Goal: Contribute content: Contribute content

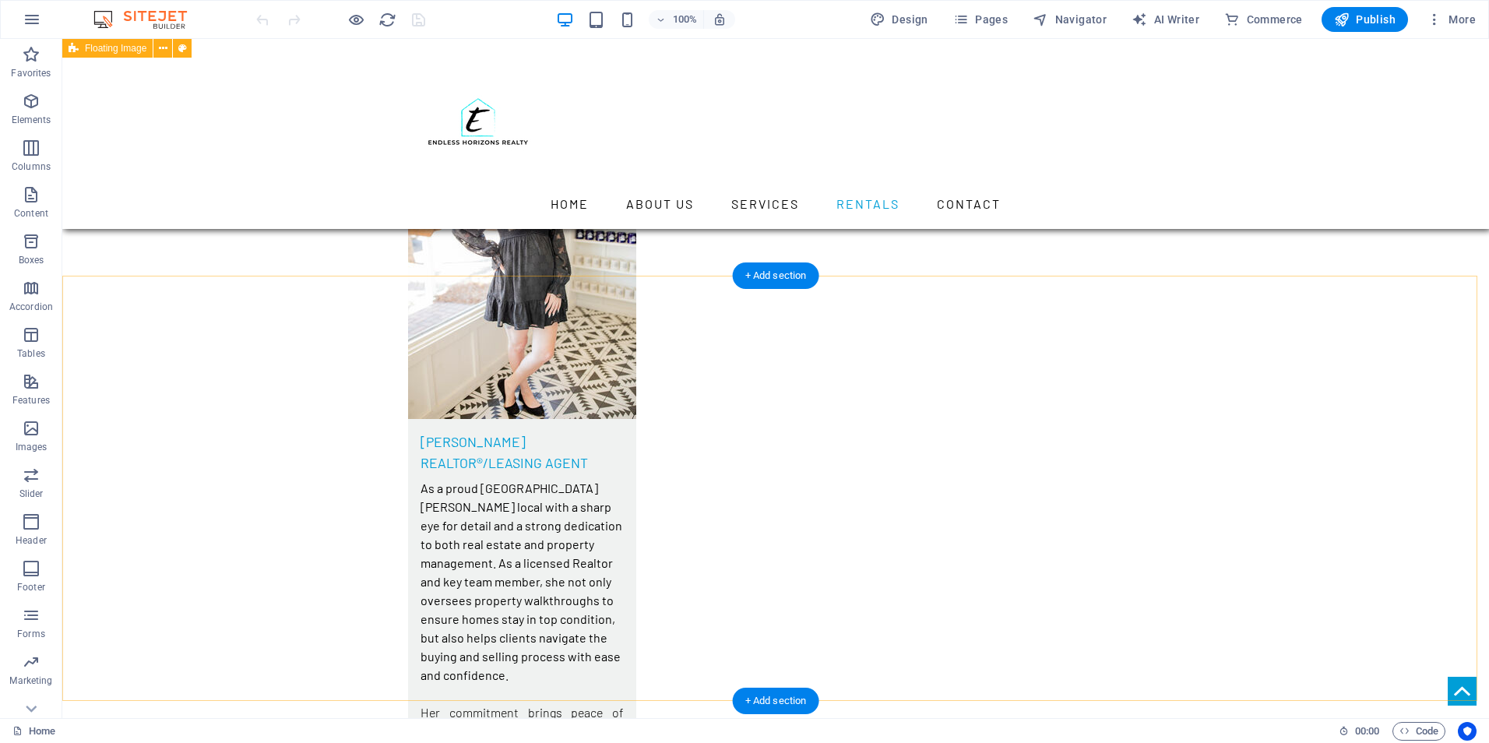
scroll to position [5686, 0]
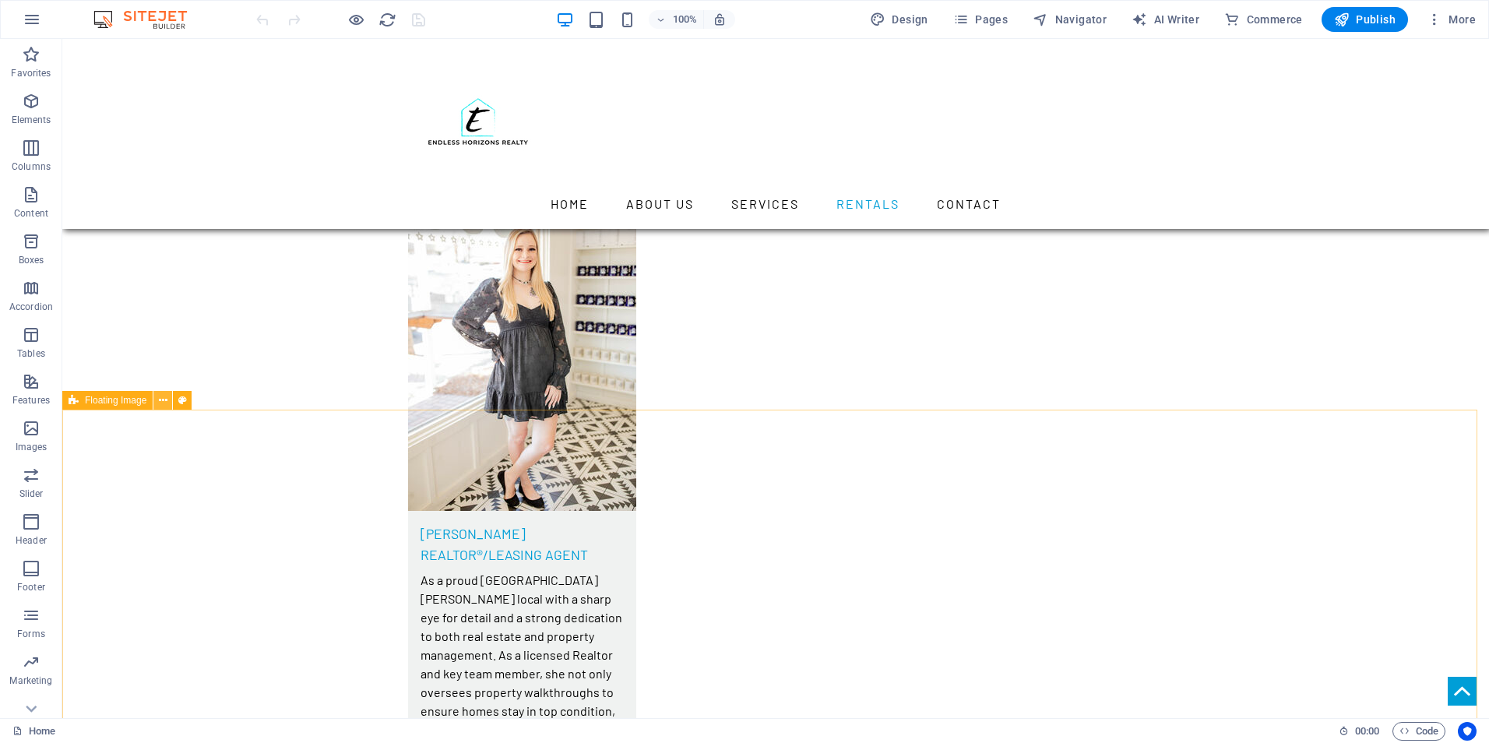
click at [164, 400] on icon at bounding box center [163, 401] width 9 height 16
click at [767, 408] on div "+ Add section" at bounding box center [776, 409] width 86 height 26
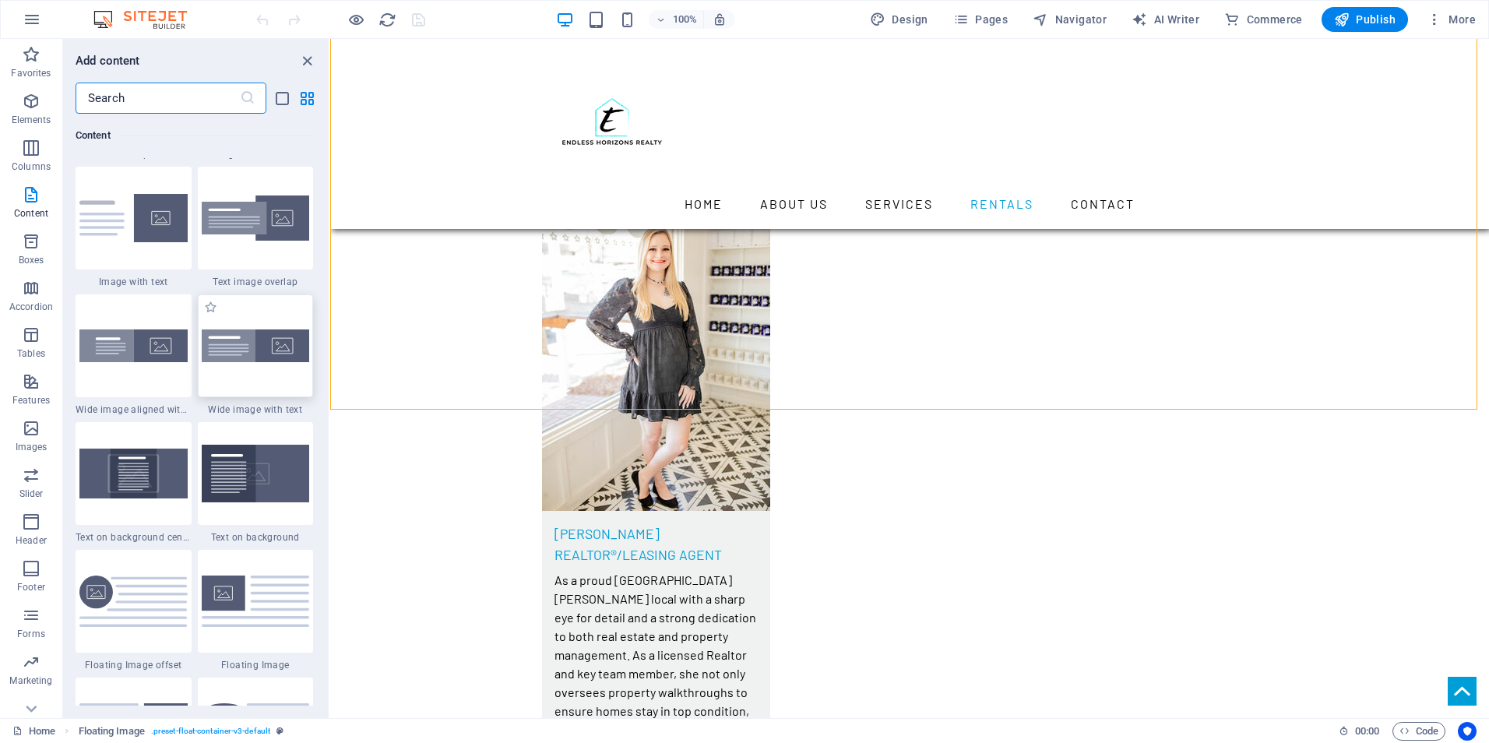
scroll to position [3037, 0]
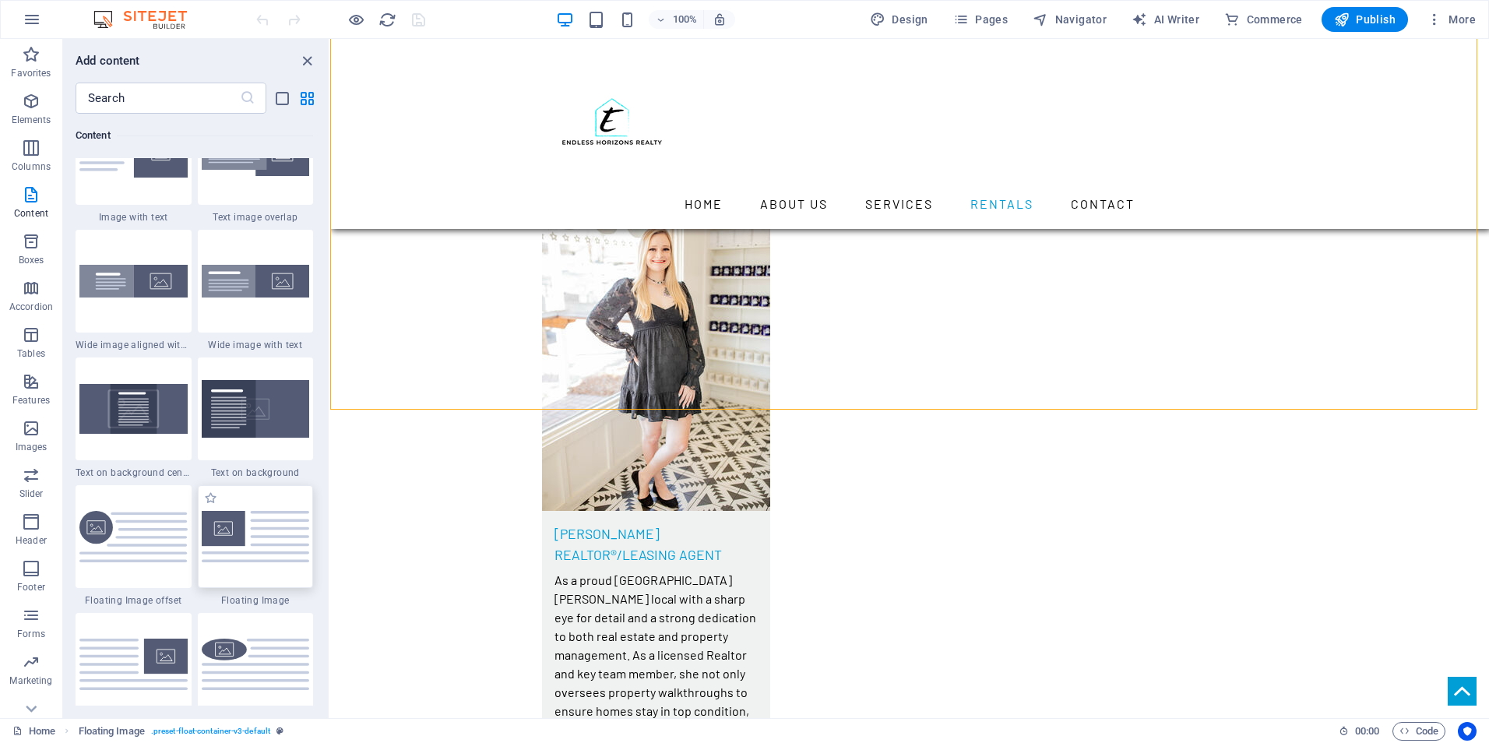
click at [239, 544] on img at bounding box center [256, 536] width 108 height 51
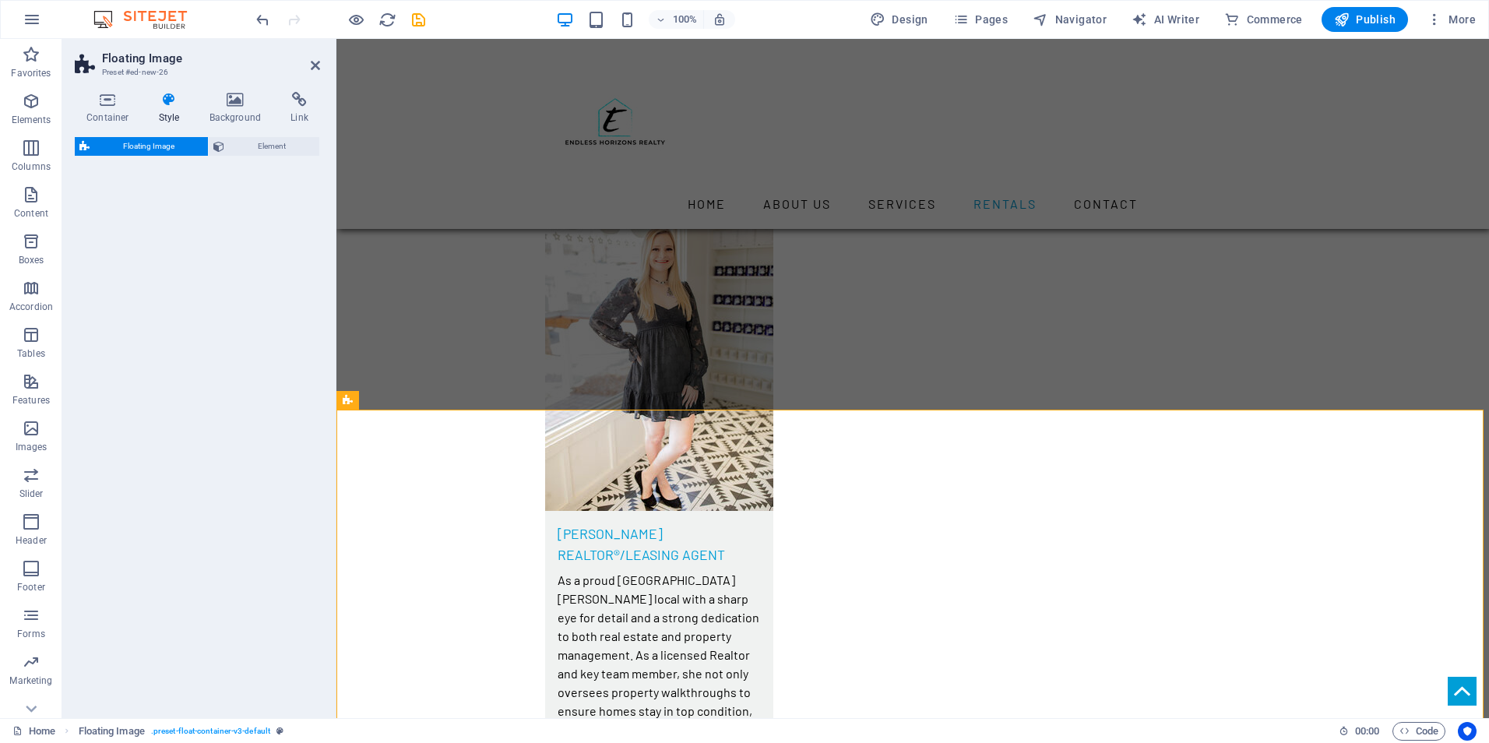
select select "%"
select select "rem"
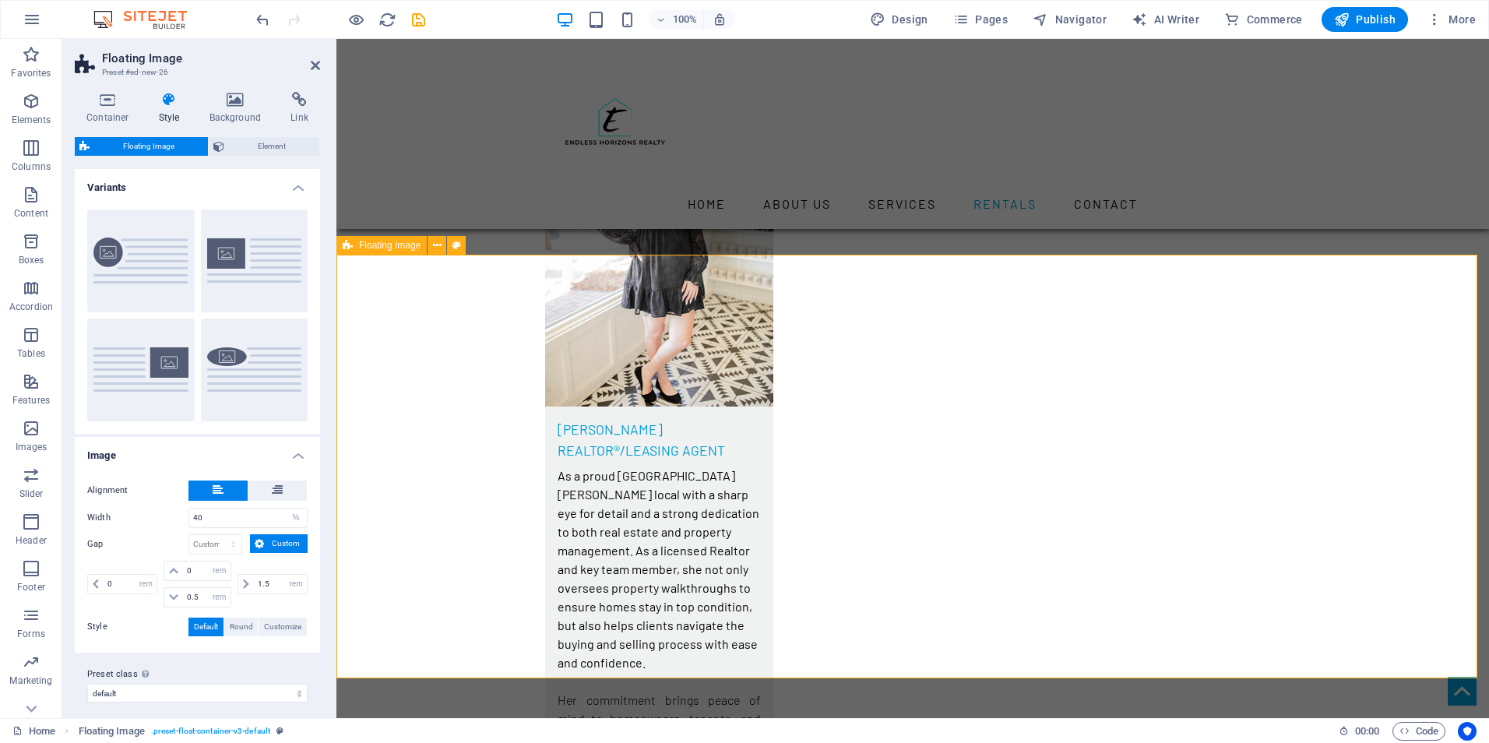
scroll to position [5764, 0]
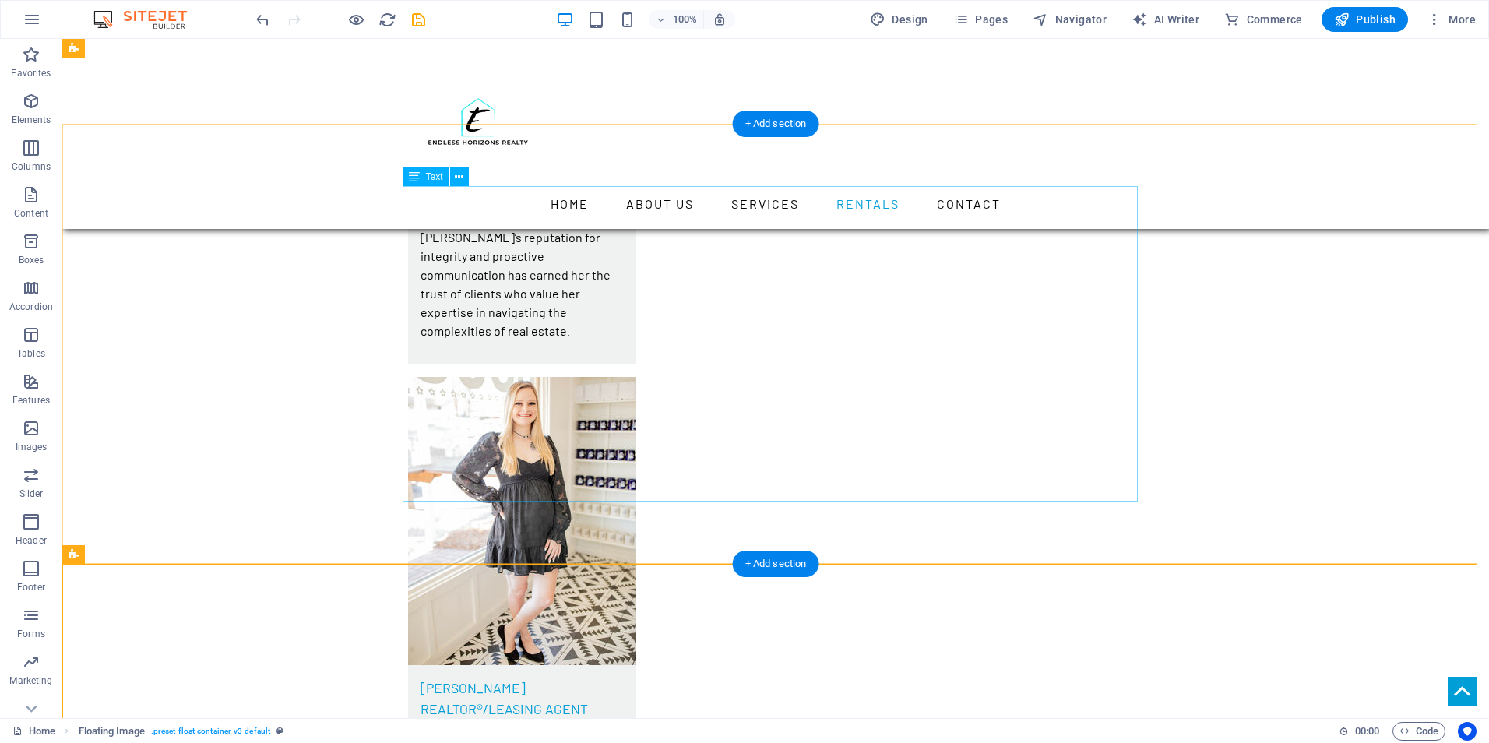
scroll to position [5530, 0]
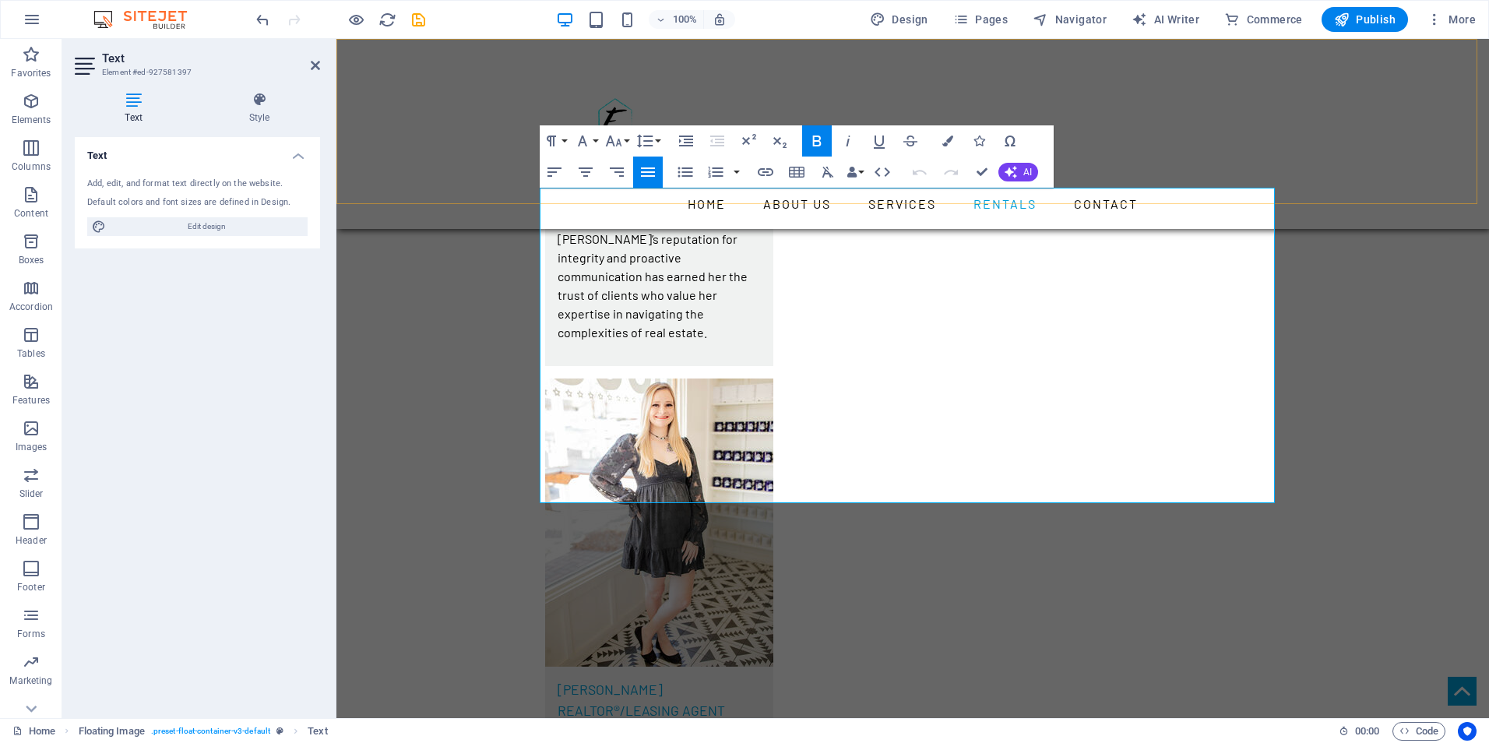
drag, startPoint x: 1058, startPoint y: 486, endPoint x: 840, endPoint y: 178, distance: 377.6
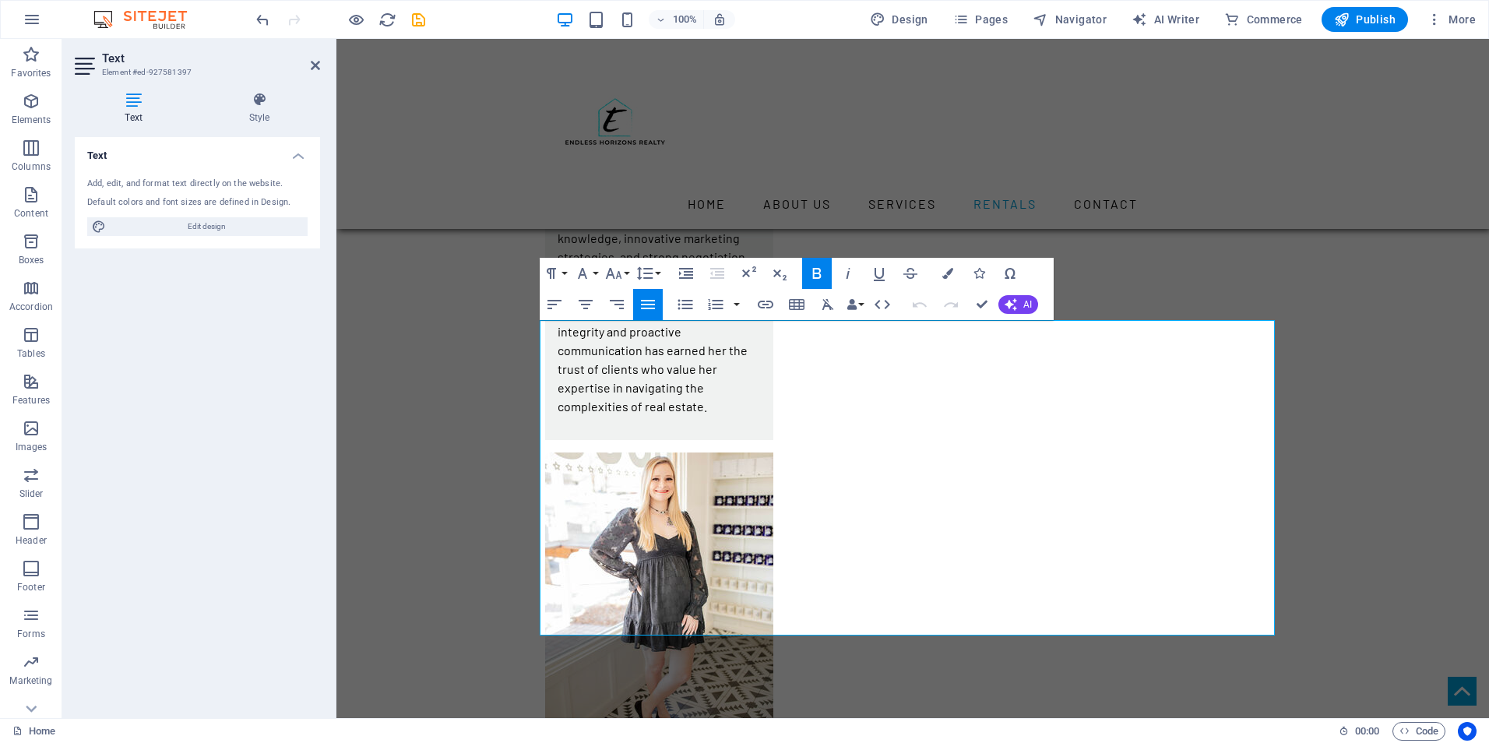
scroll to position [5374, 0]
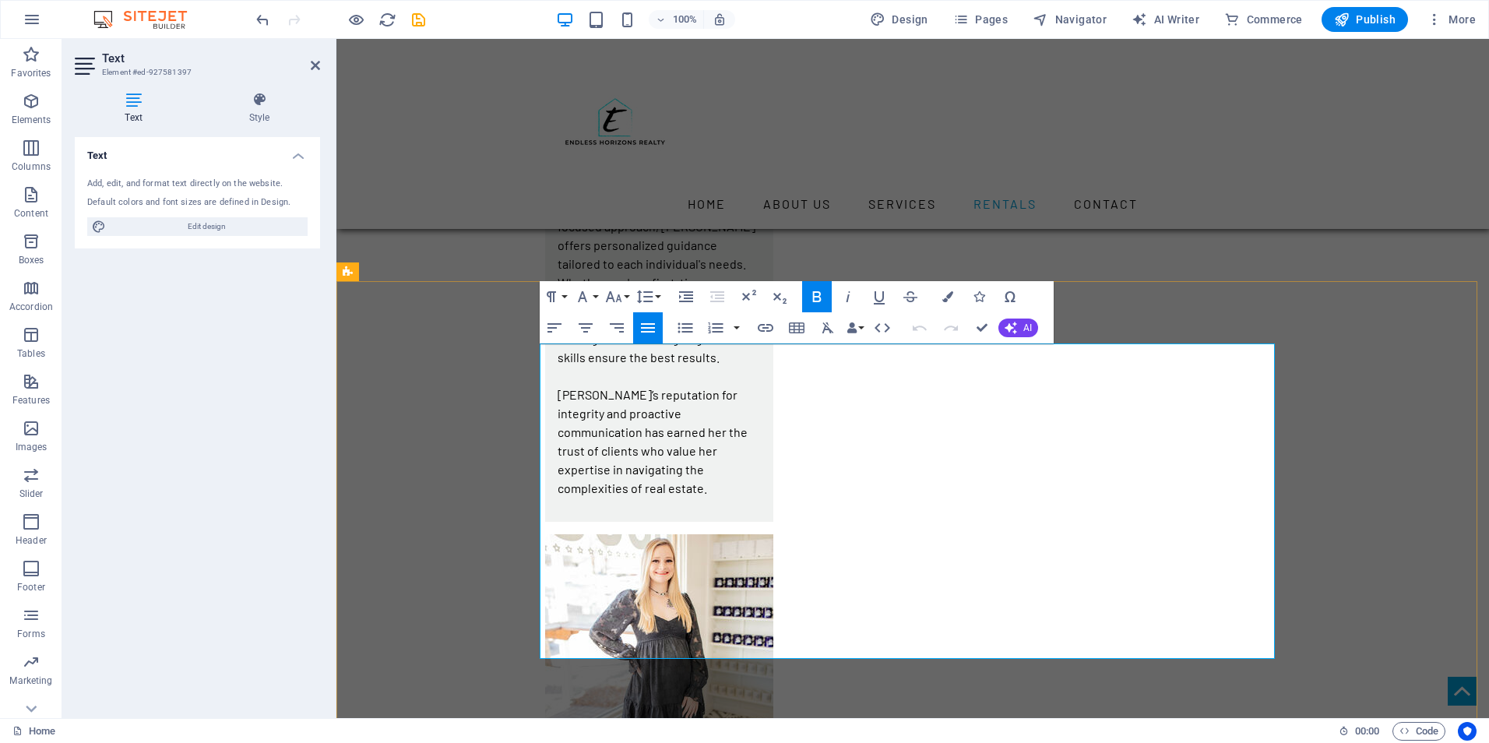
copy div "[STREET_ADDRESS][PERSON_NAME][PERSON_NAME] Monthly Rent: $1,600 - 2 Bedrooms, 1…"
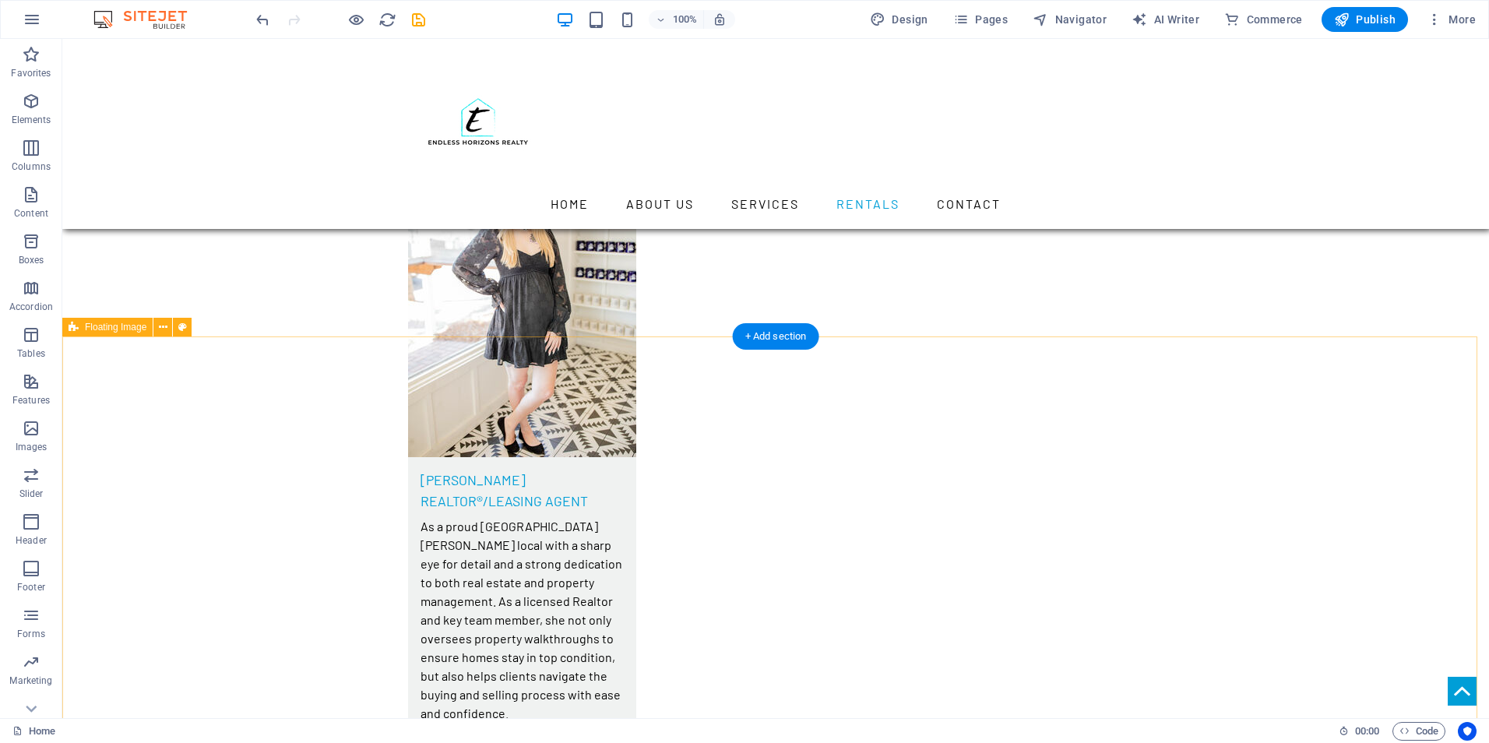
scroll to position [5686, 0]
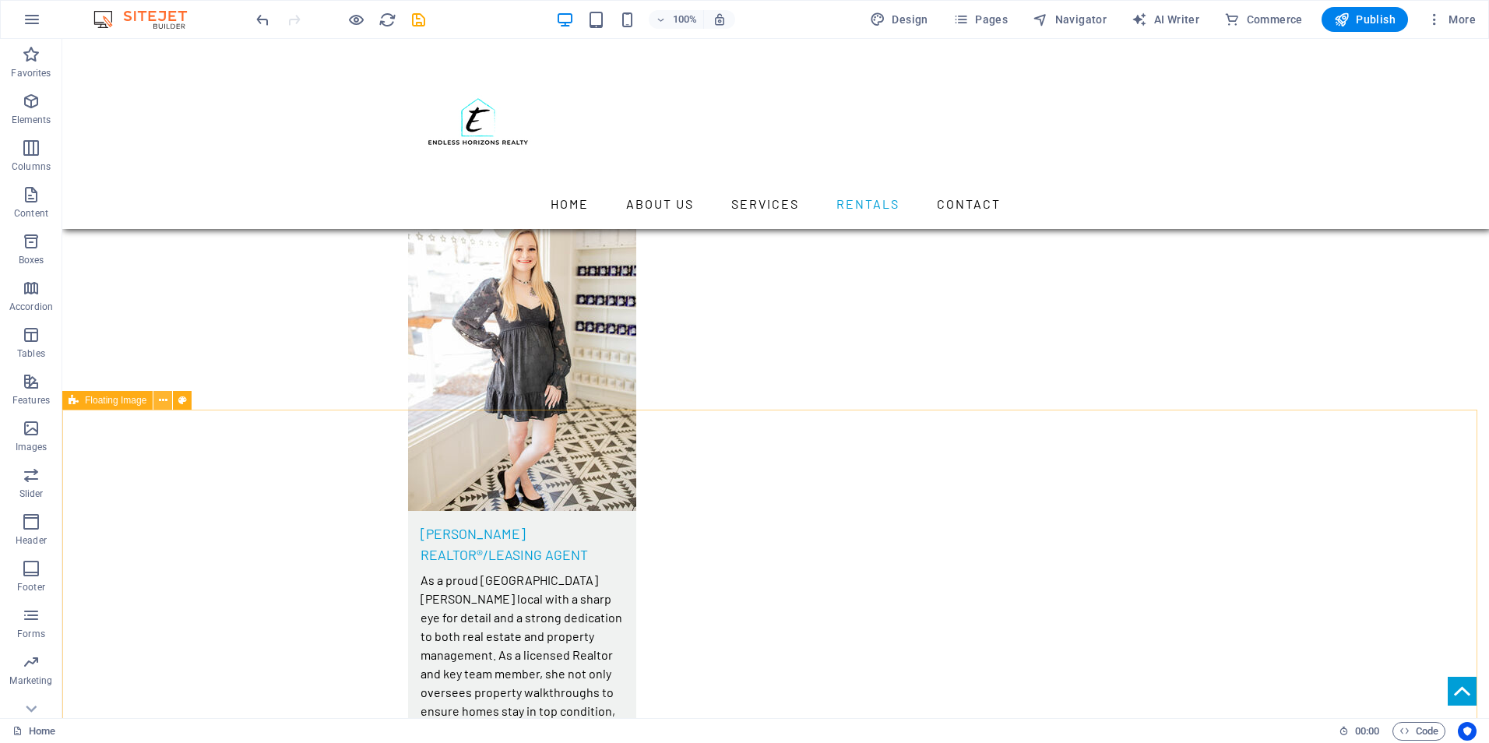
click at [163, 408] on icon at bounding box center [163, 401] width 9 height 16
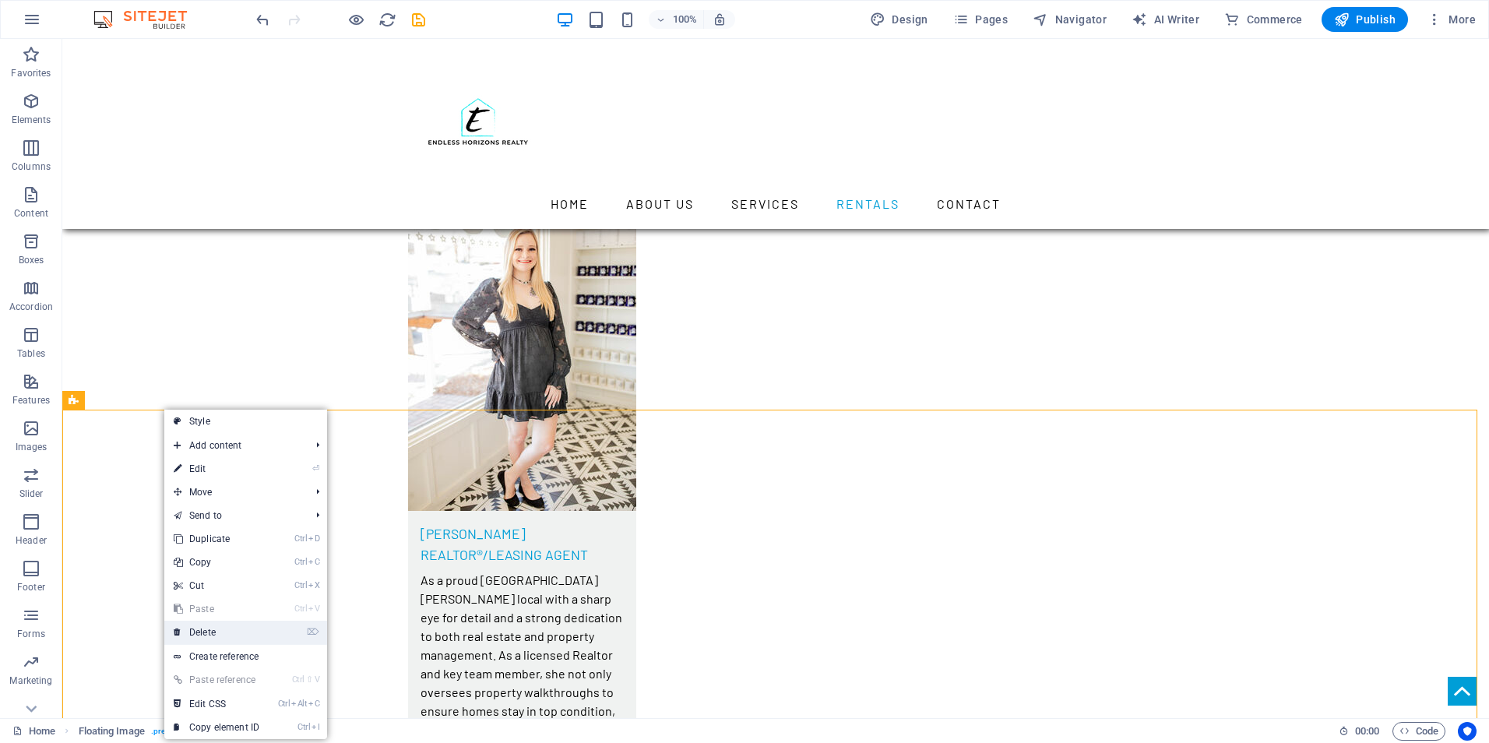
click at [249, 629] on link "⌦ Delete" at bounding box center [216, 632] width 104 height 23
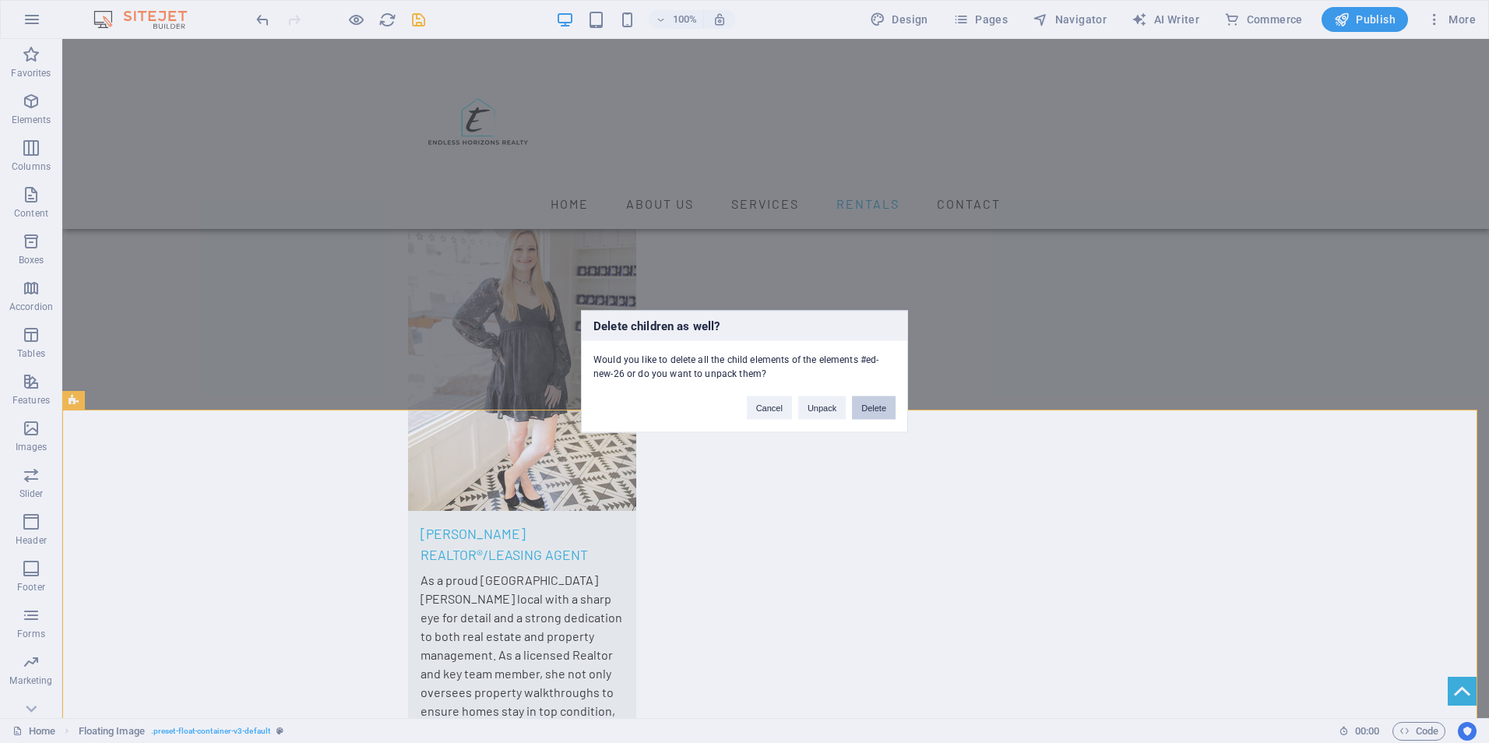
click at [886, 414] on button "Delete" at bounding box center [874, 407] width 44 height 23
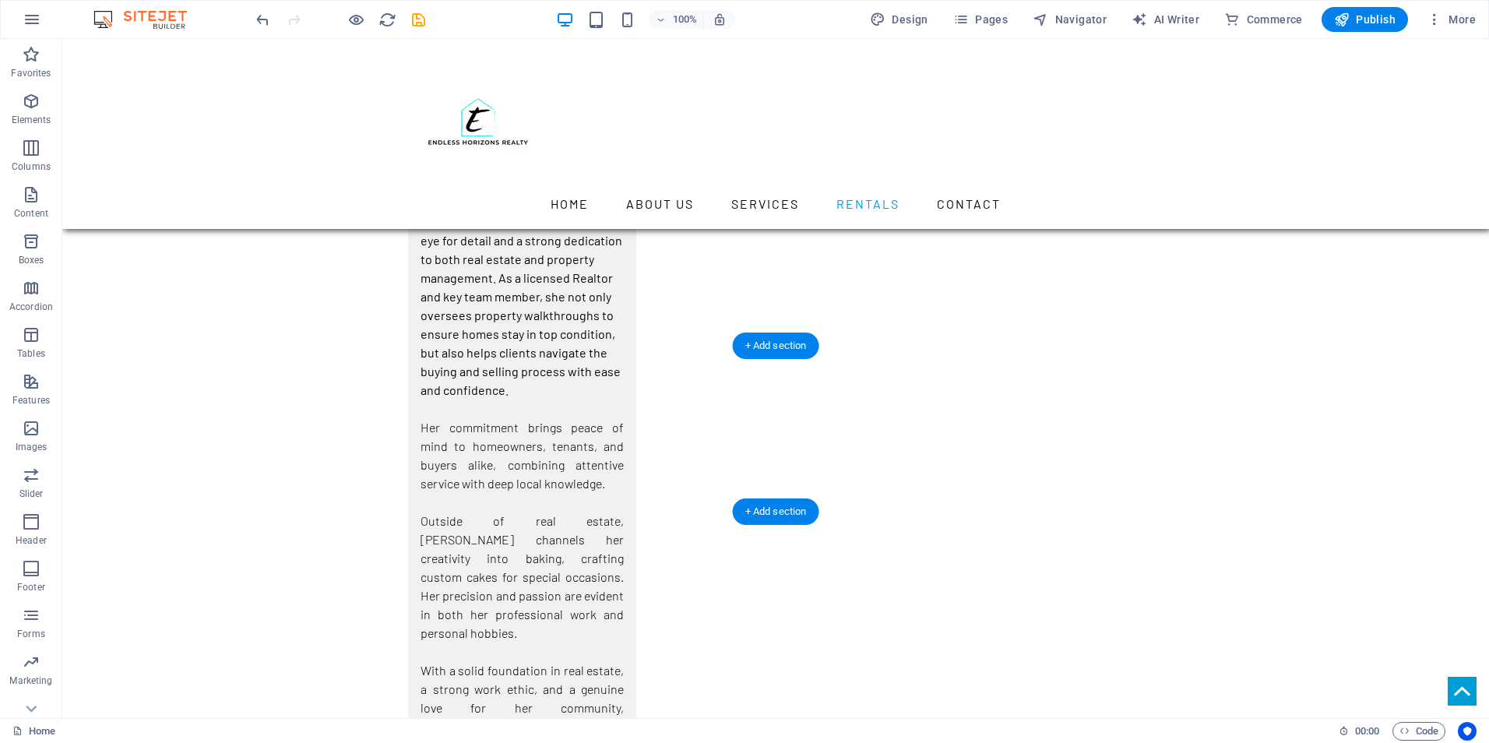
scroll to position [5997, 0]
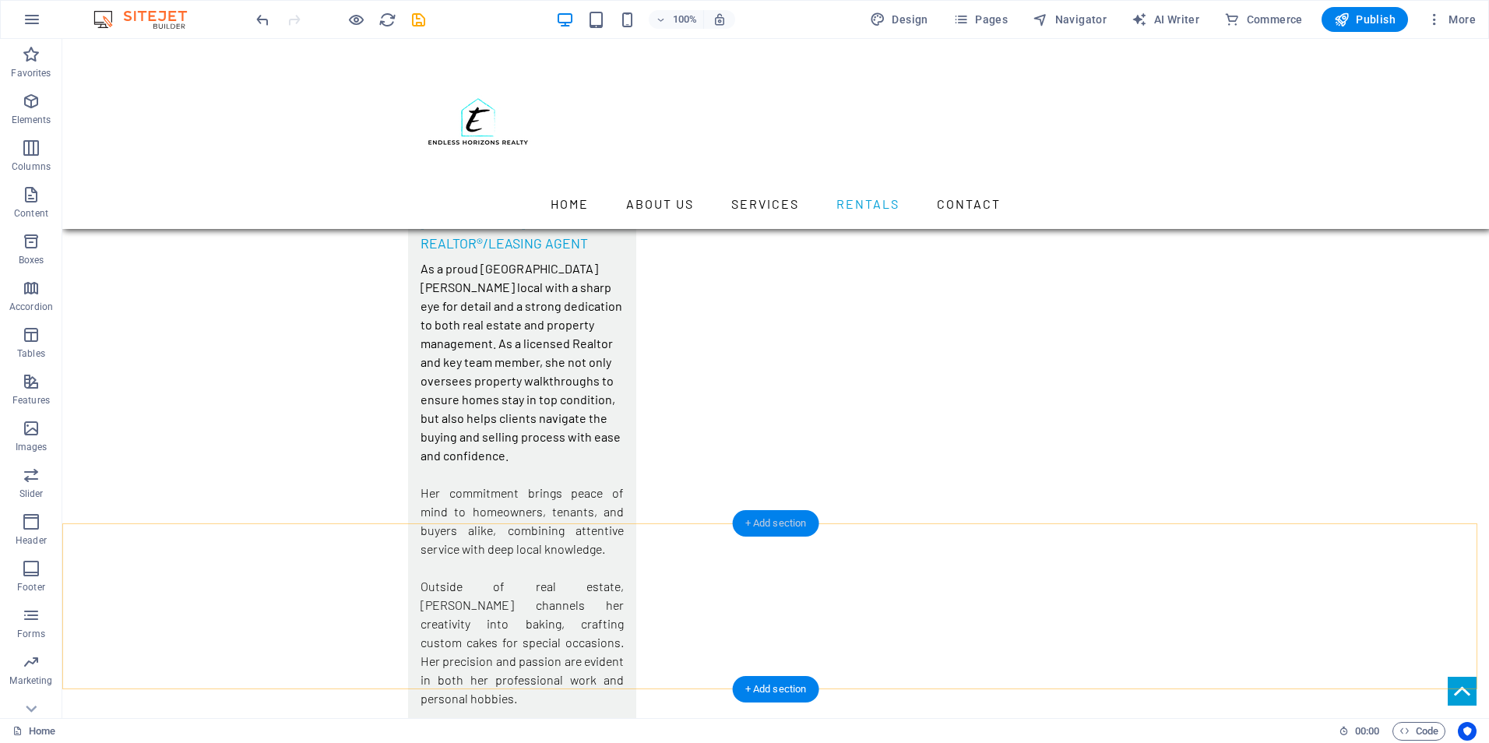
click at [756, 524] on div "+ Add section" at bounding box center [776, 523] width 86 height 26
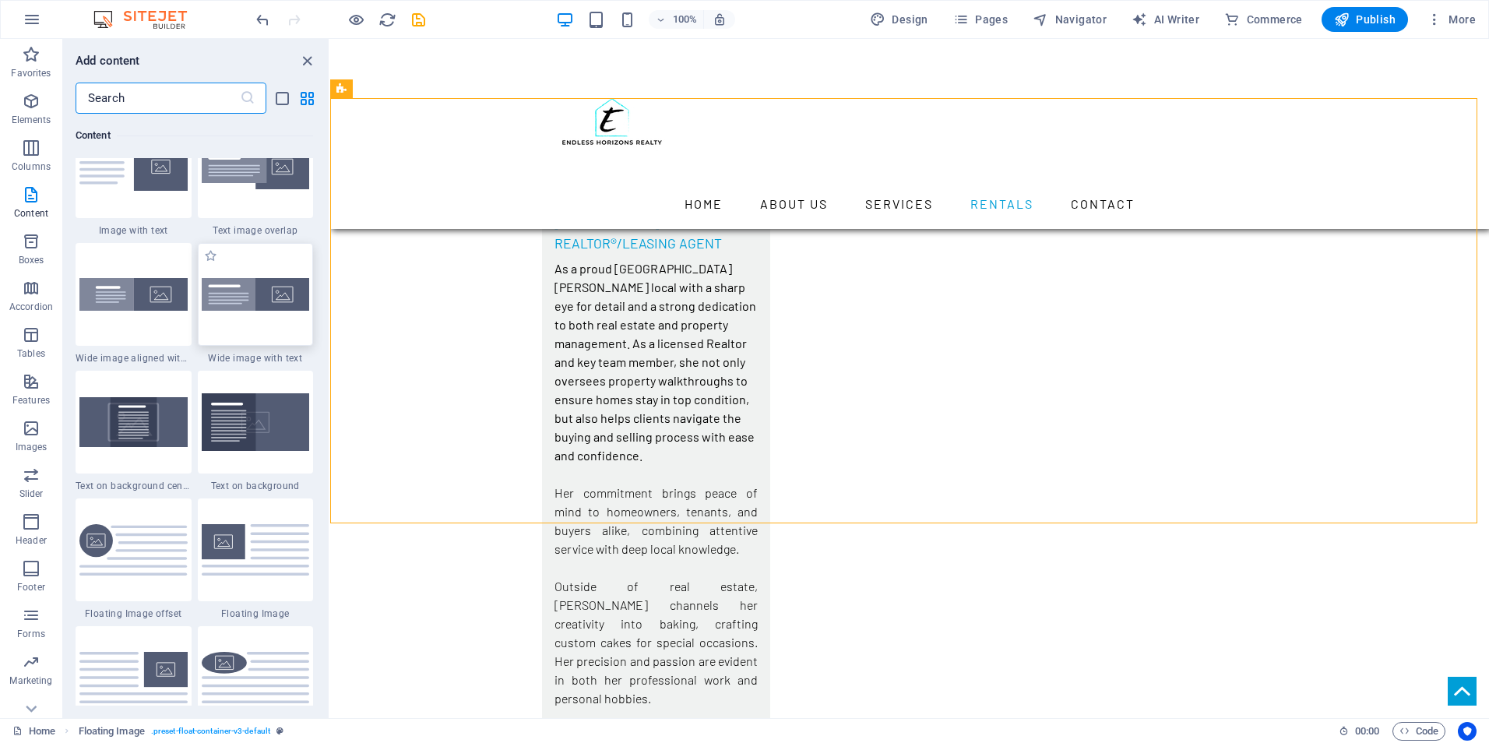
scroll to position [3037, 0]
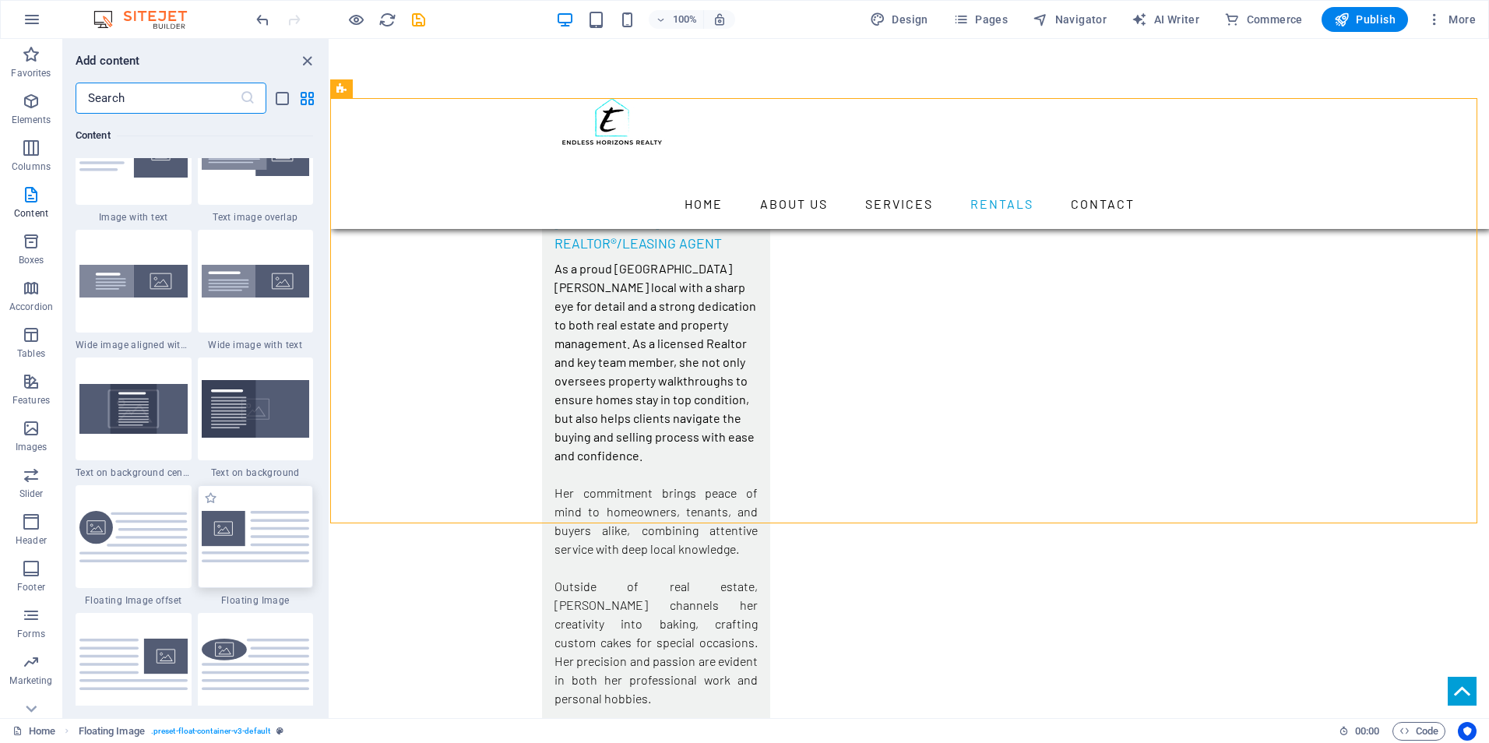
click at [231, 530] on img at bounding box center [256, 536] width 108 height 51
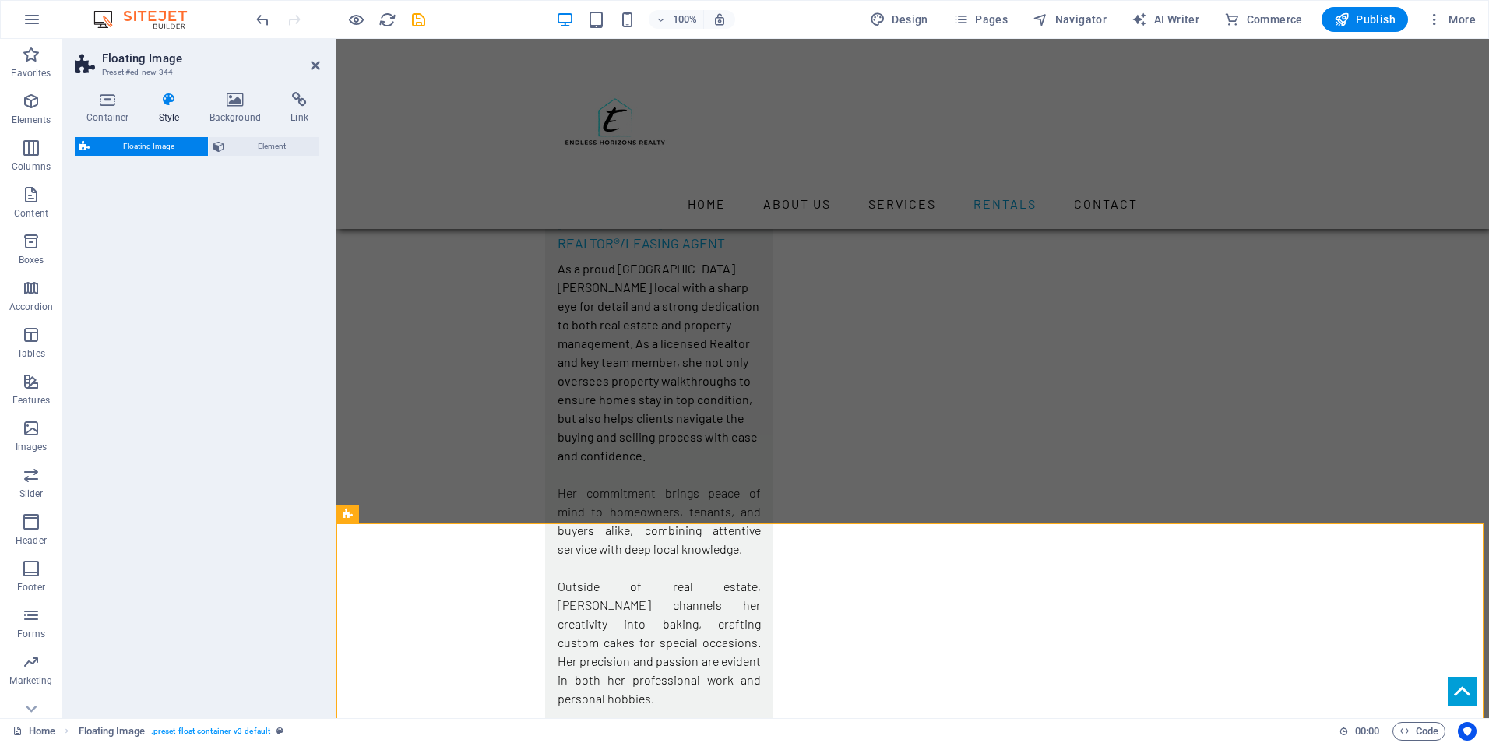
select select "%"
select select "rem"
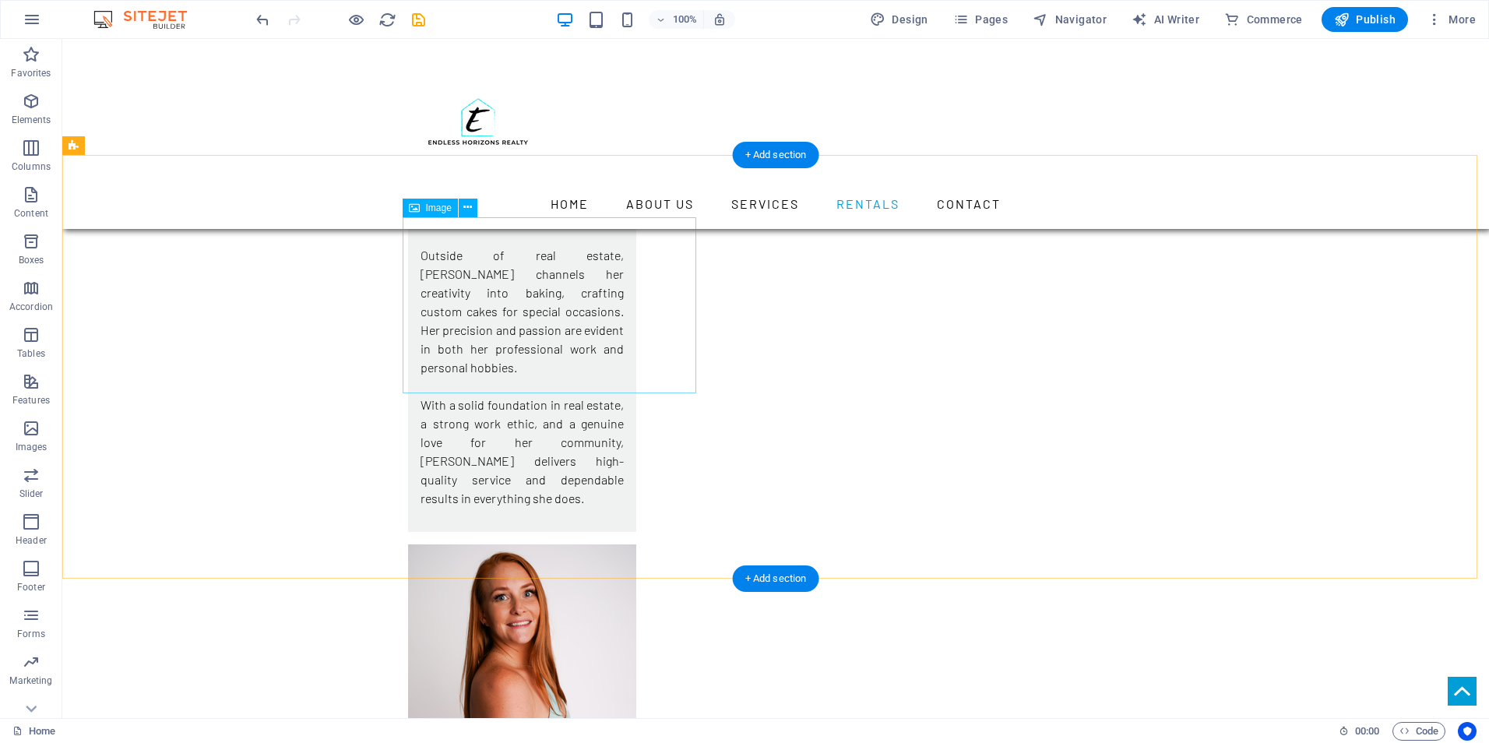
scroll to position [6231, 0]
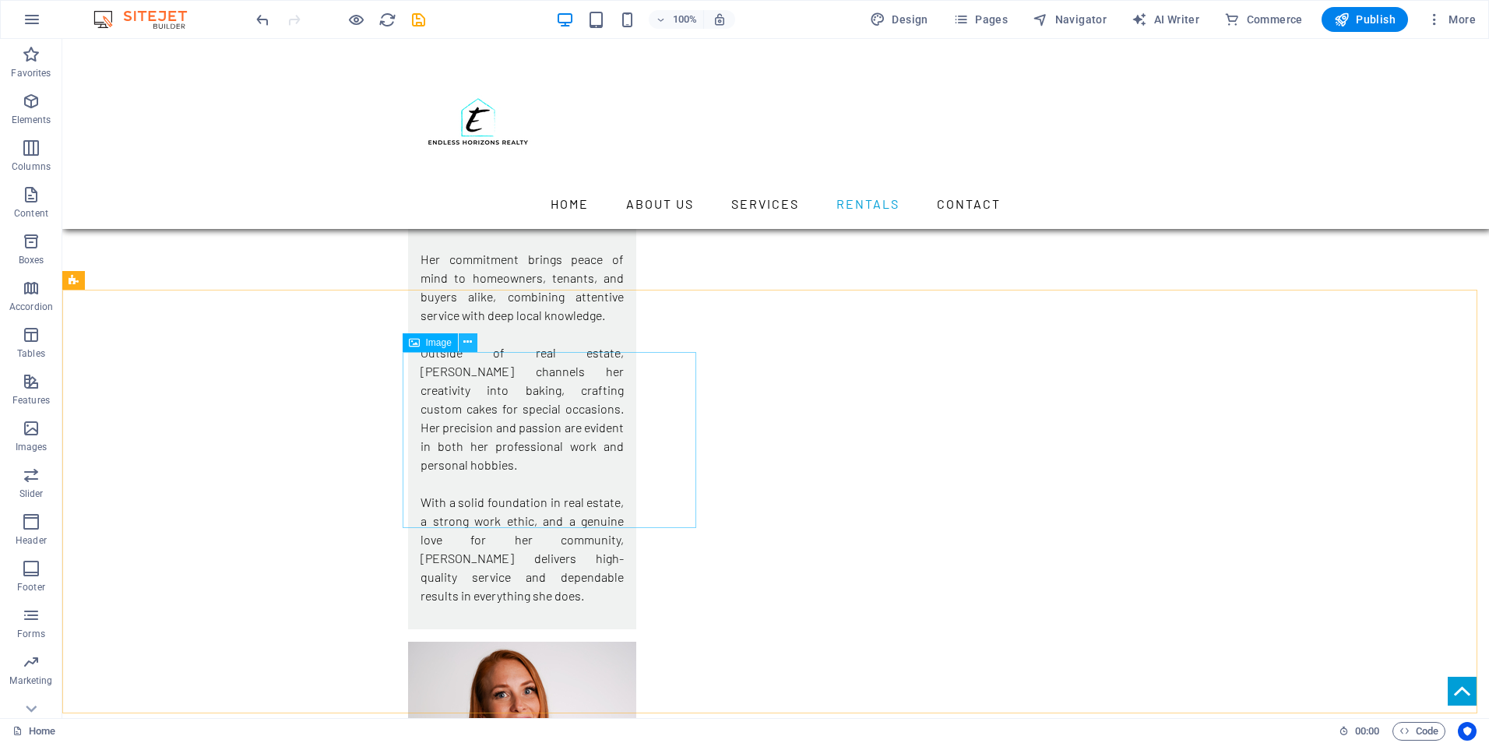
click at [470, 338] on icon at bounding box center [467, 342] width 9 height 16
click at [462, 345] on button at bounding box center [468, 342] width 19 height 19
click at [467, 338] on icon at bounding box center [467, 342] width 9 height 16
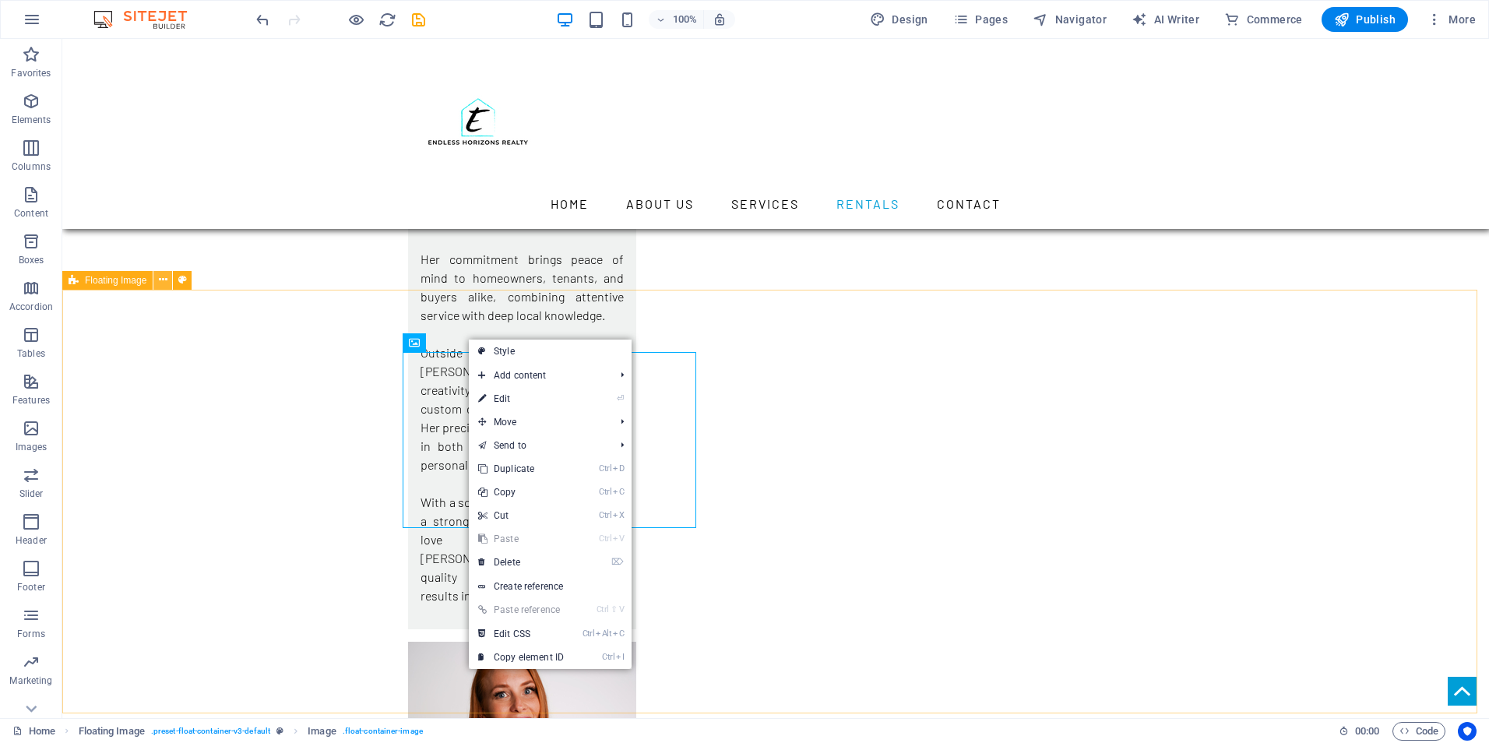
click at [156, 277] on button at bounding box center [162, 280] width 19 height 19
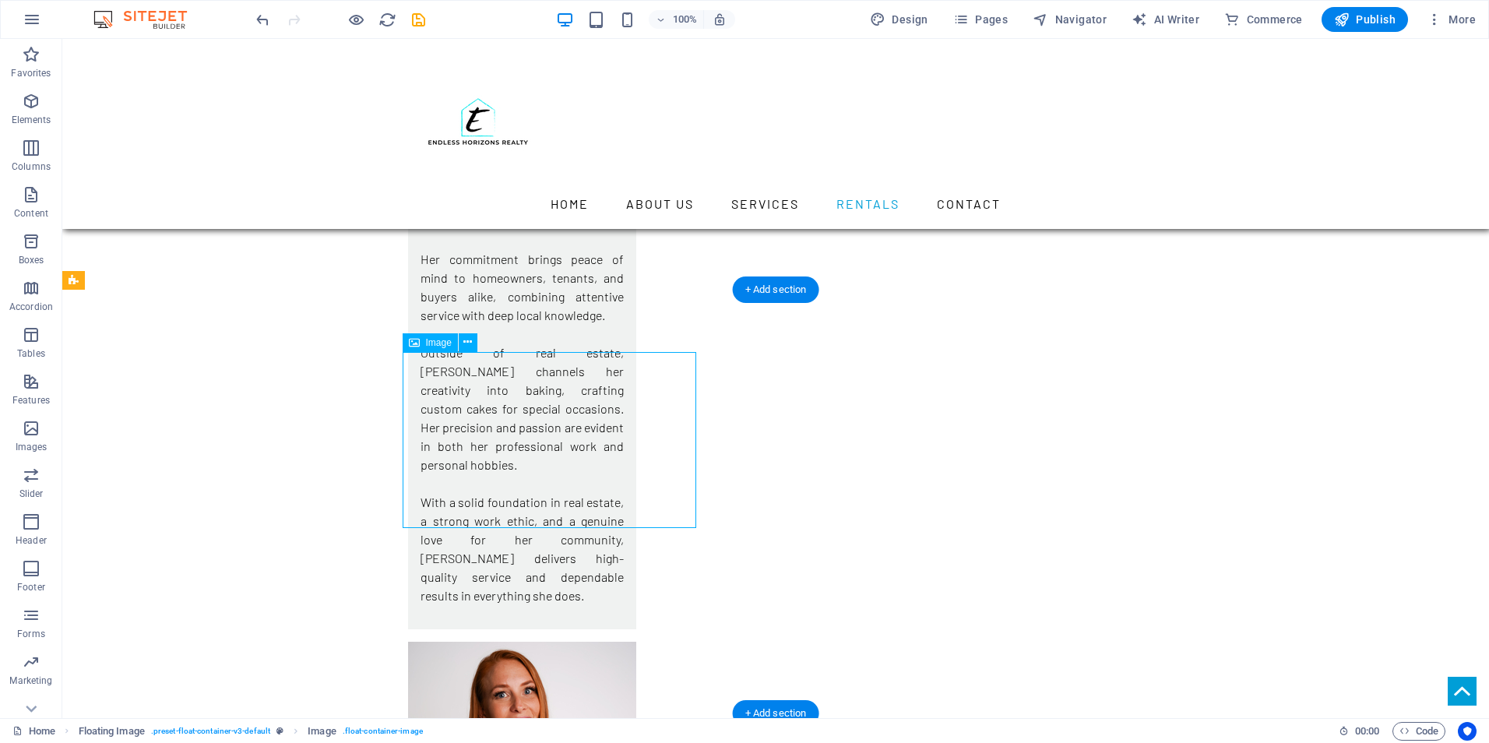
select select "%"
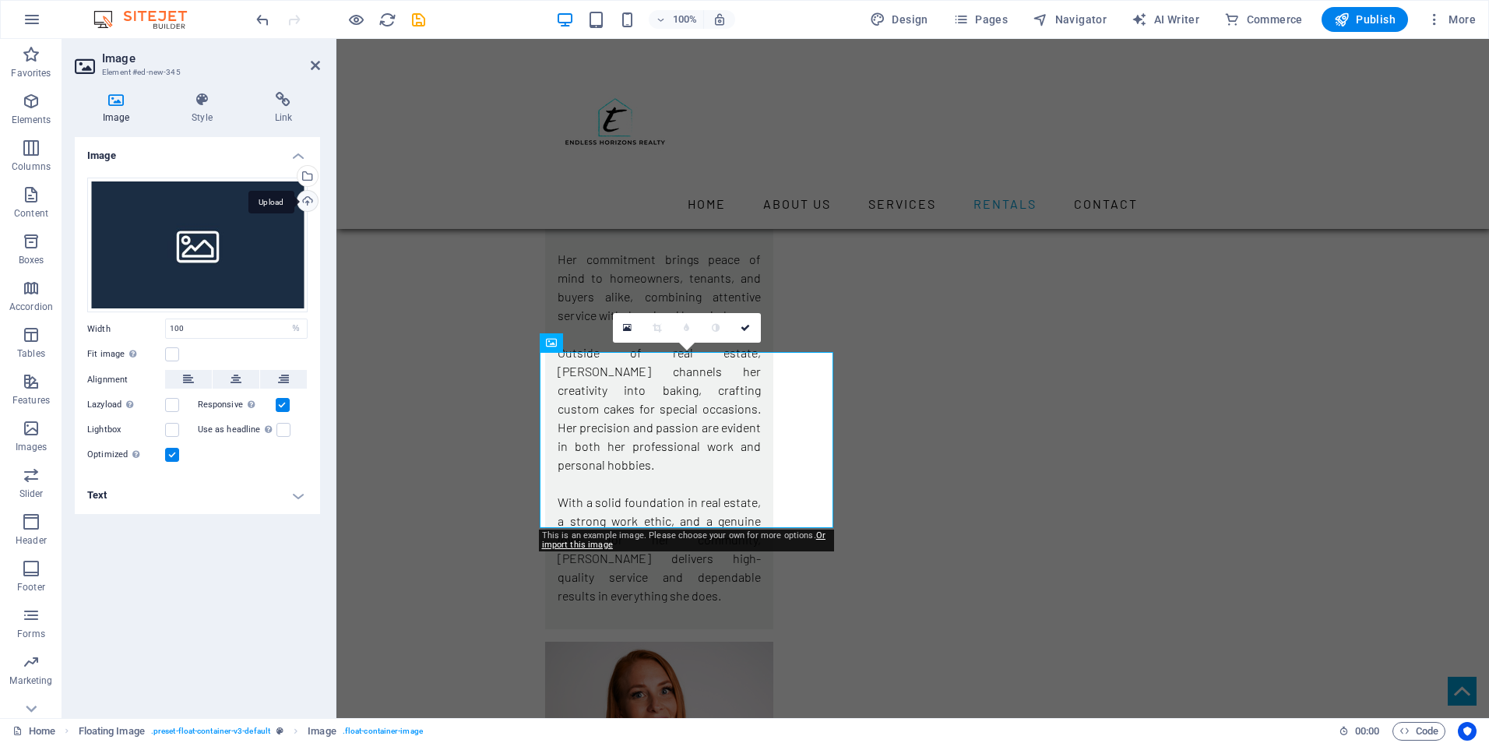
click at [303, 203] on div "Upload" at bounding box center [305, 202] width 23 height 23
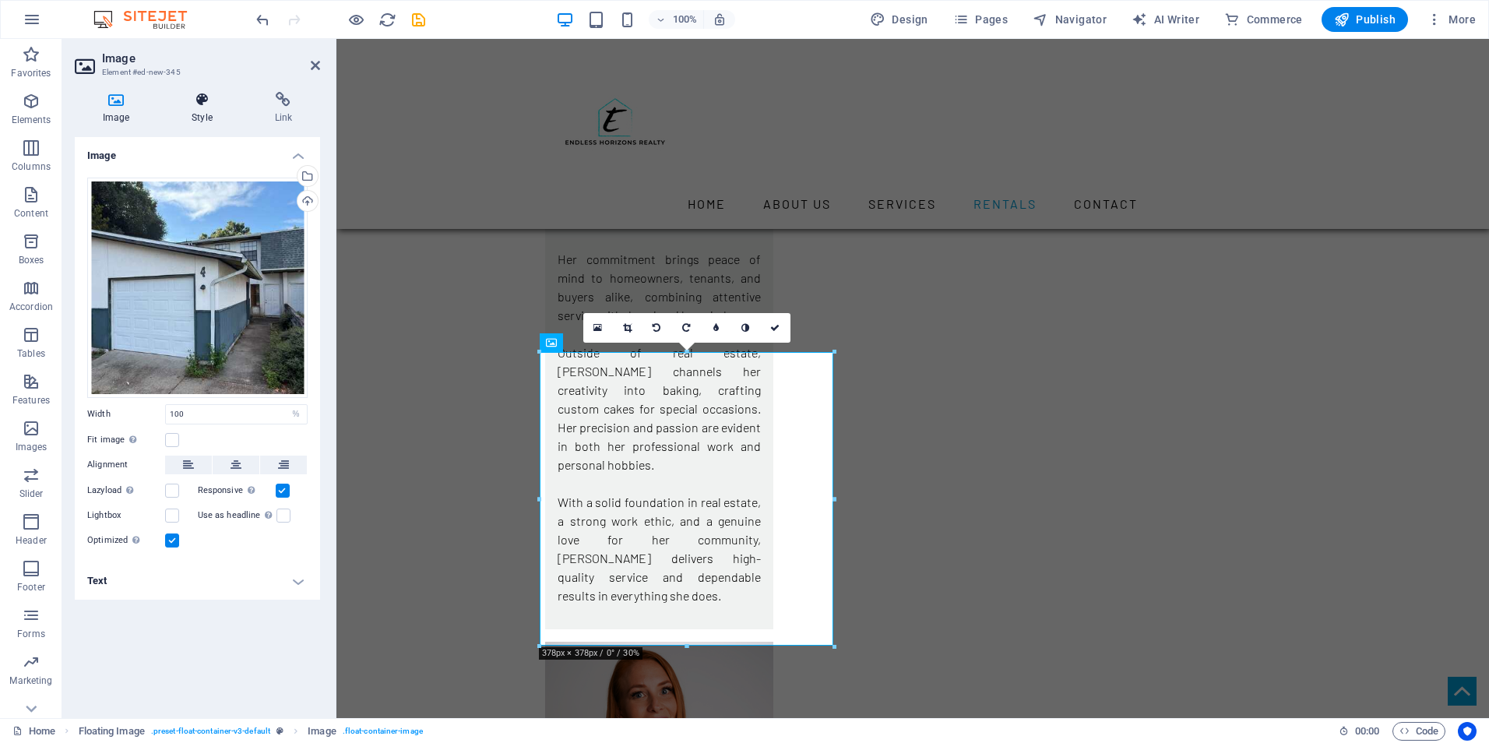
click at [193, 96] on icon at bounding box center [202, 100] width 76 height 16
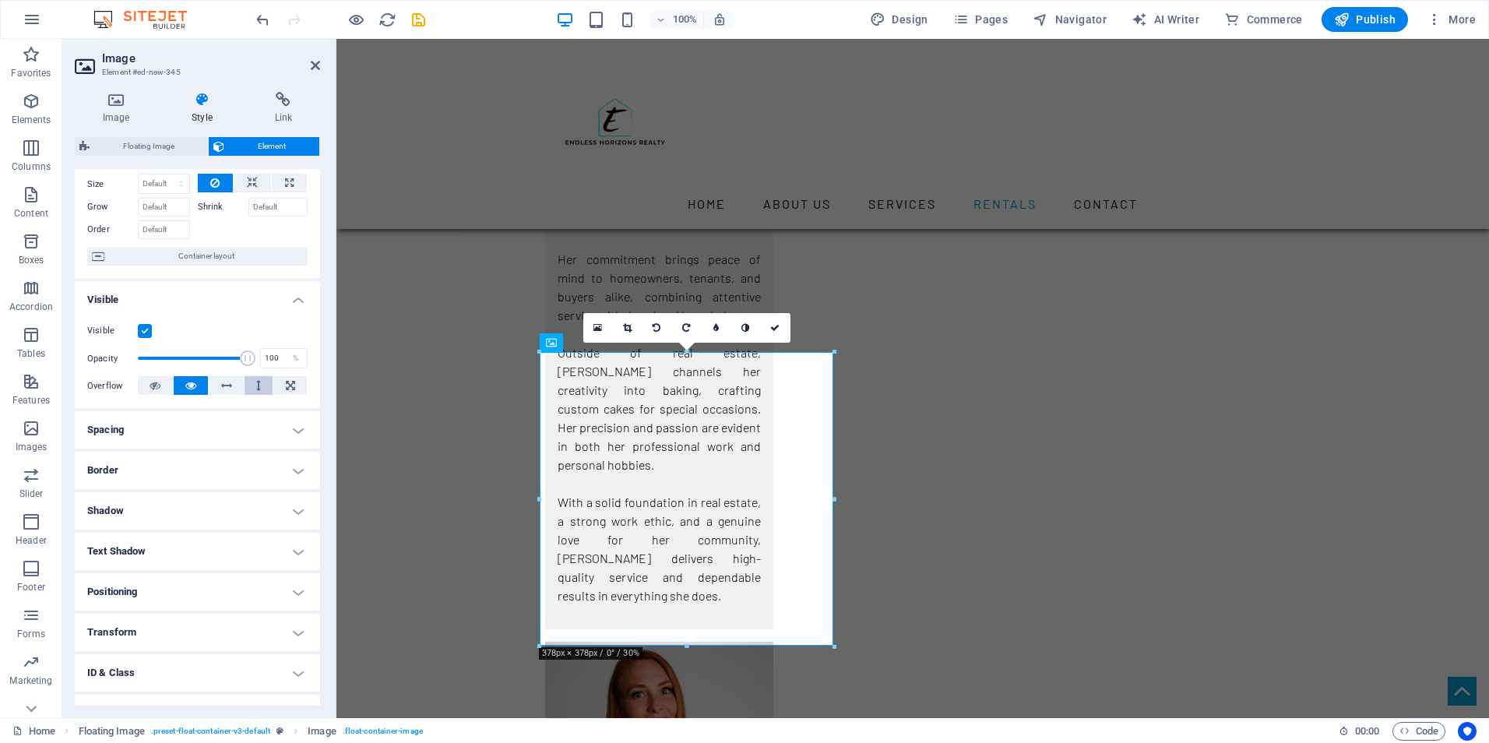
scroll to position [122, 0]
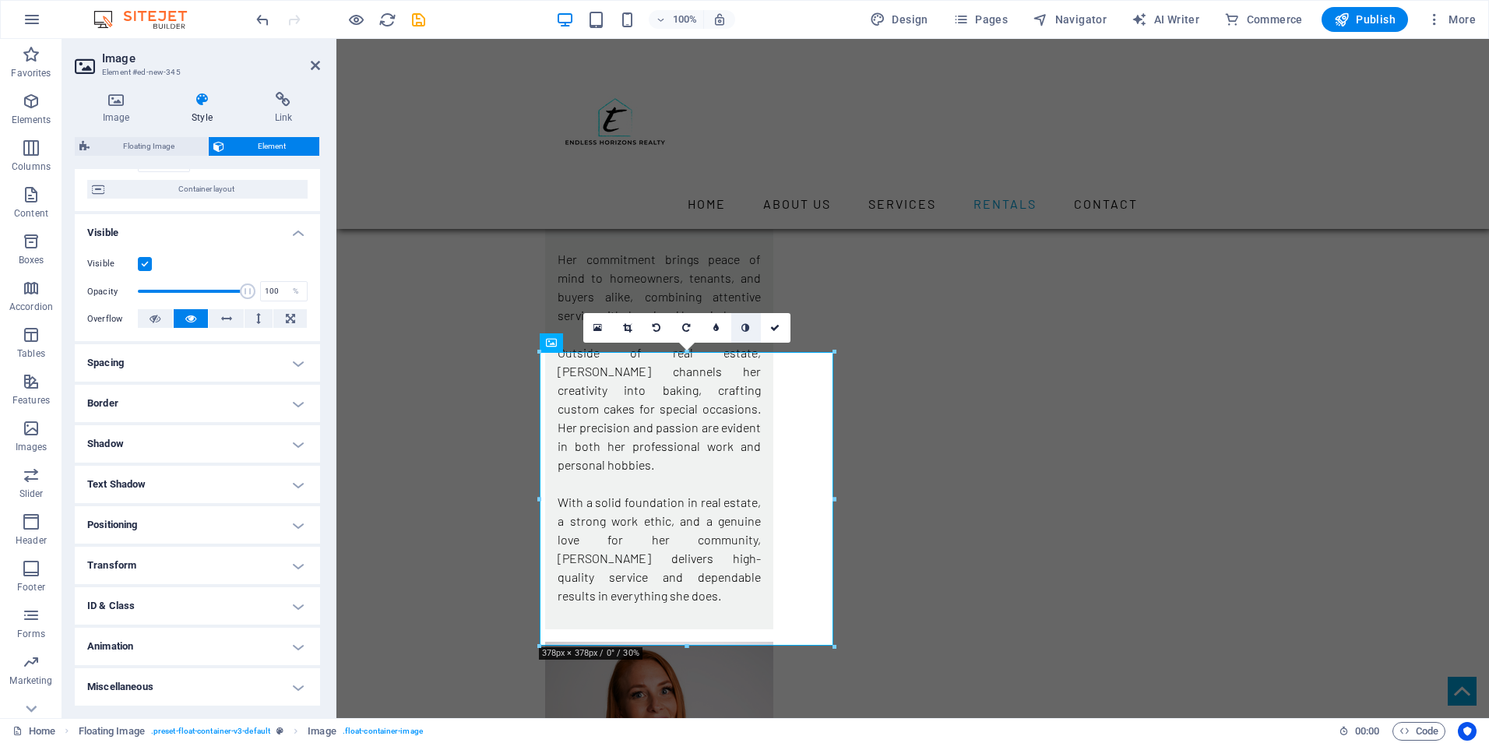
click at [748, 323] on icon at bounding box center [745, 327] width 8 height 9
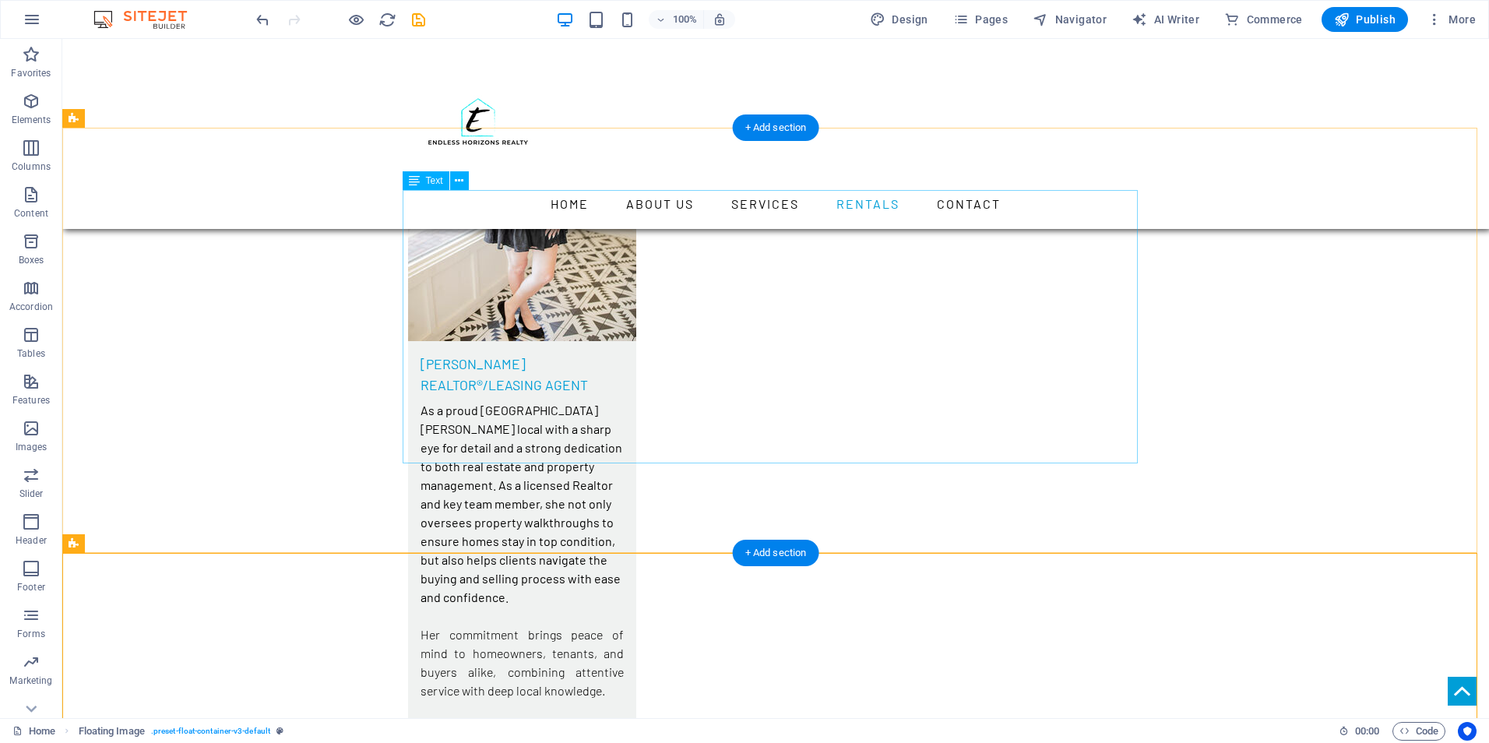
scroll to position [5841, 0]
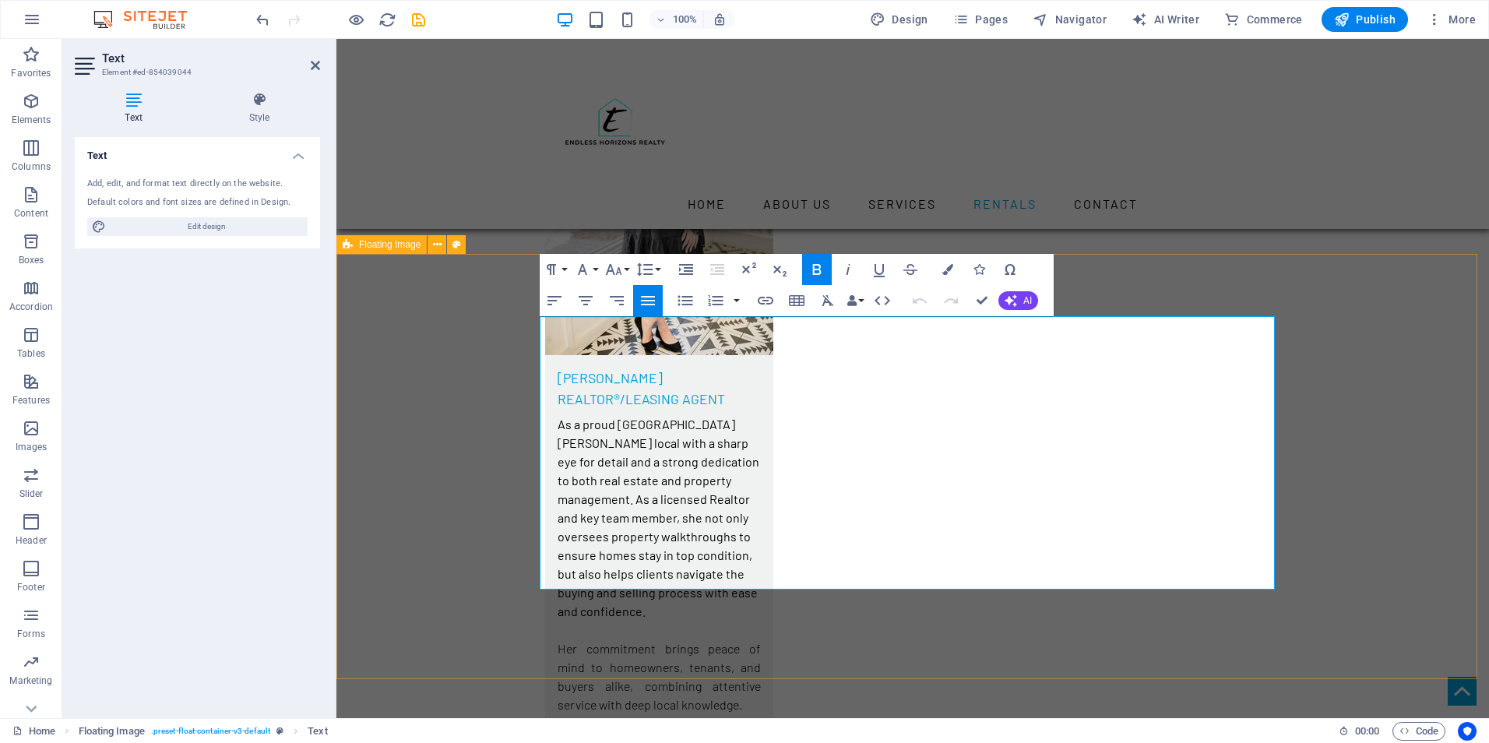
drag, startPoint x: 1211, startPoint y: 576, endPoint x: 845, endPoint y: 307, distance: 454.1
copy div "[STREET_ADDRESS][PERSON_NAME][PERSON_NAME] Monthly Rent: $1,800 - 2 Bedrooms, 1…"
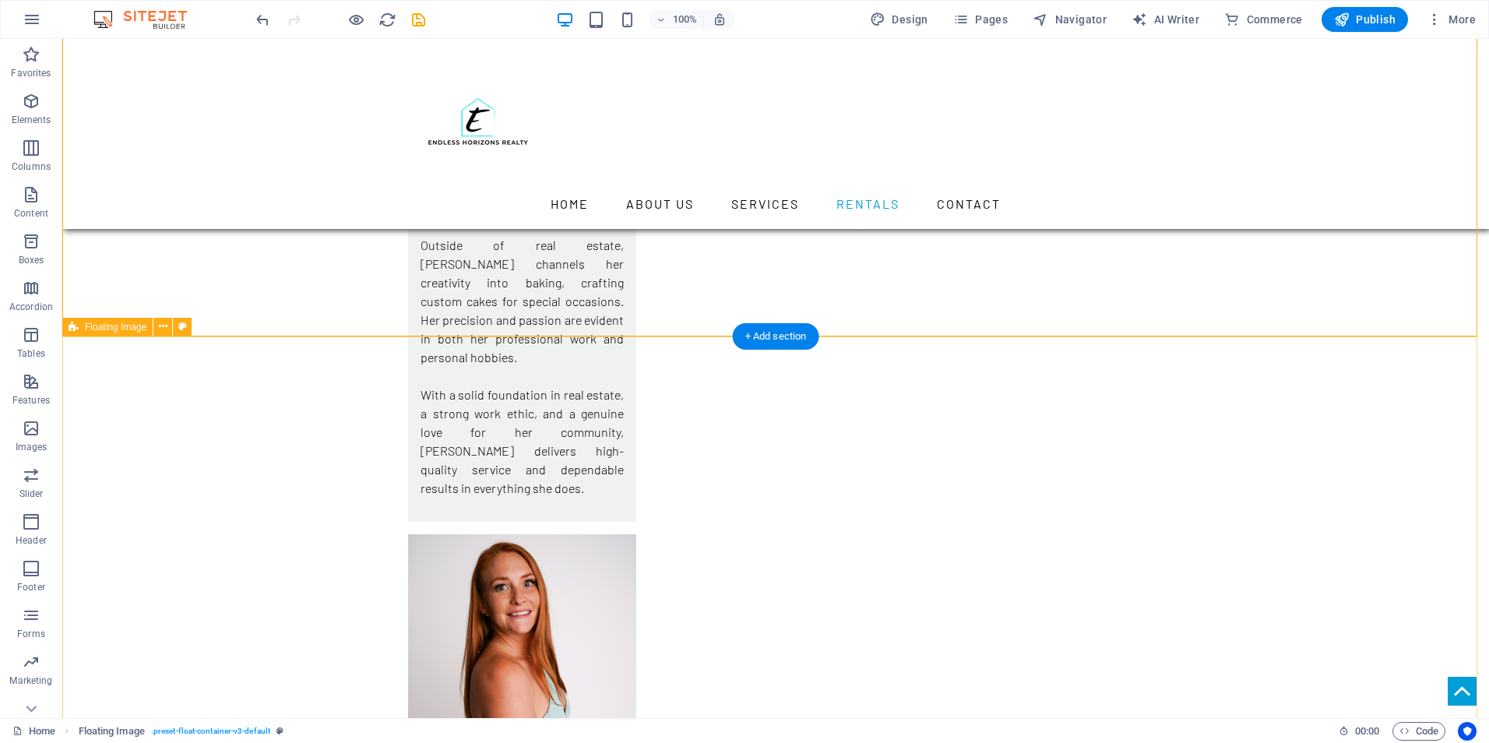
scroll to position [6387, 0]
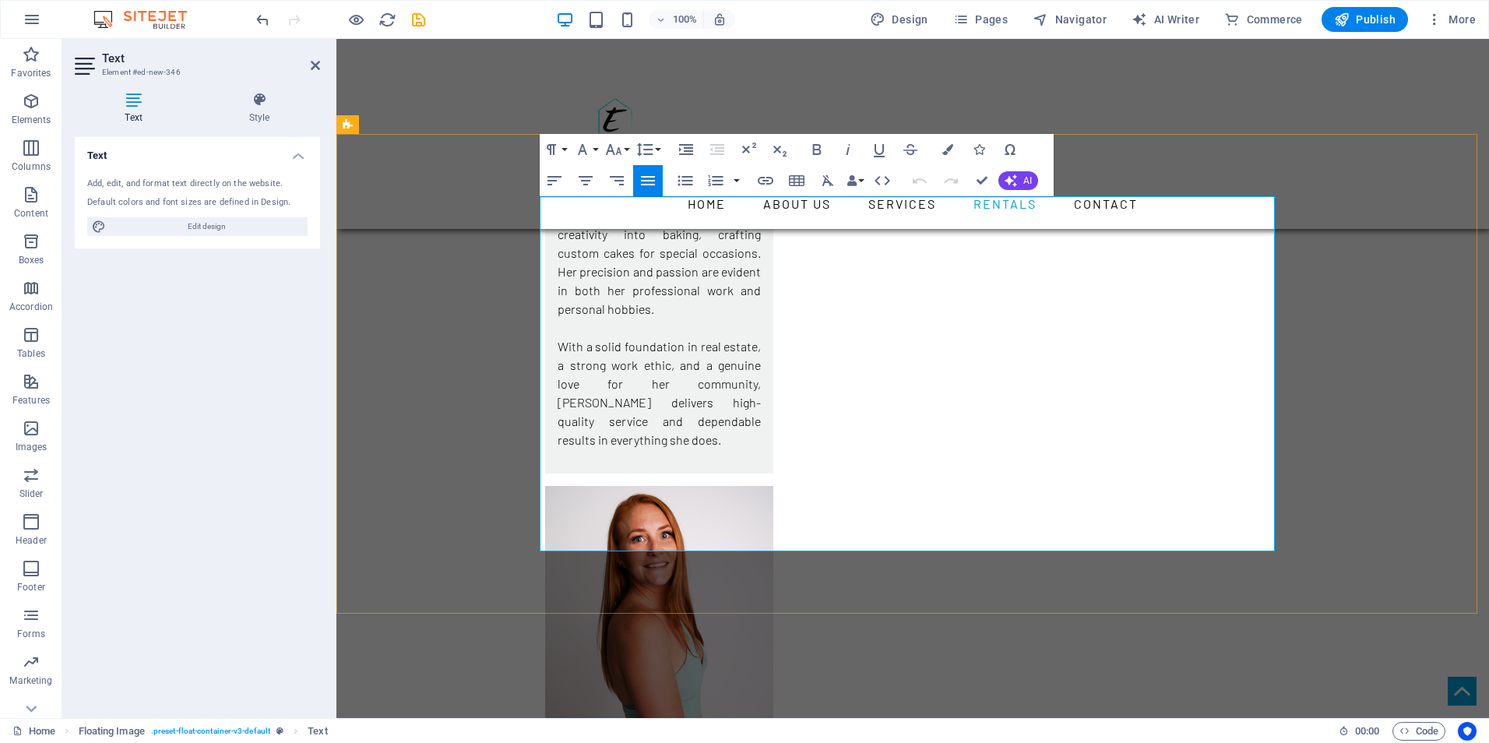
drag, startPoint x: 1009, startPoint y: 539, endPoint x: 840, endPoint y: 210, distance: 369.9
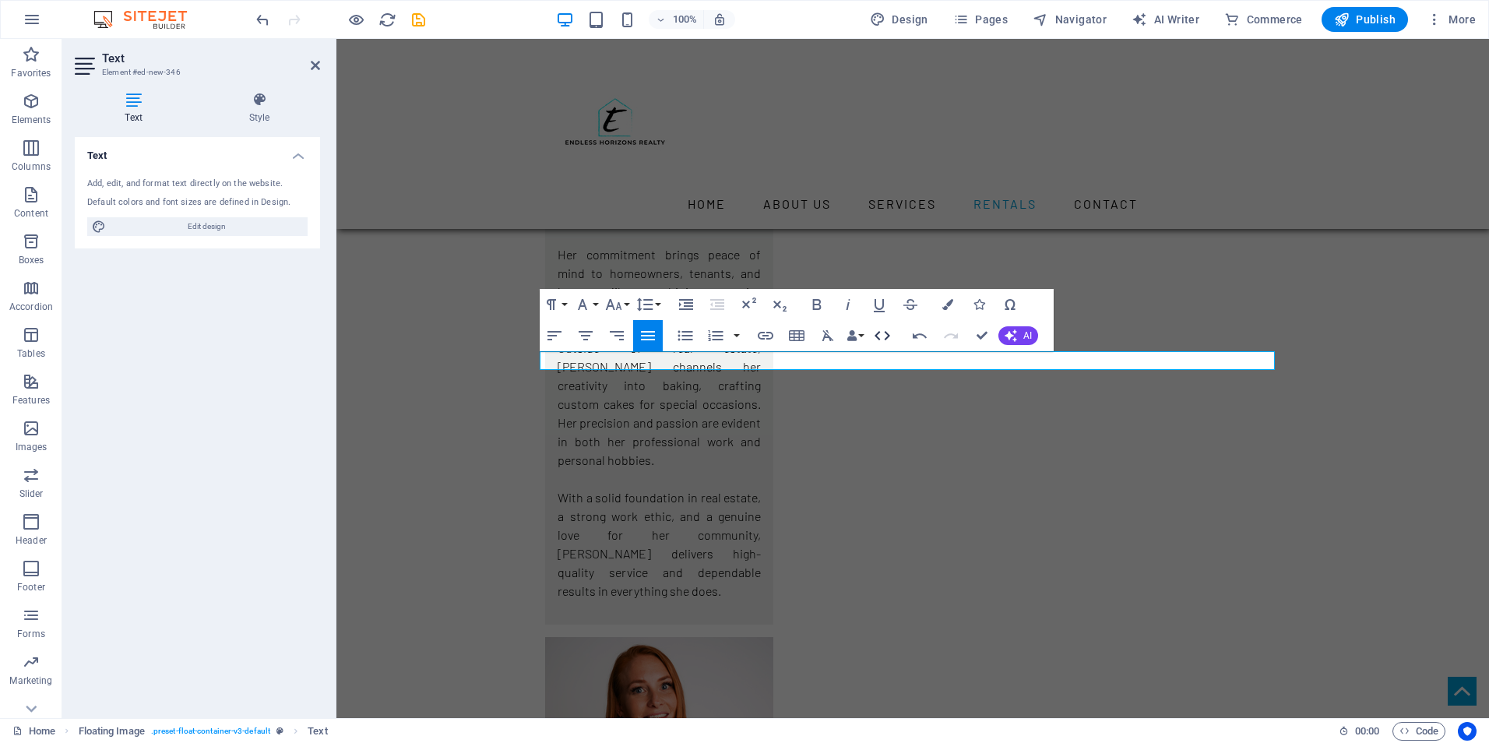
scroll to position [6231, 0]
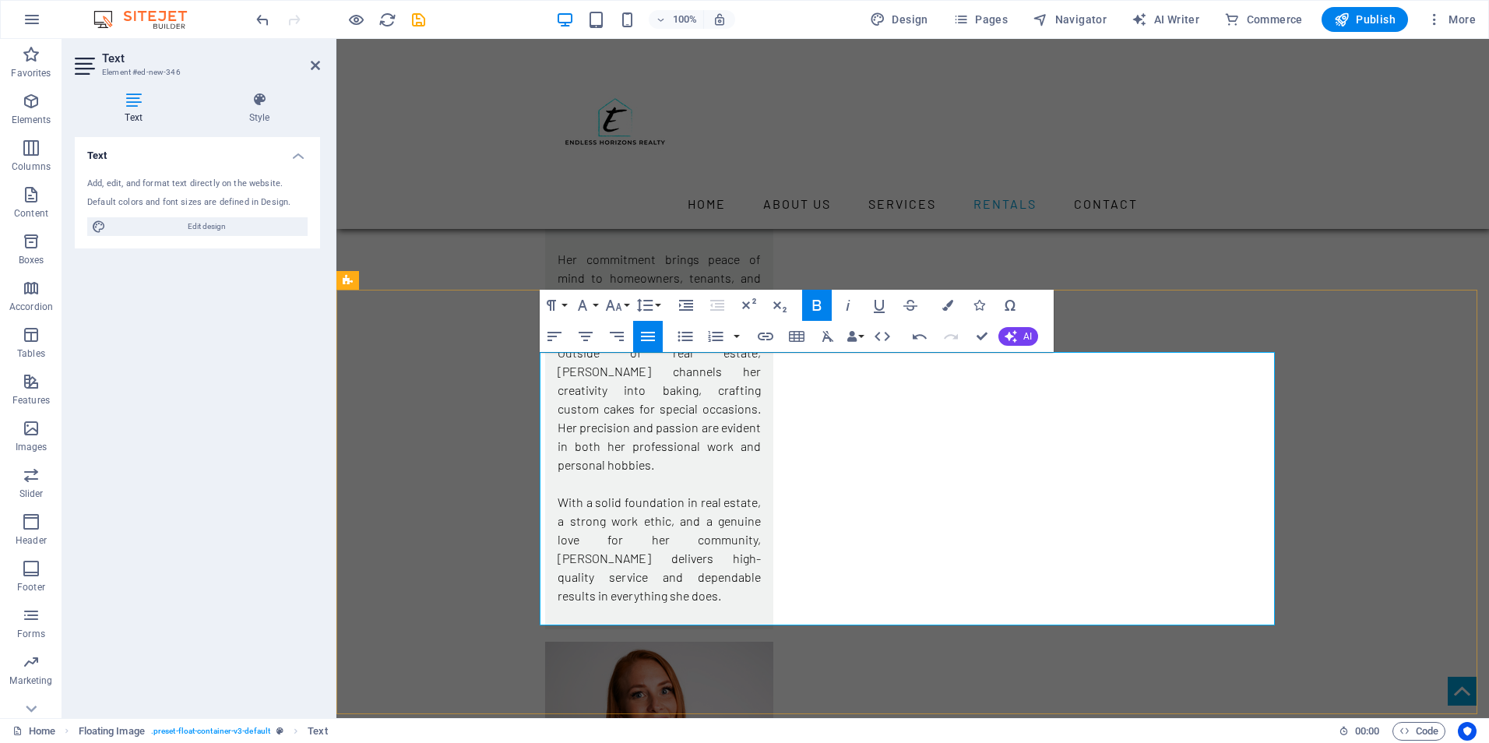
drag, startPoint x: 1076, startPoint y: 361, endPoint x: 867, endPoint y: 362, distance: 208.7
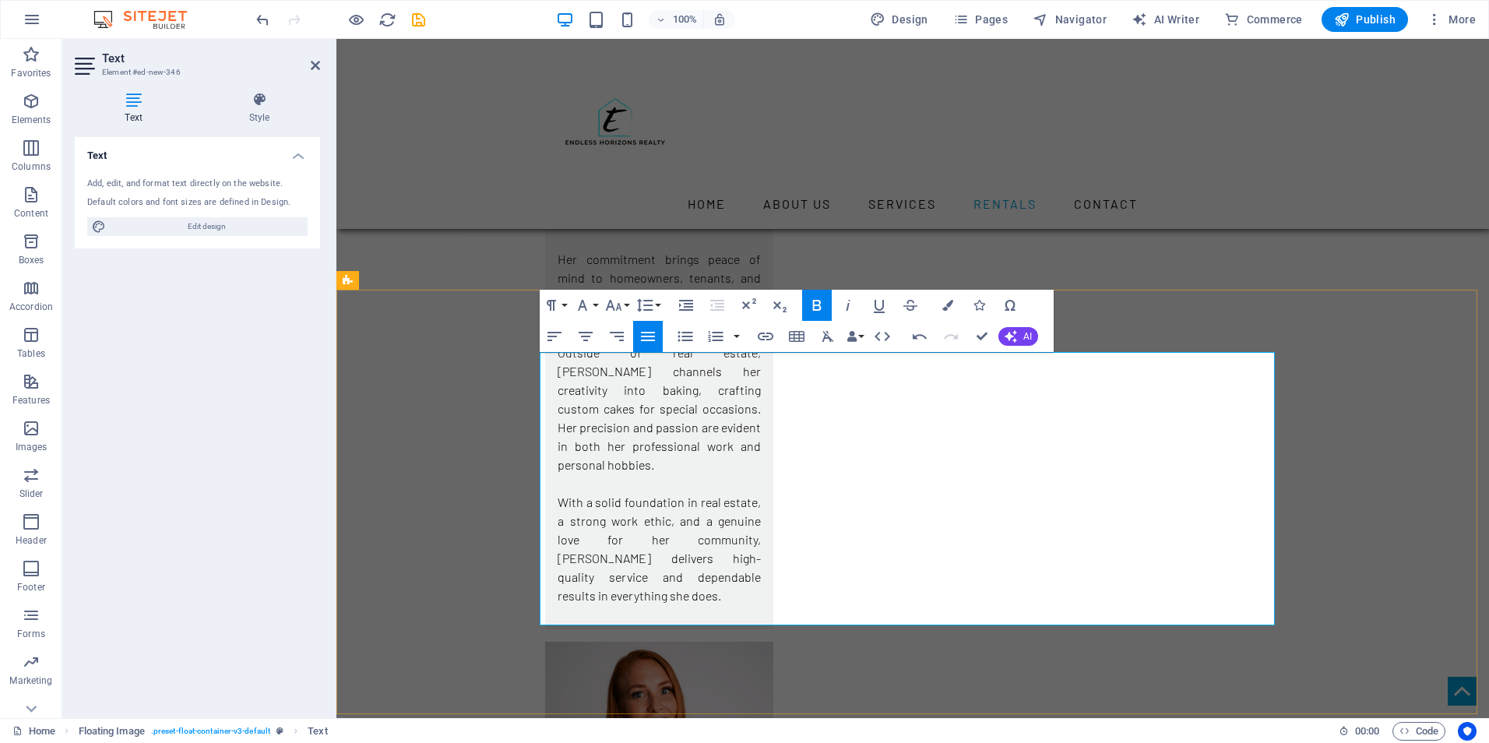
drag, startPoint x: 940, startPoint y: 405, endPoint x: 860, endPoint y: 405, distance: 80.2
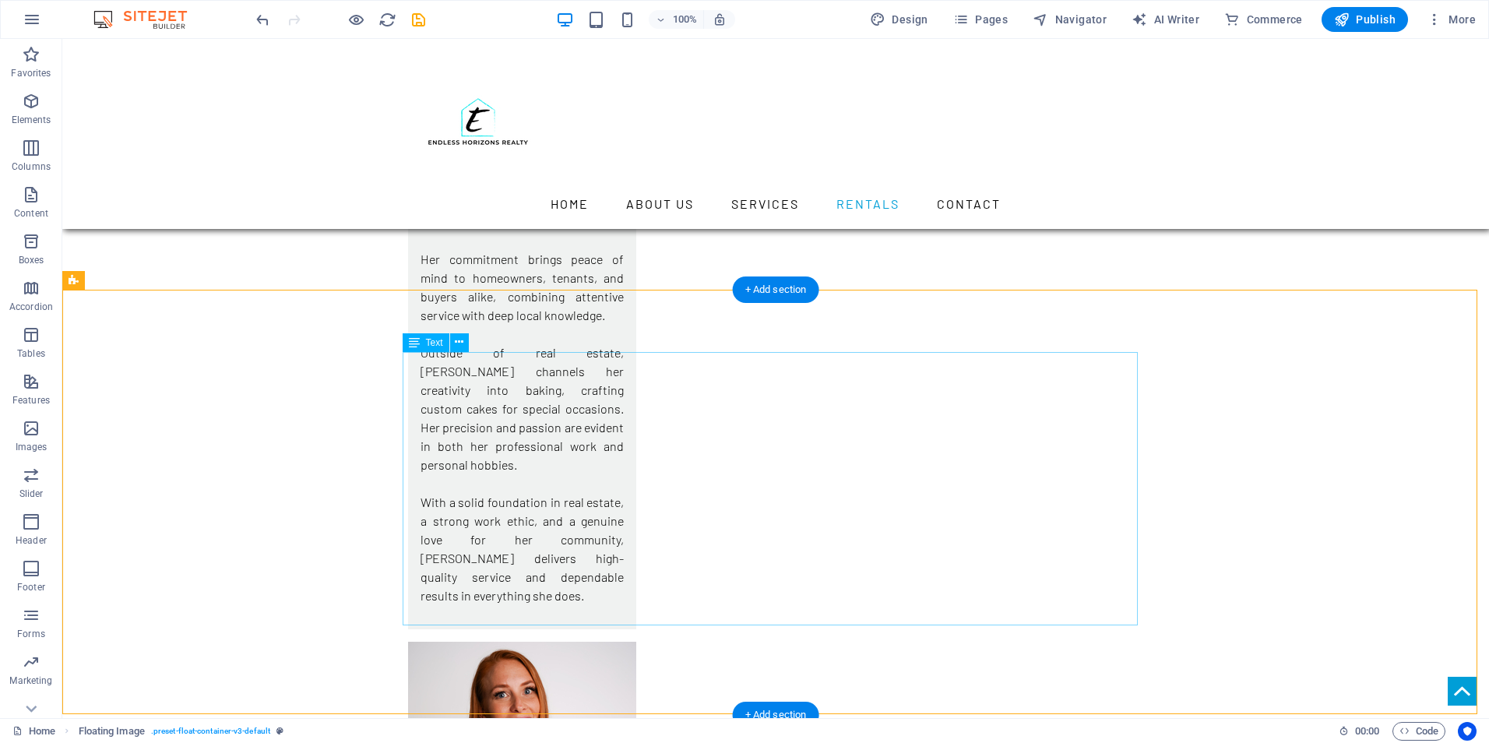
drag, startPoint x: 833, startPoint y: 382, endPoint x: 567, endPoint y: 395, distance: 266.7
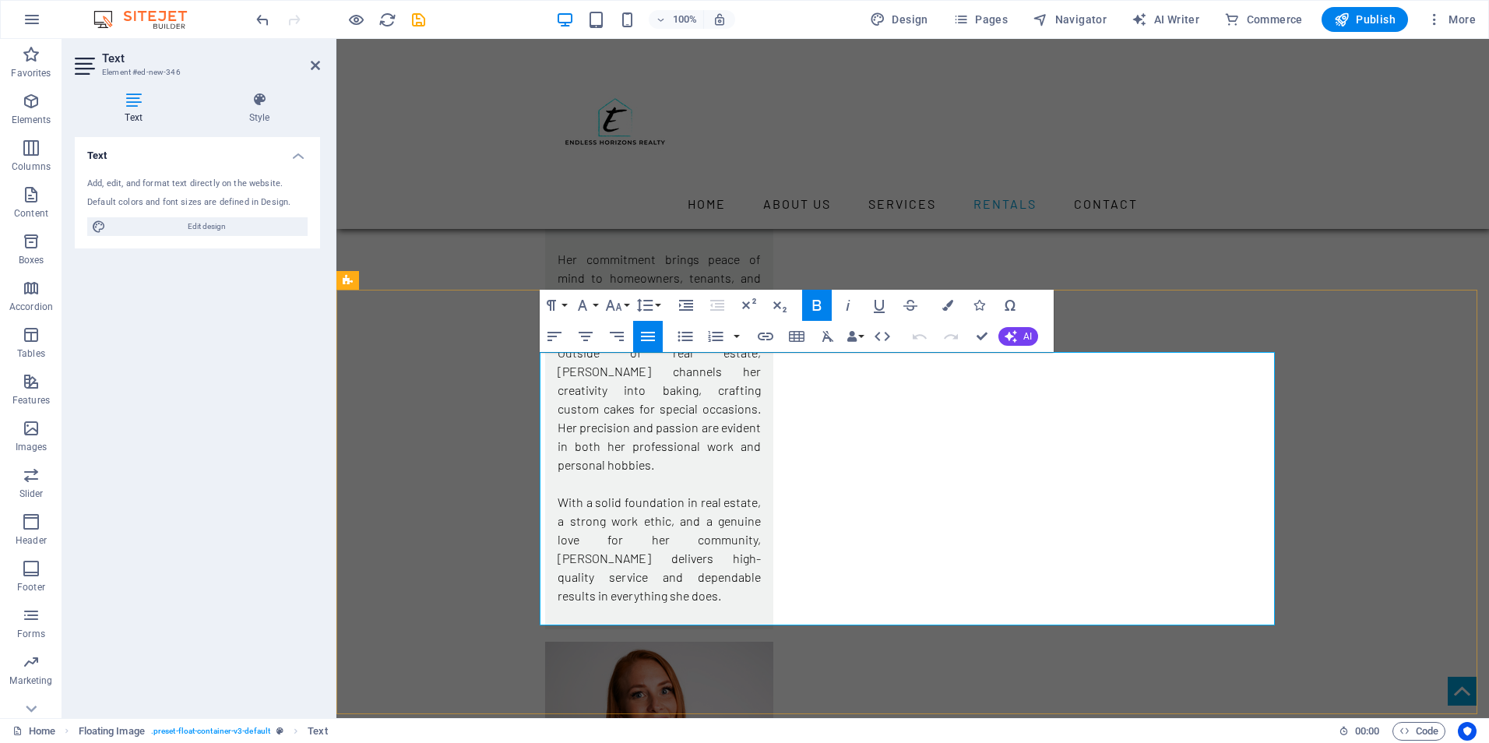
drag, startPoint x: 984, startPoint y: 385, endPoint x: 851, endPoint y: 377, distance: 133.4
drag, startPoint x: 1224, startPoint y: 614, endPoint x: 851, endPoint y: 447, distance: 409.3
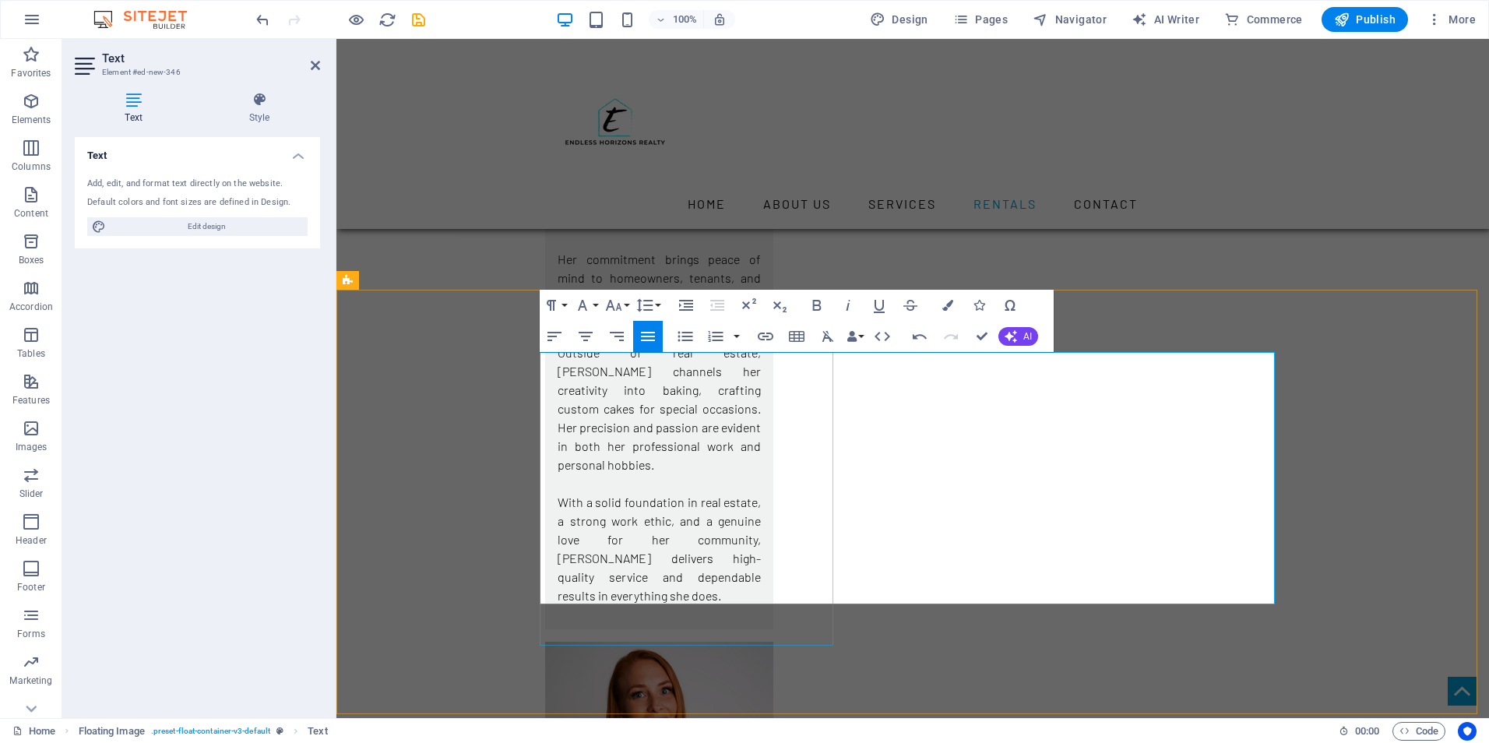
drag, startPoint x: 1130, startPoint y: 599, endPoint x: 832, endPoint y: 454, distance: 331.6
click at [816, 299] on icon "button" at bounding box center [817, 305] width 19 height 19
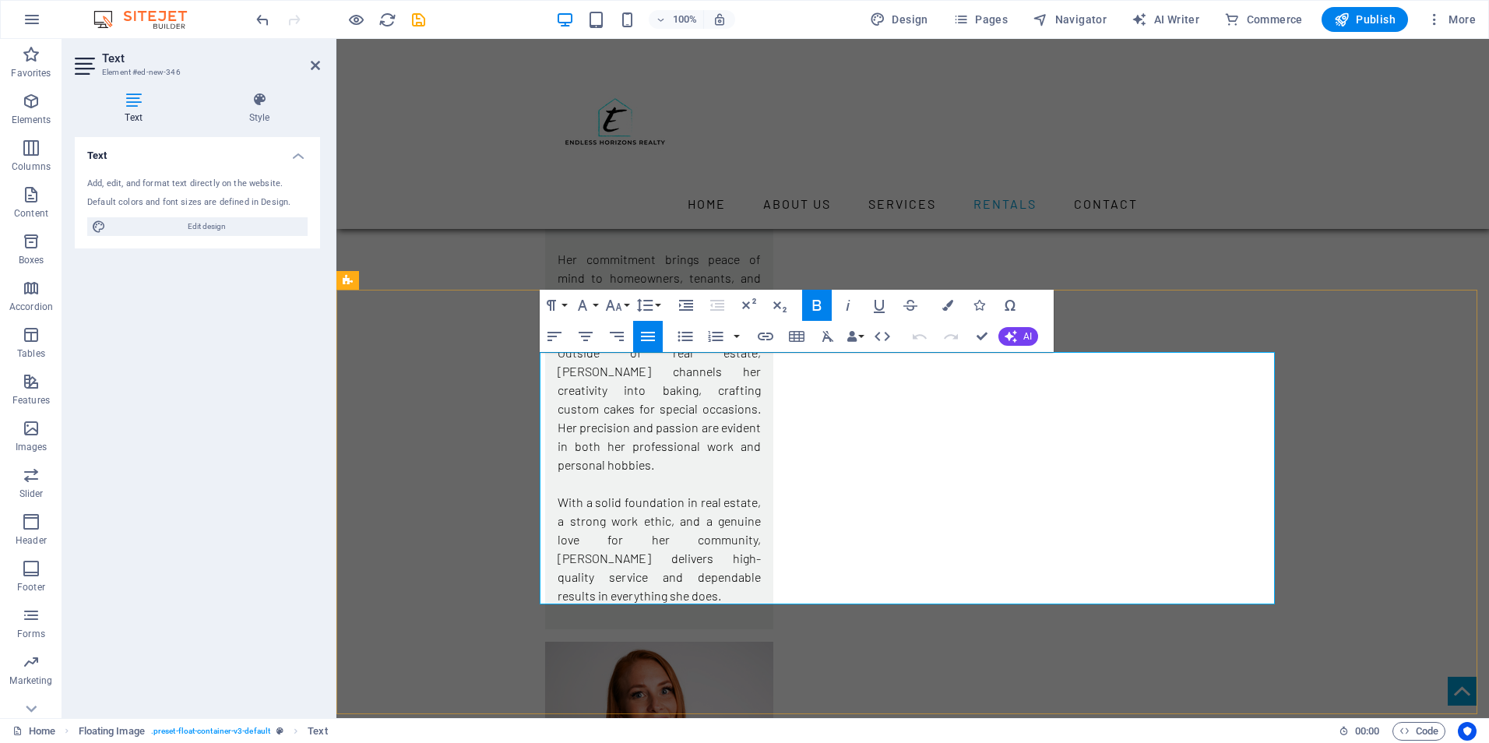
click at [593, 301] on button "Font Family" at bounding box center [586, 305] width 30 height 31
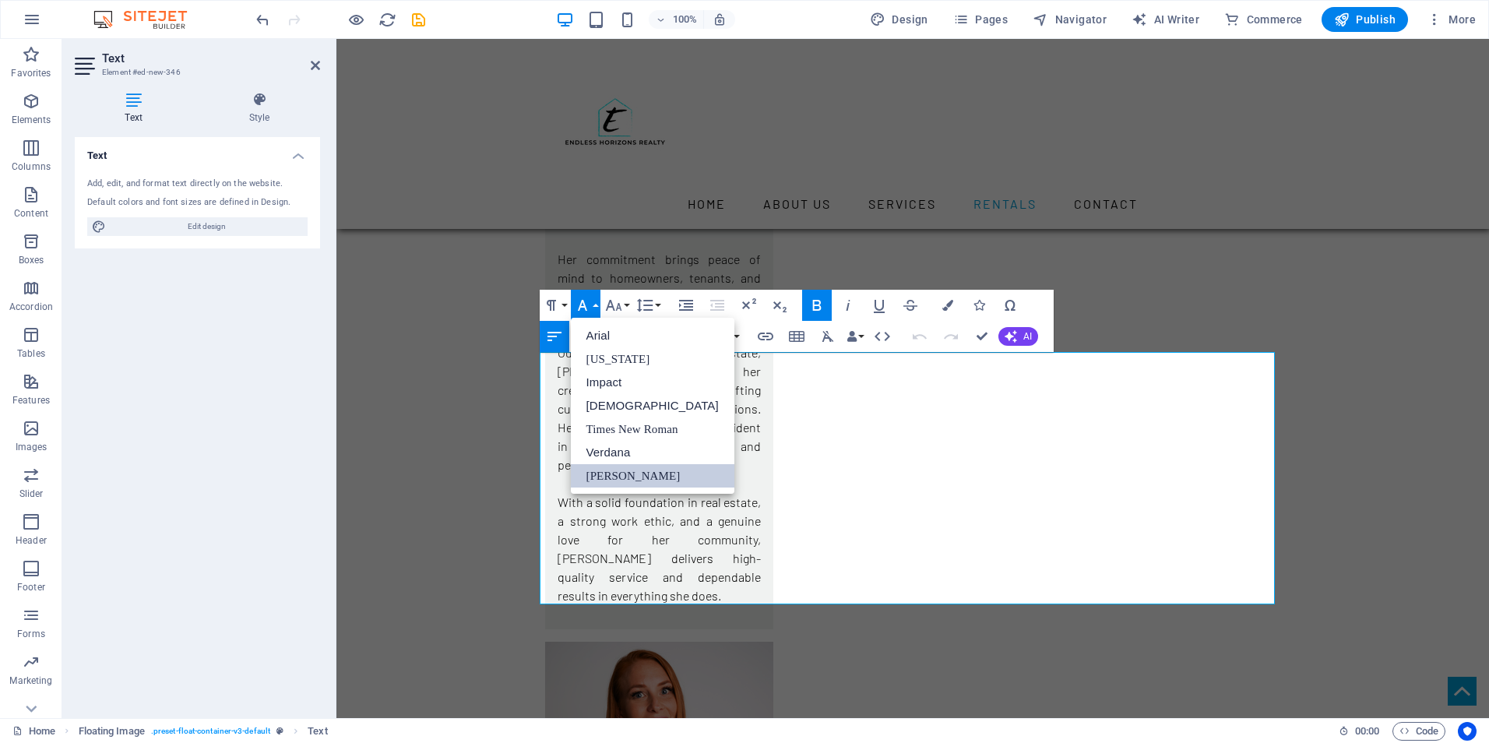
scroll to position [0, 0]
click at [629, 308] on button "Font Size" at bounding box center [617, 305] width 30 height 31
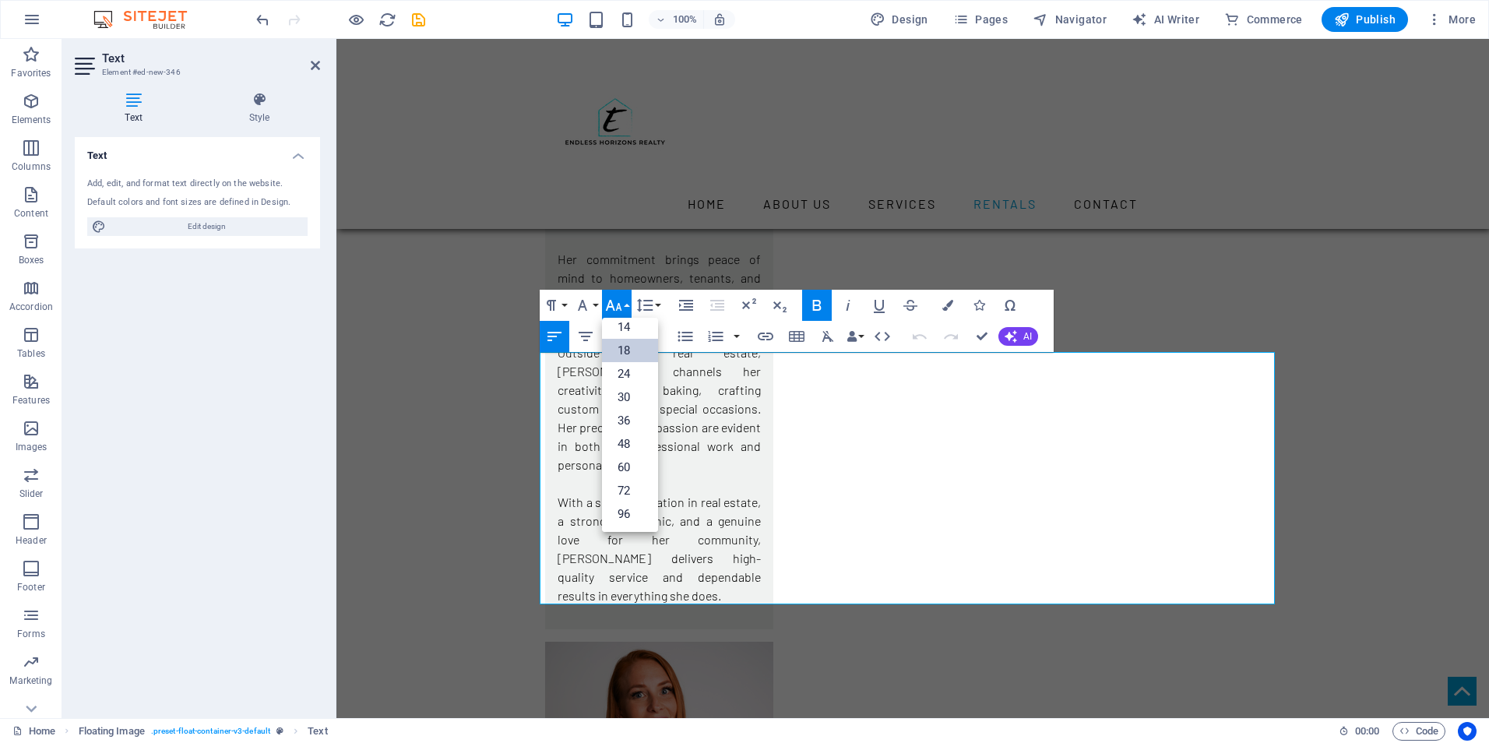
scroll to position [125, 0]
drag, startPoint x: 853, startPoint y: 360, endPoint x: 1219, endPoint y: 593, distance: 434.3
click at [637, 354] on link "18" at bounding box center [630, 350] width 56 height 23
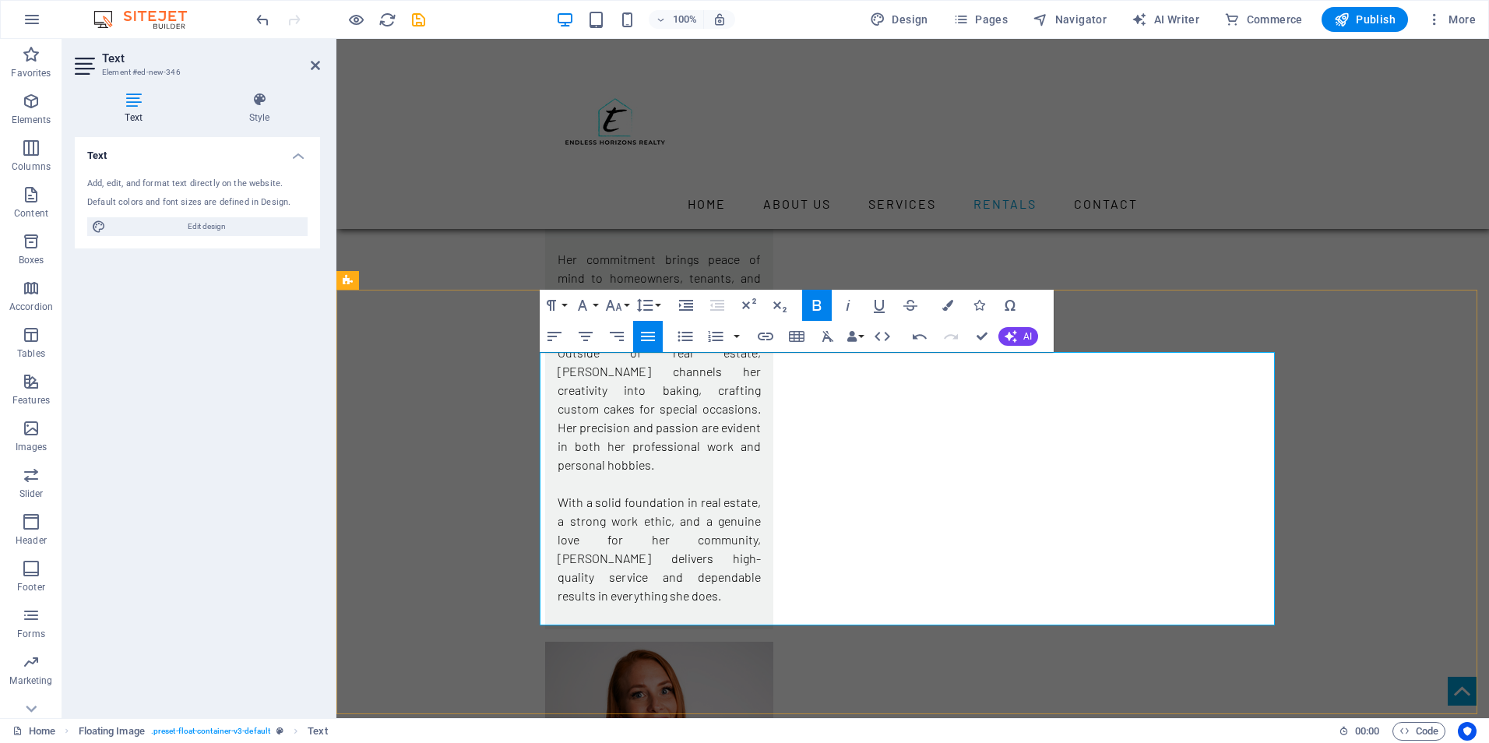
drag, startPoint x: 1008, startPoint y: 530, endPoint x: 844, endPoint y: 536, distance: 164.4
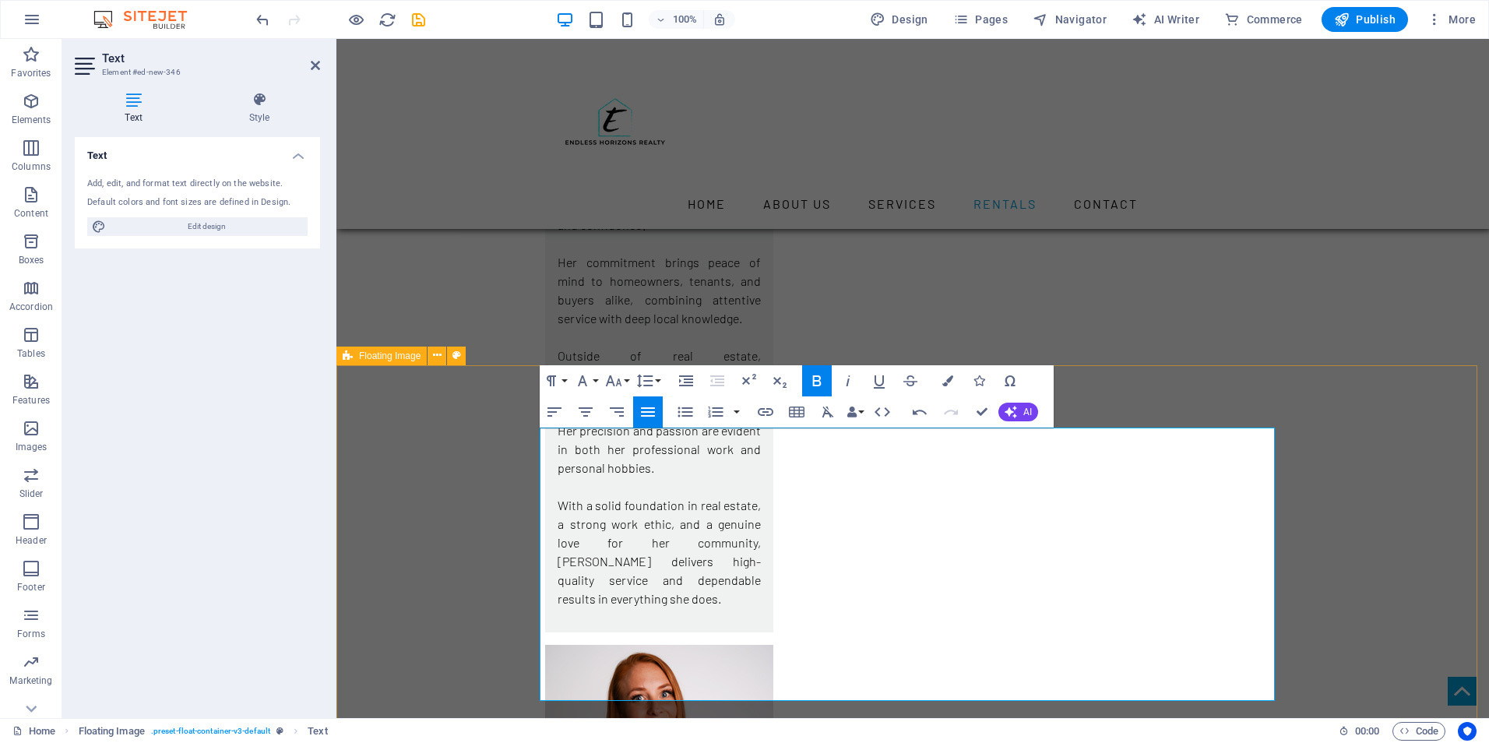
scroll to position [6231, 0]
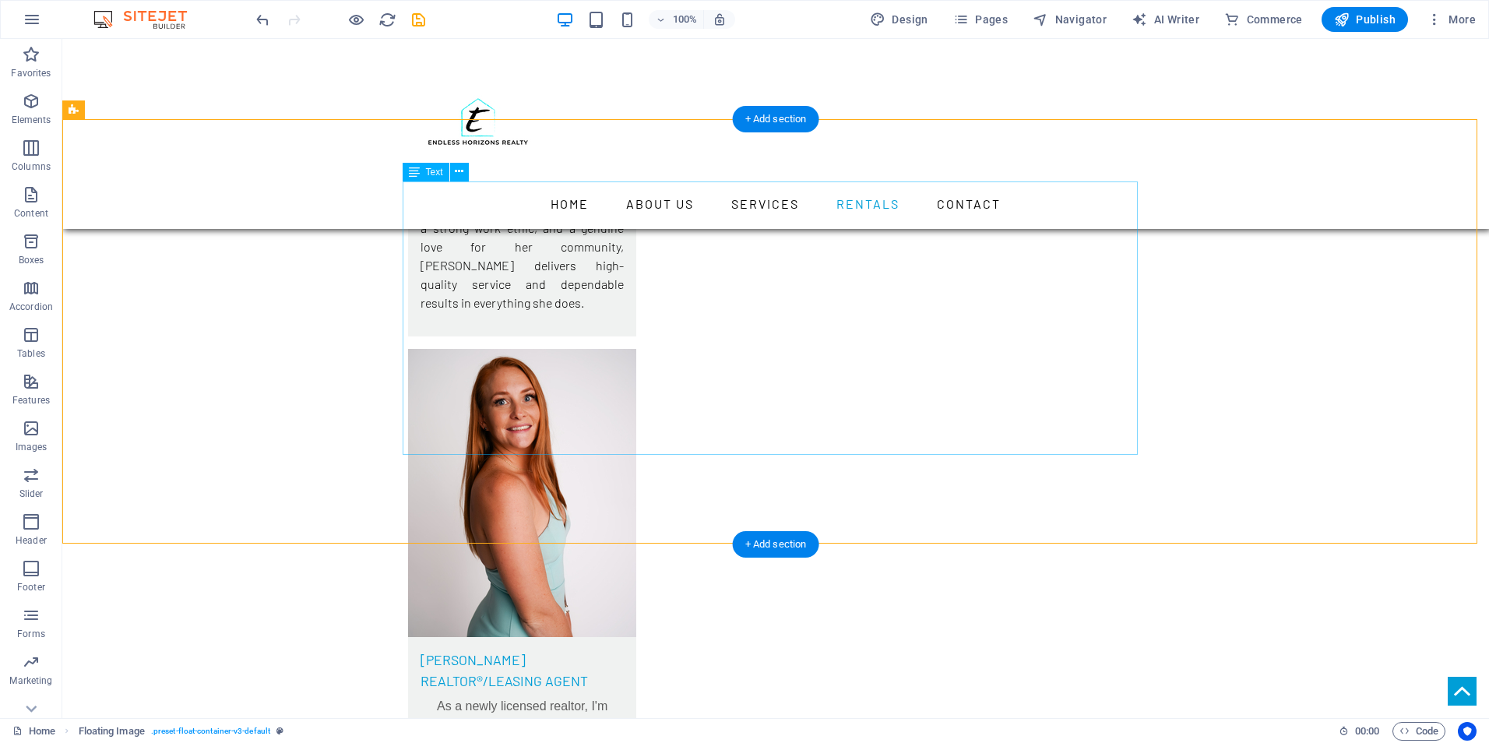
scroll to position [6542, 0]
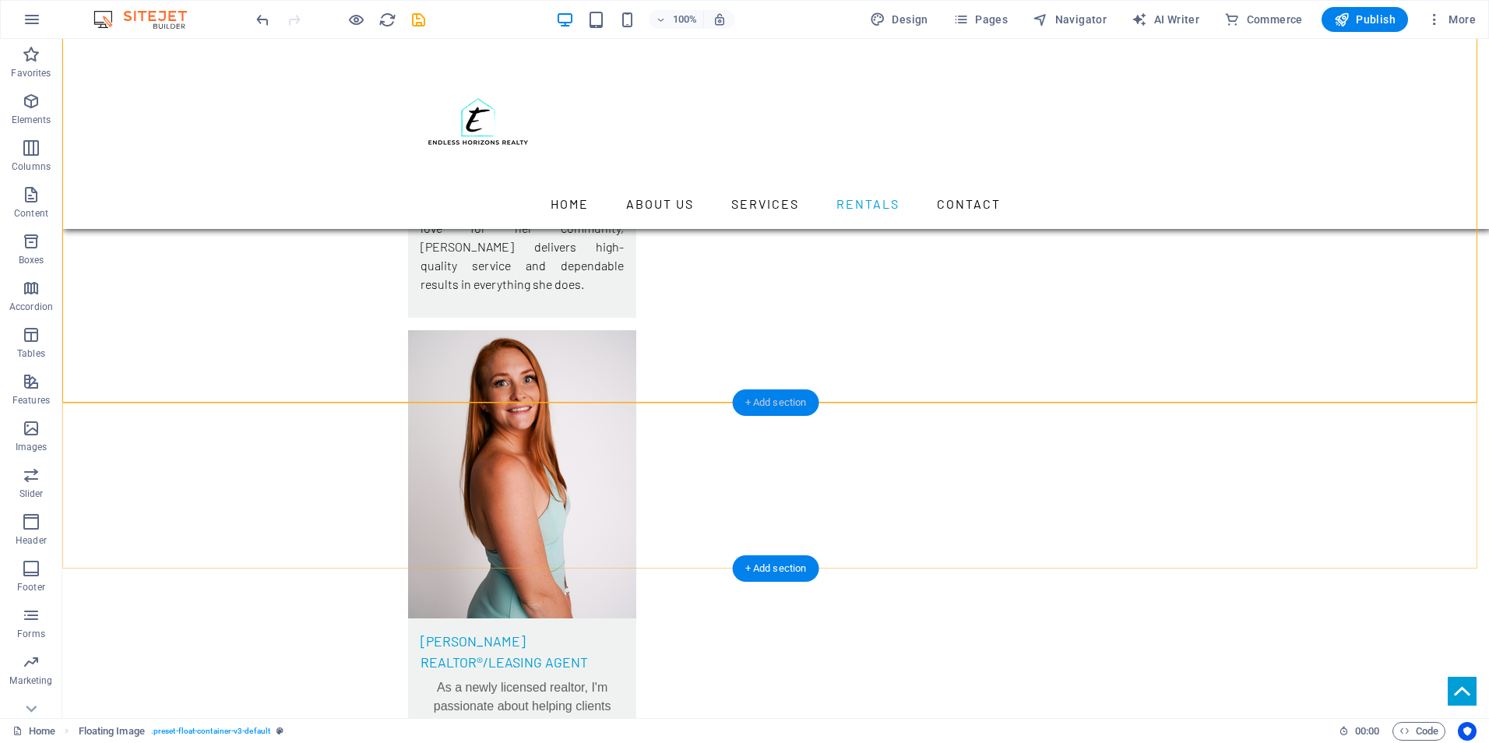
click at [759, 407] on div "+ Add section" at bounding box center [776, 402] width 86 height 26
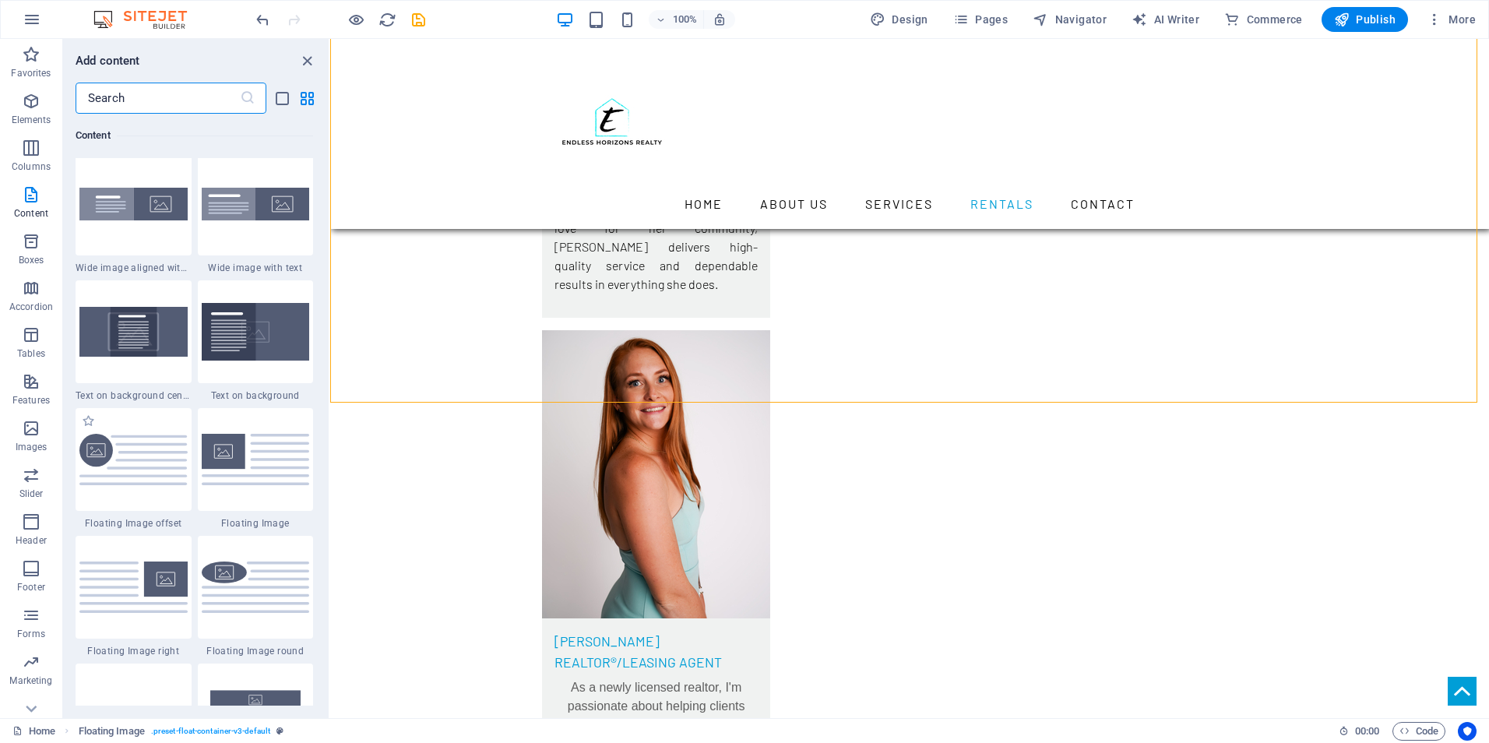
scroll to position [3115, 0]
click at [241, 488] on div at bounding box center [256, 458] width 116 height 103
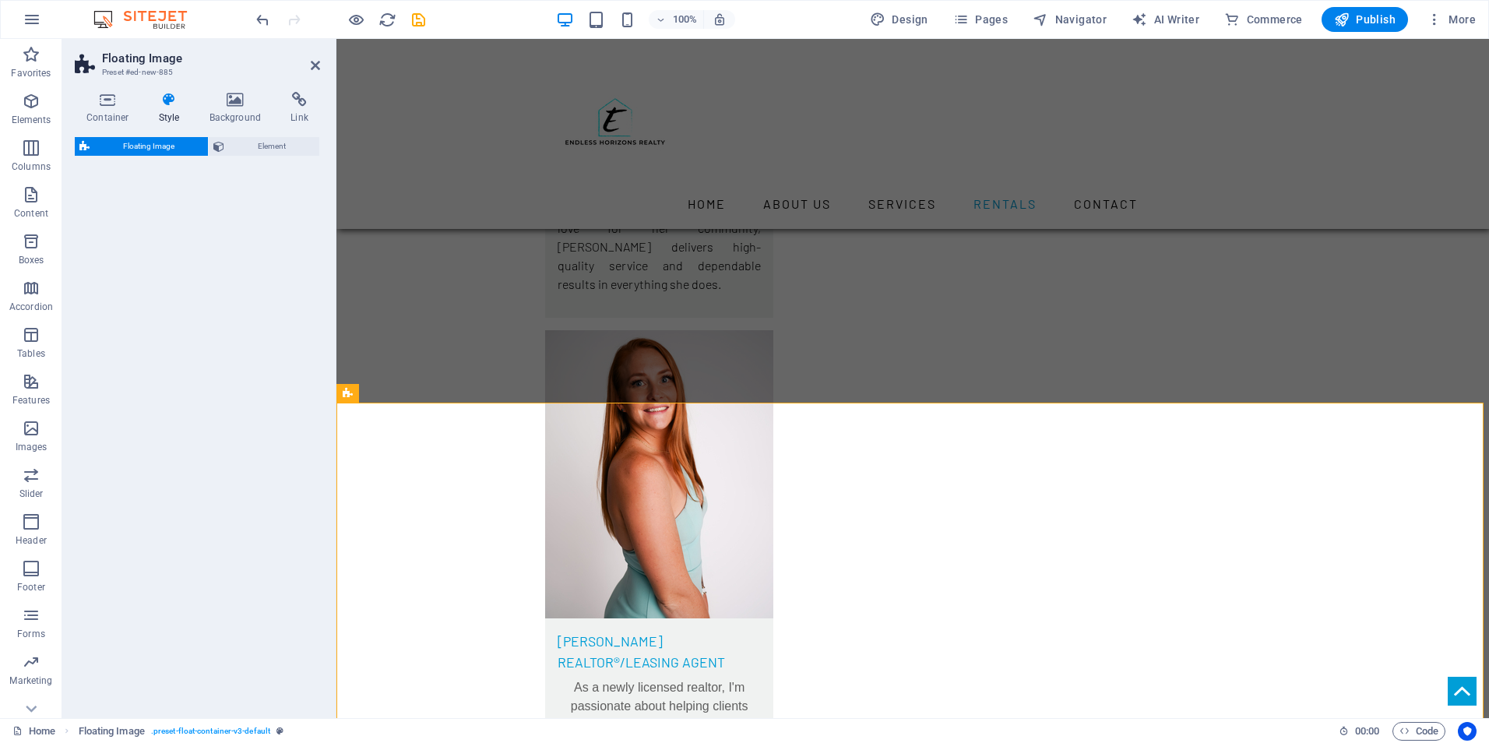
select select "%"
select select "rem"
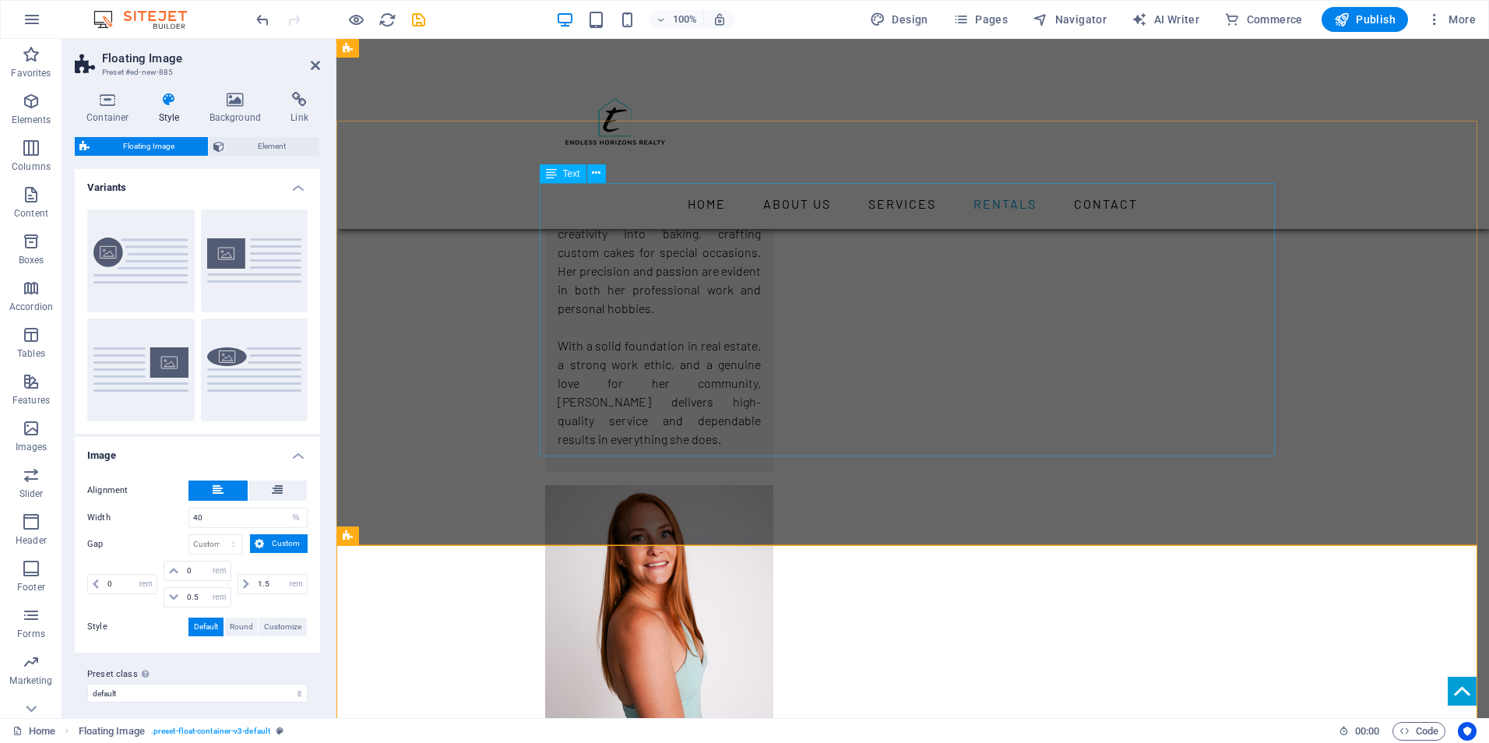
scroll to position [6387, 0]
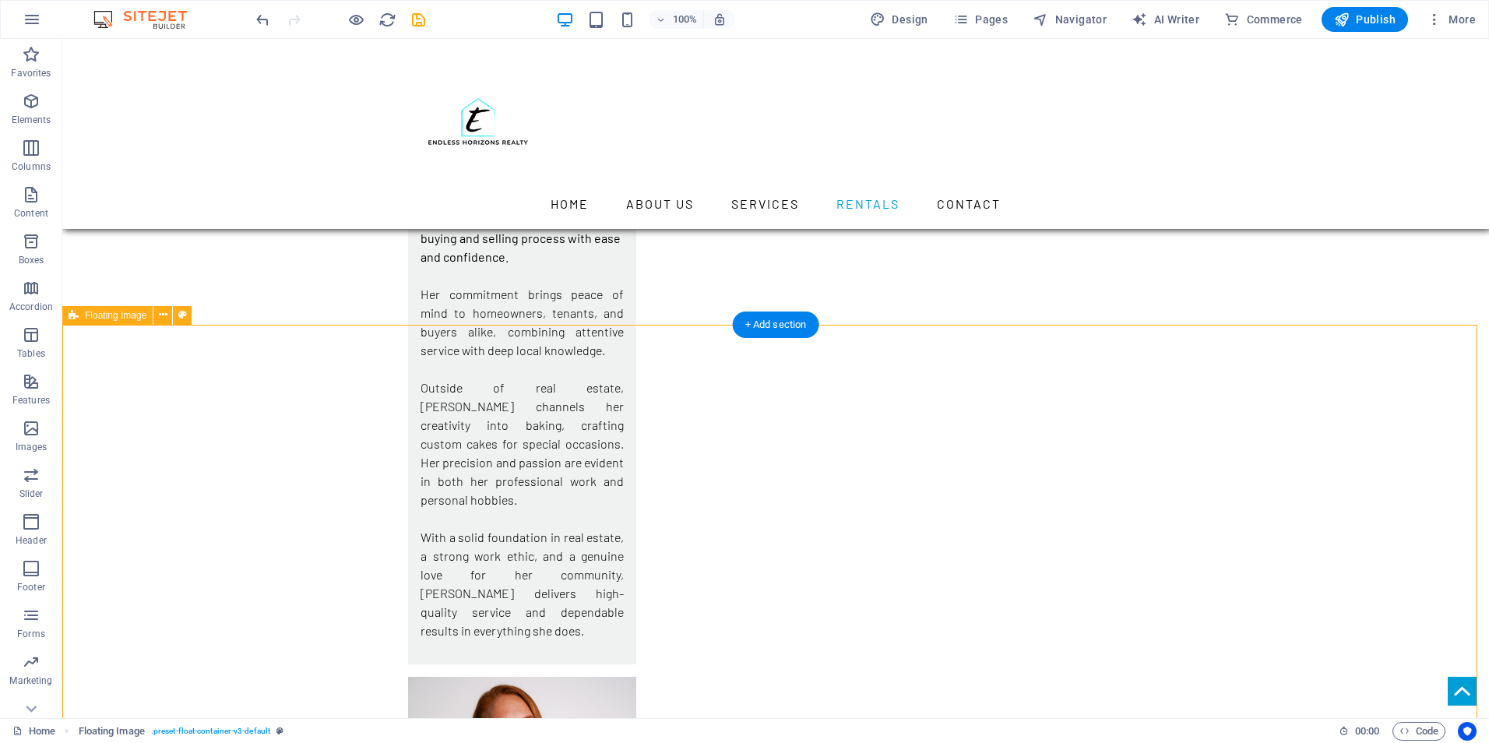
scroll to position [6153, 0]
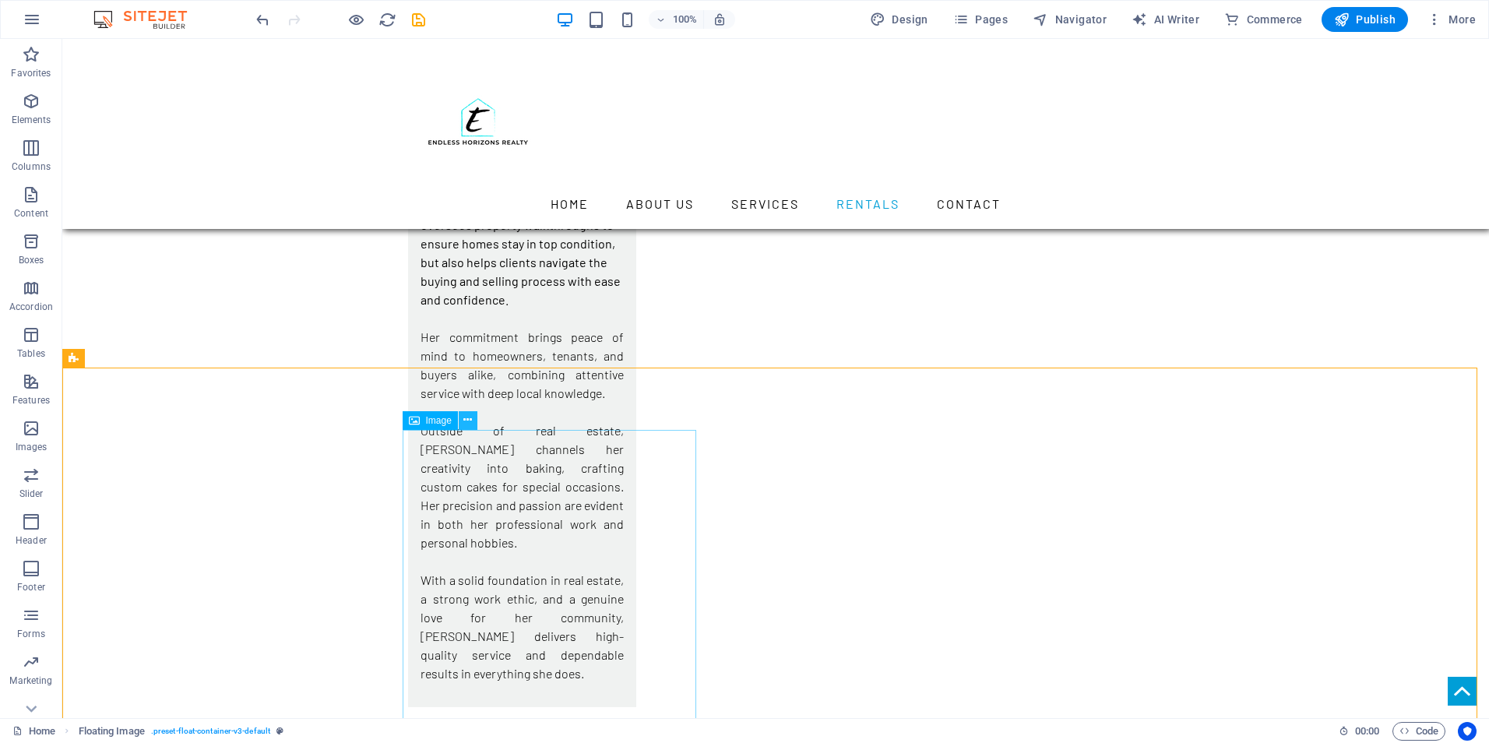
click at [470, 429] on button at bounding box center [468, 420] width 19 height 19
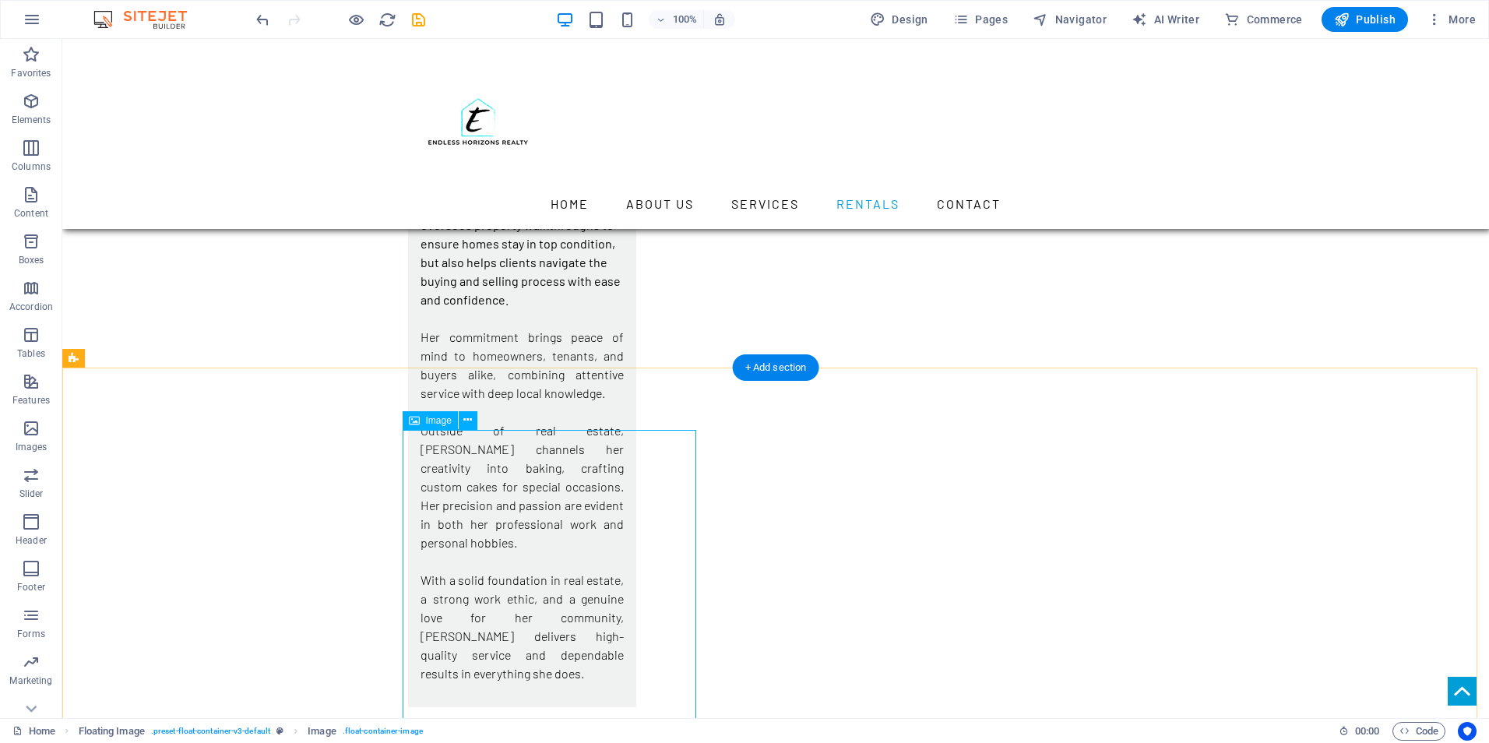
select select "%"
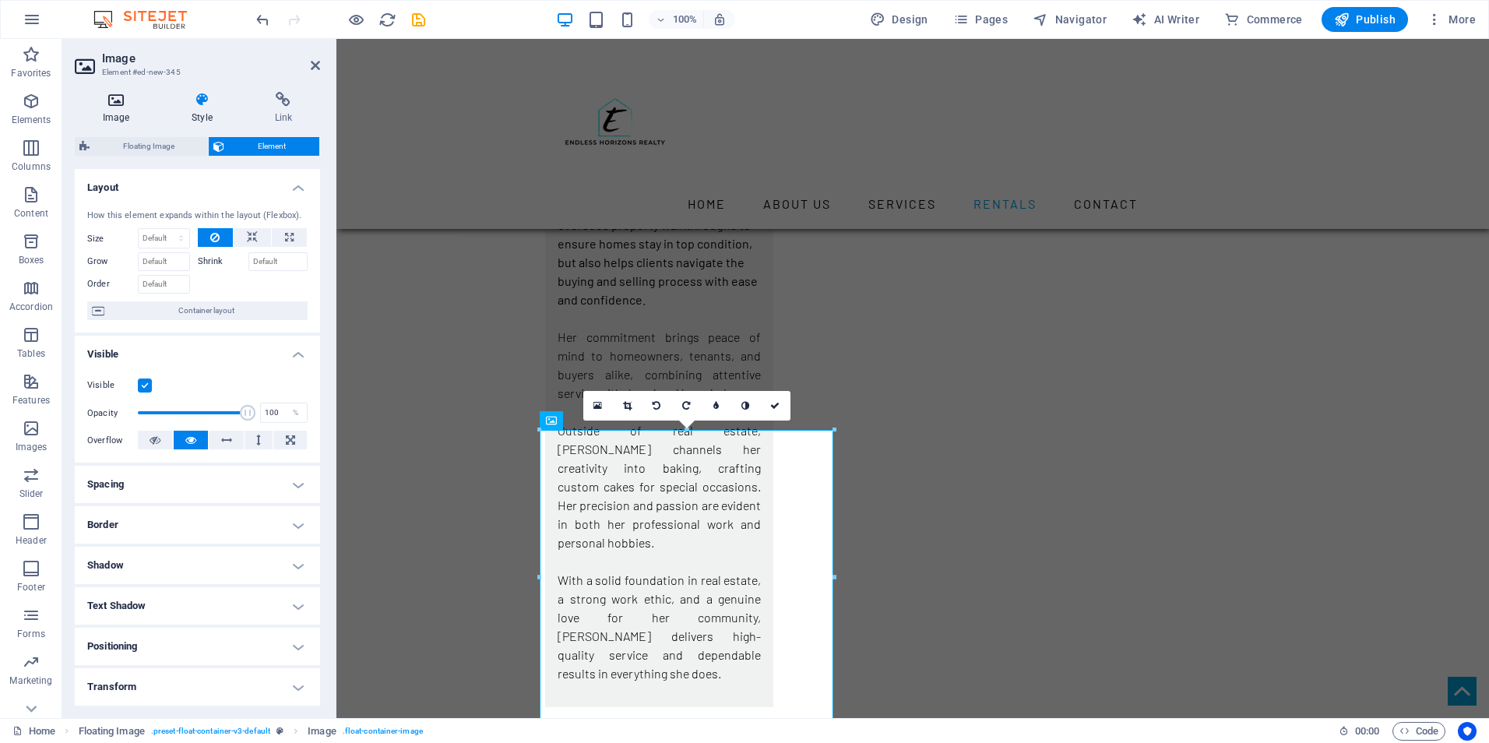
click at [105, 107] on h4 "Image" at bounding box center [119, 108] width 89 height 33
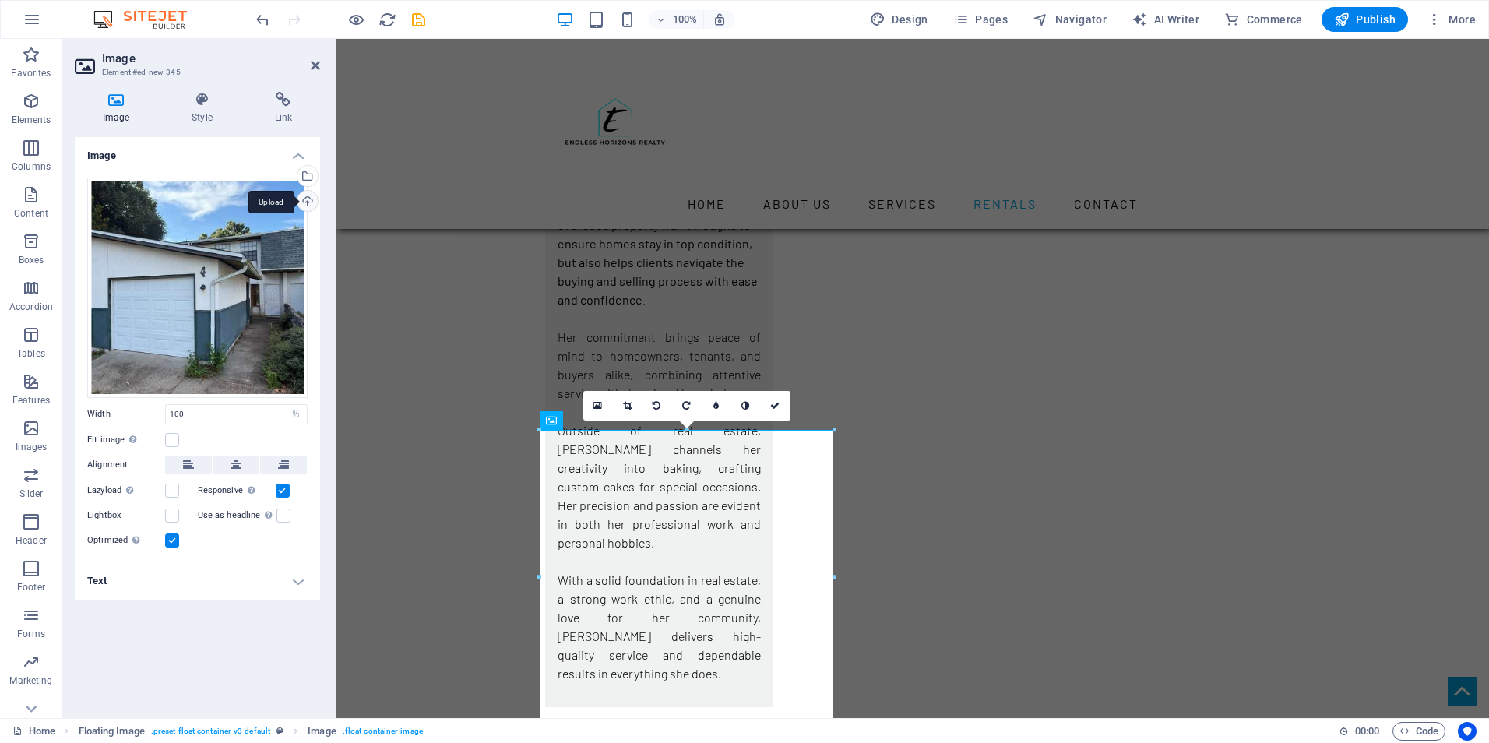
click at [305, 200] on div "Upload" at bounding box center [305, 202] width 23 height 23
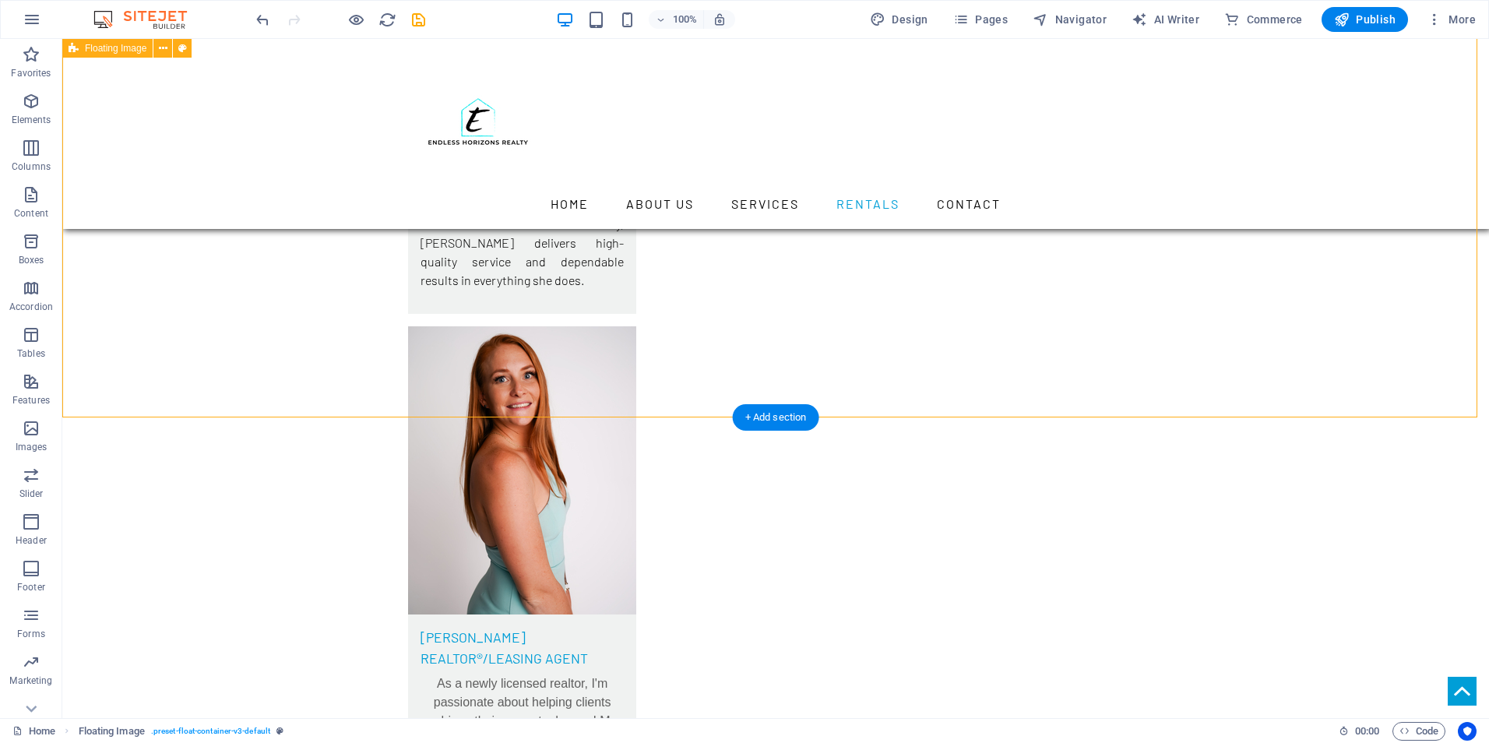
scroll to position [6698, 0]
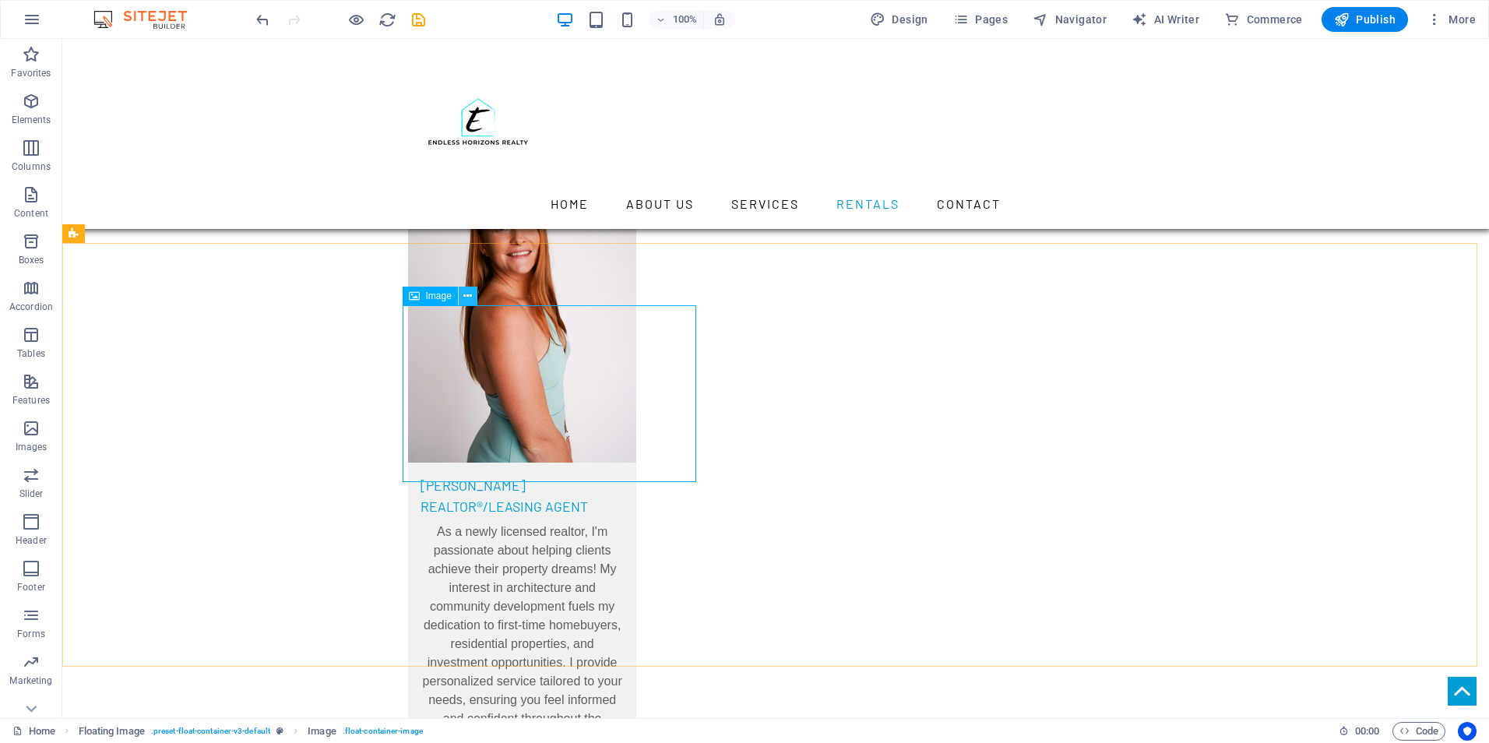
click at [471, 298] on button at bounding box center [468, 296] width 19 height 19
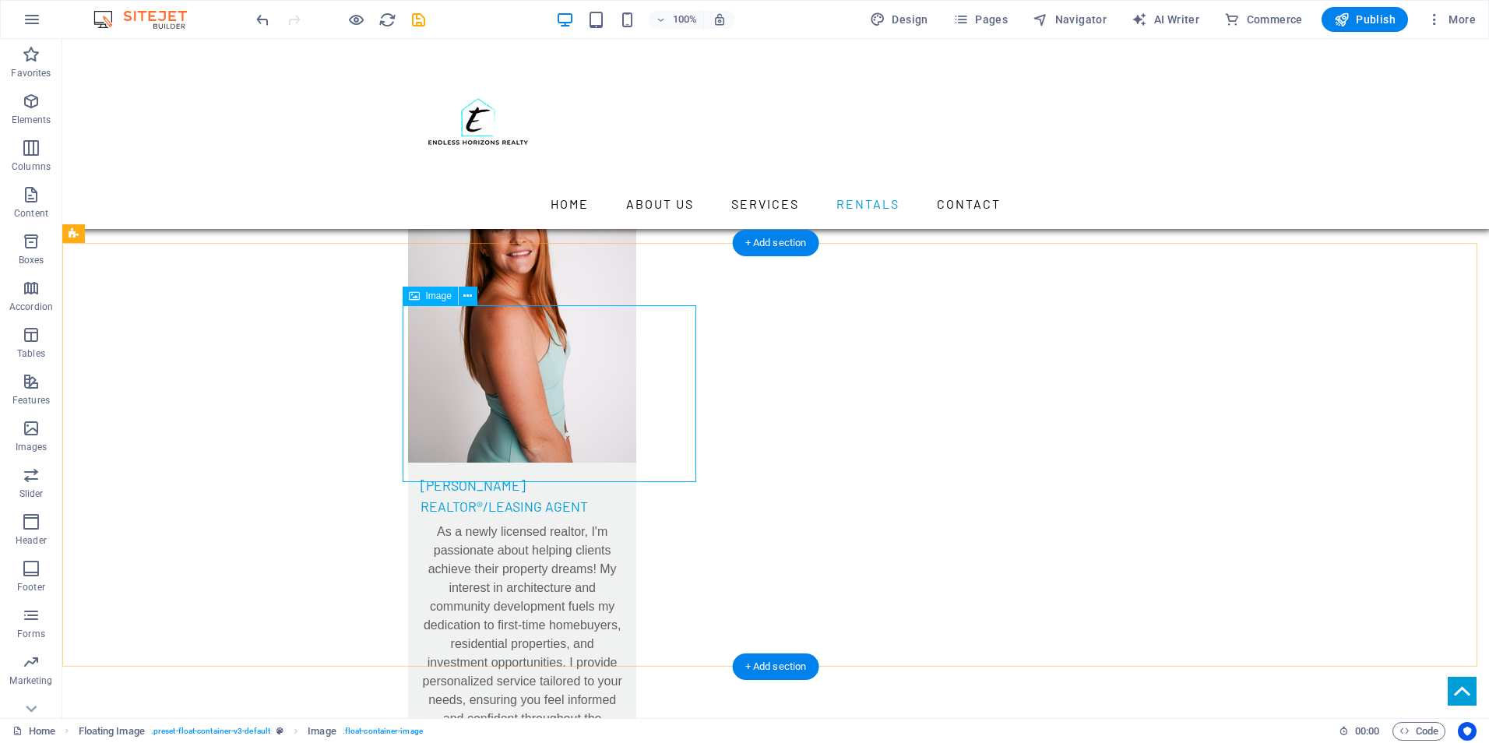
select select "%"
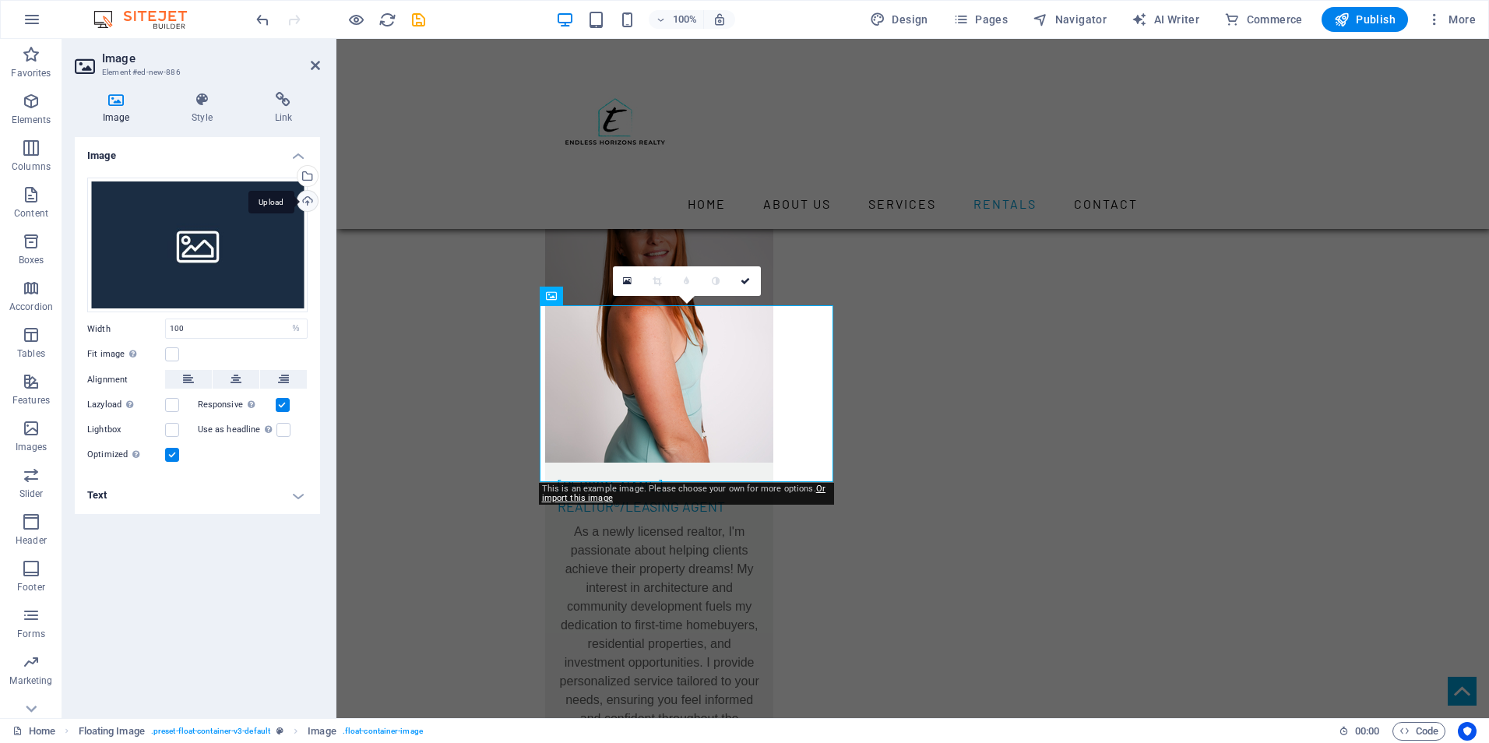
click at [303, 206] on div "Upload" at bounding box center [305, 202] width 23 height 23
click at [303, 199] on div "Upload" at bounding box center [305, 202] width 23 height 23
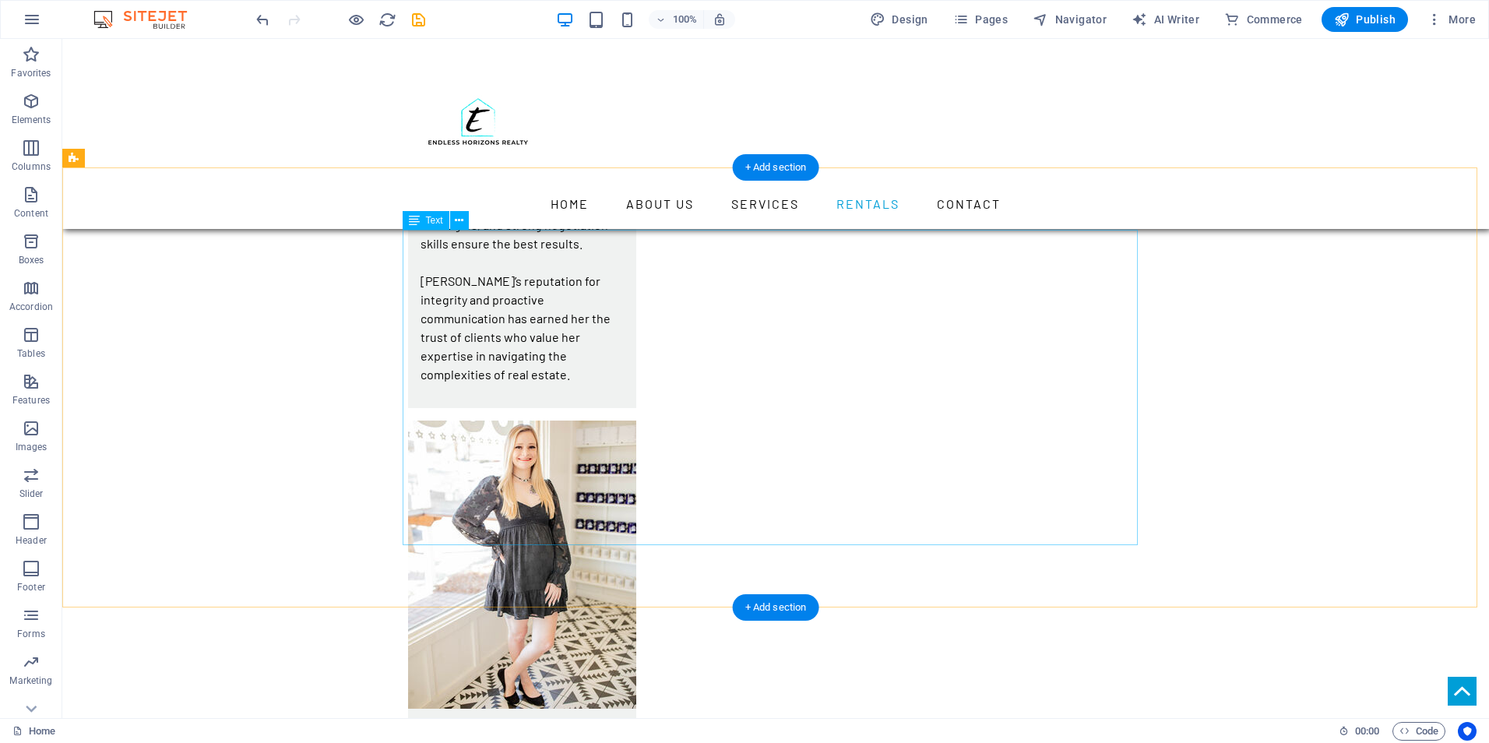
scroll to position [5530, 0]
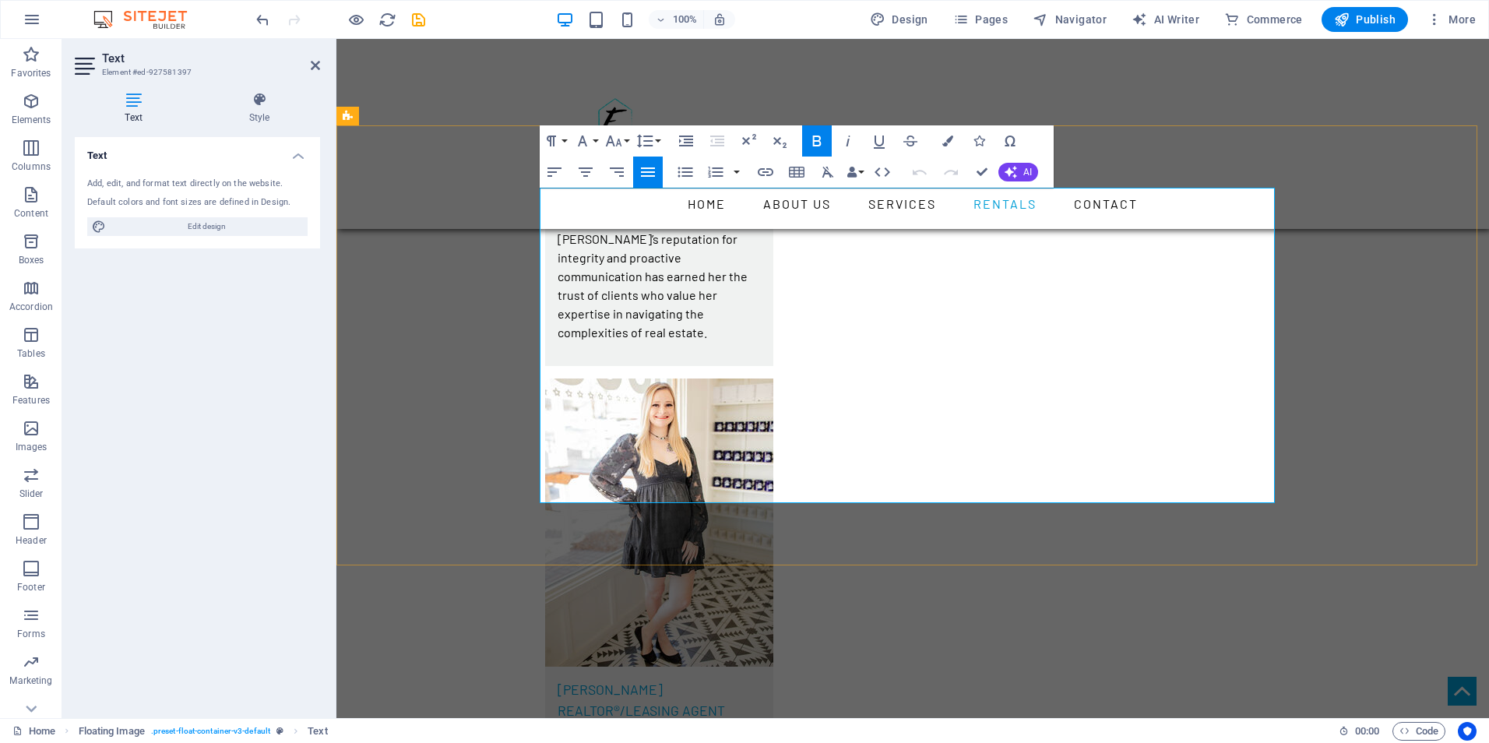
drag, startPoint x: 1081, startPoint y: 484, endPoint x: 841, endPoint y: 216, distance: 359.6
copy div "Monthly Rent: $1,600 - 2 Bedrooms, 1.5 Bathrooms Coming soon Available soon in …"
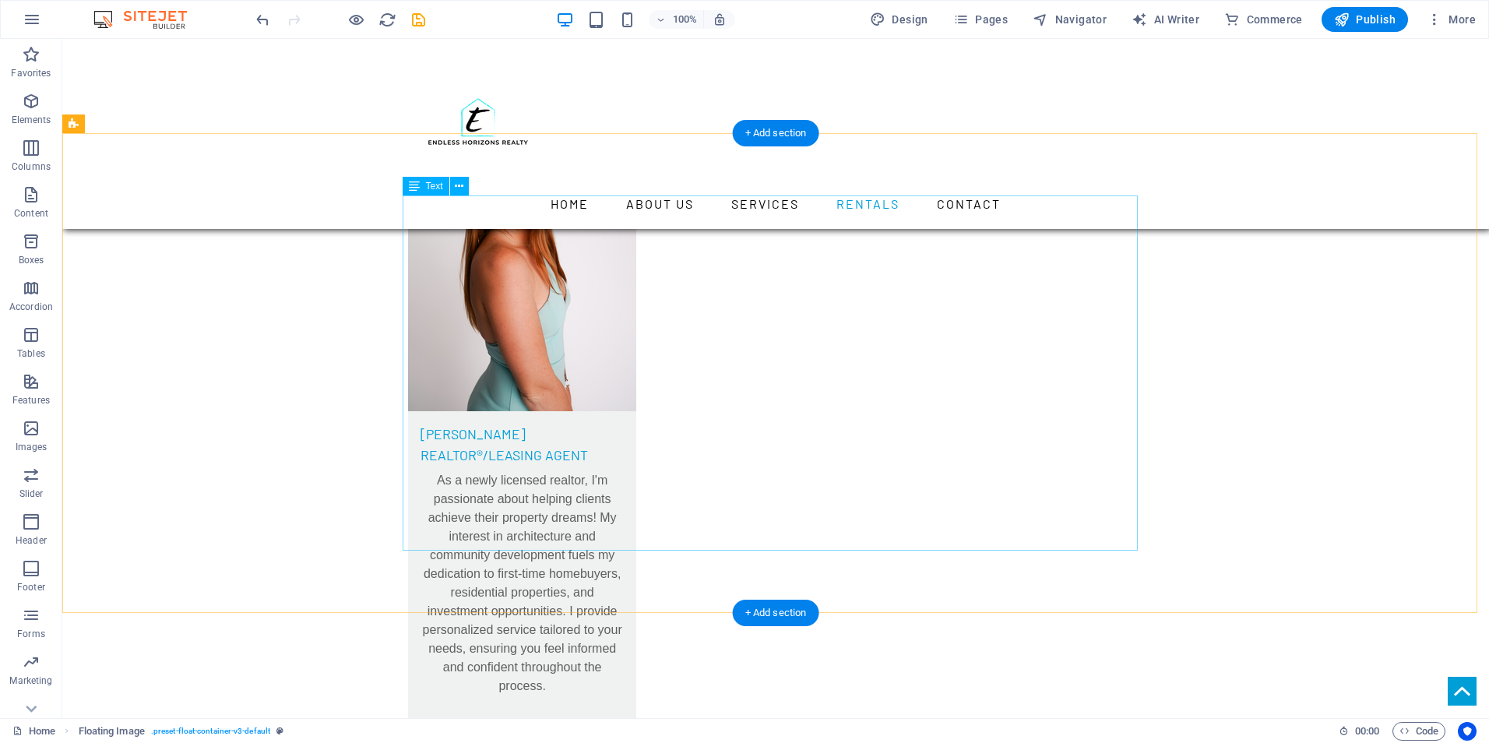
scroll to position [6854, 0]
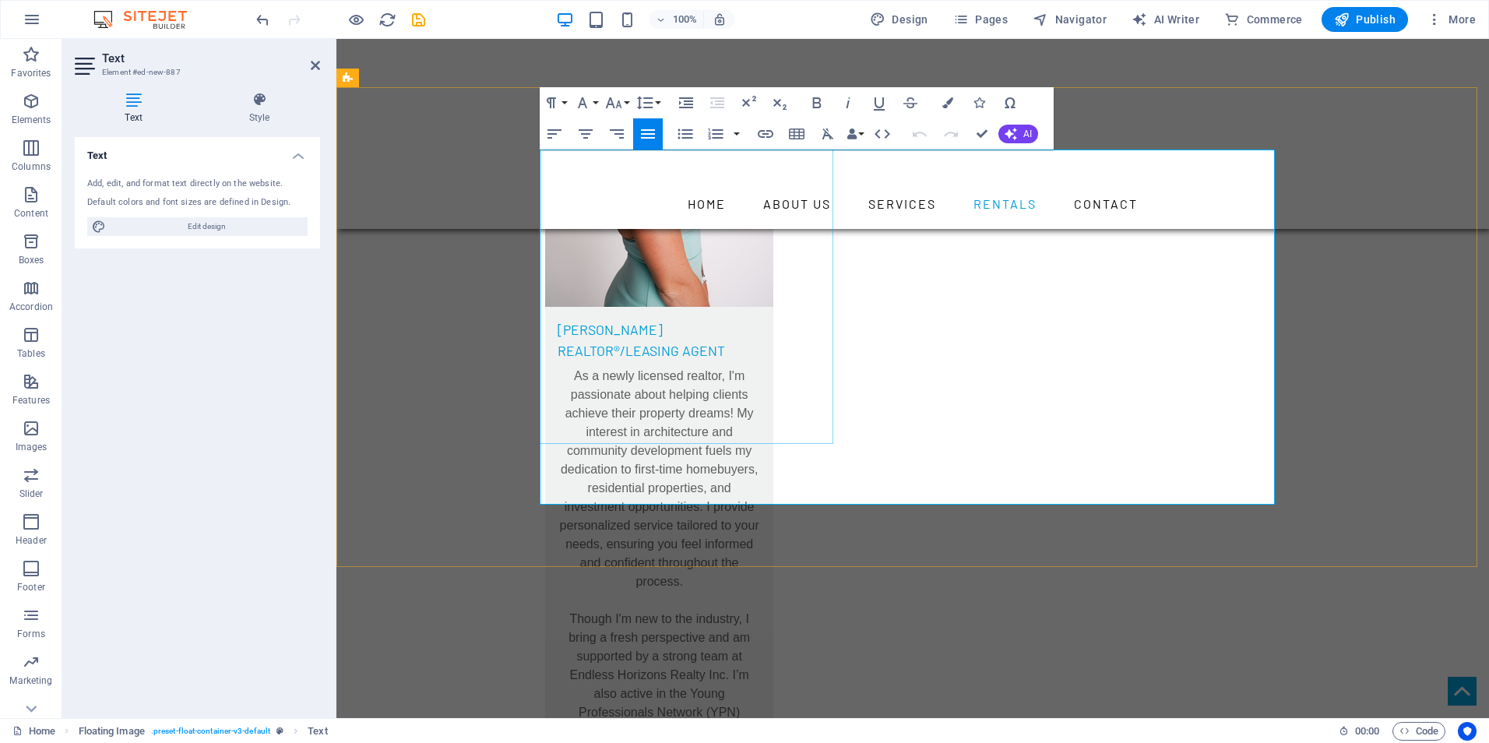
drag, startPoint x: 930, startPoint y: 491, endPoint x: 829, endPoint y: 213, distance: 295.7
drag, startPoint x: 850, startPoint y: 230, endPoint x: 981, endPoint y: 498, distance: 299.2
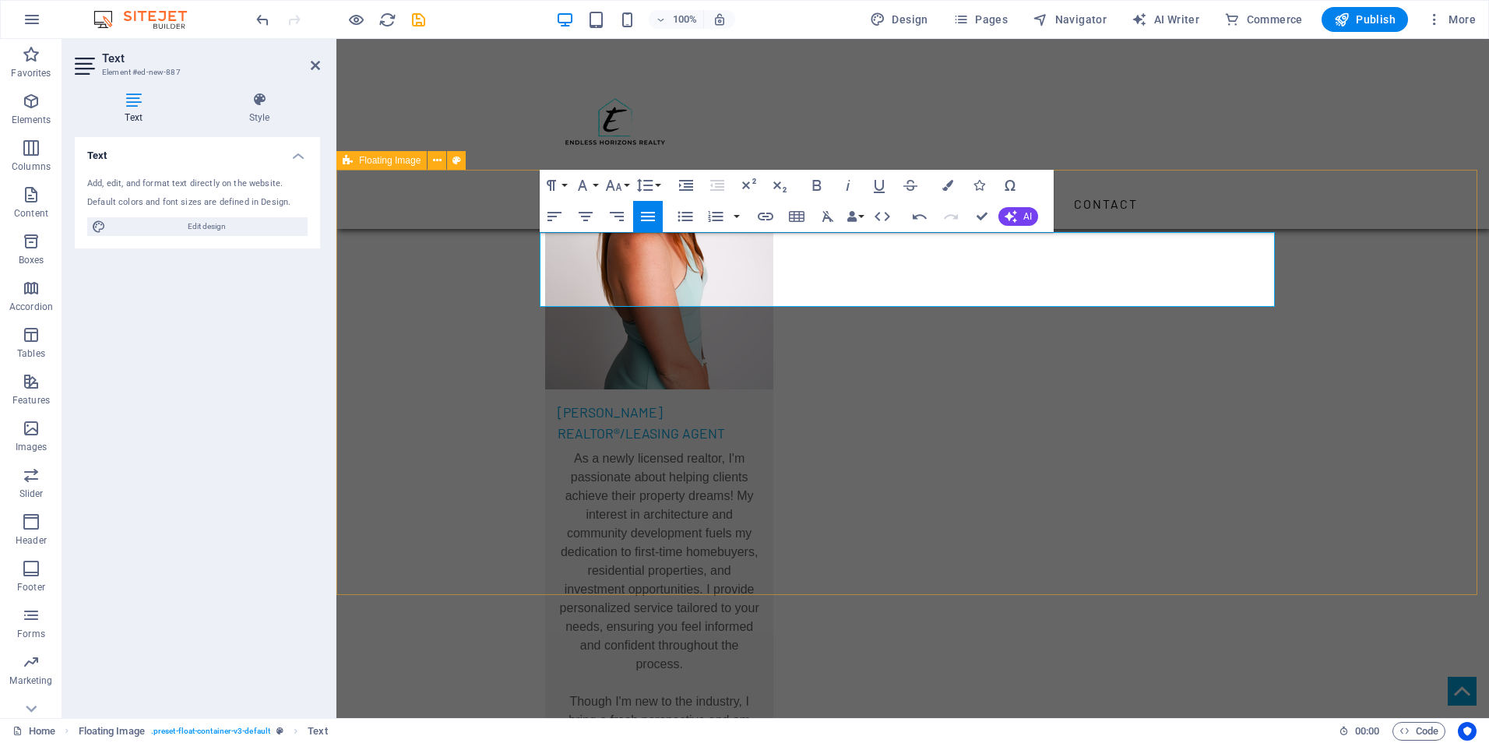
scroll to position [6776, 0]
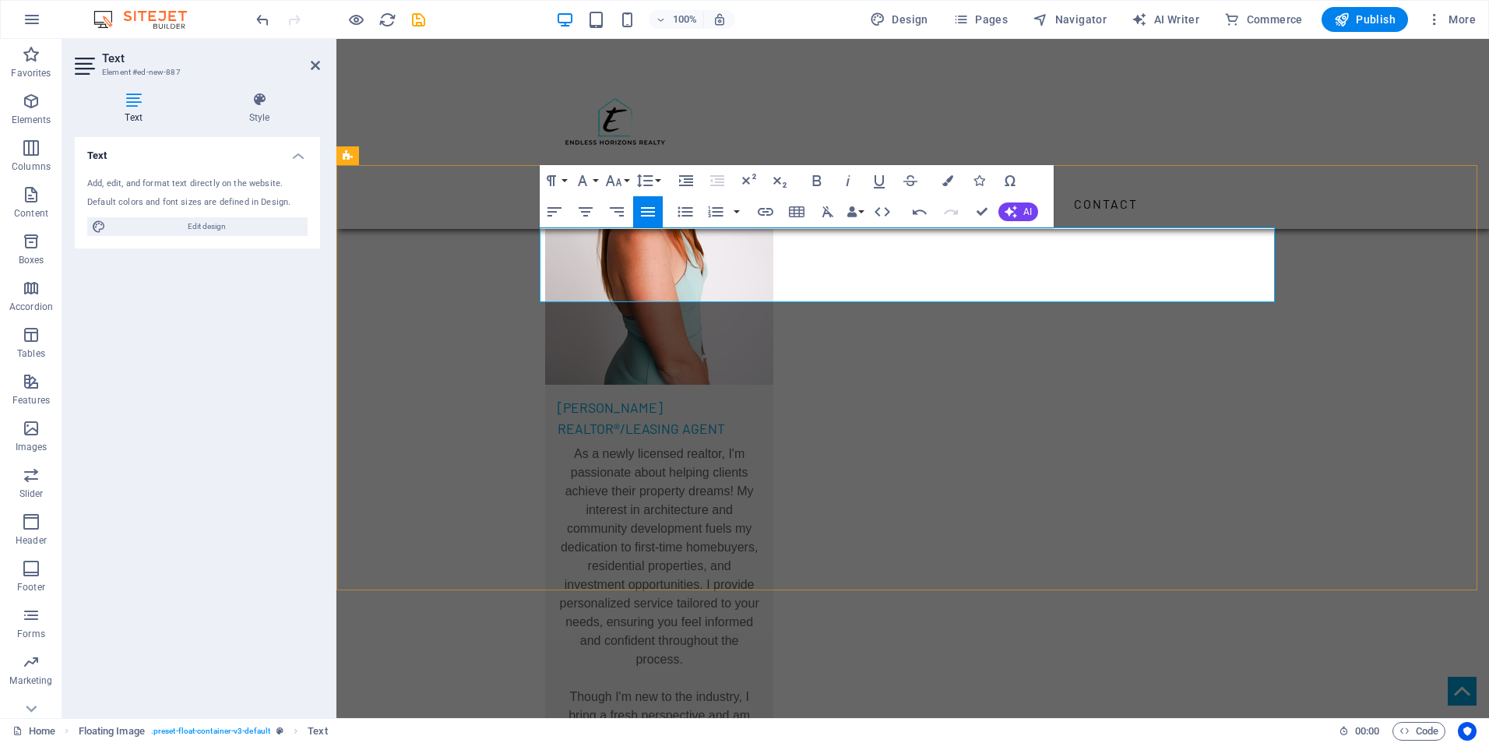
drag, startPoint x: 1267, startPoint y: 293, endPoint x: 888, endPoint y: 241, distance: 382.8
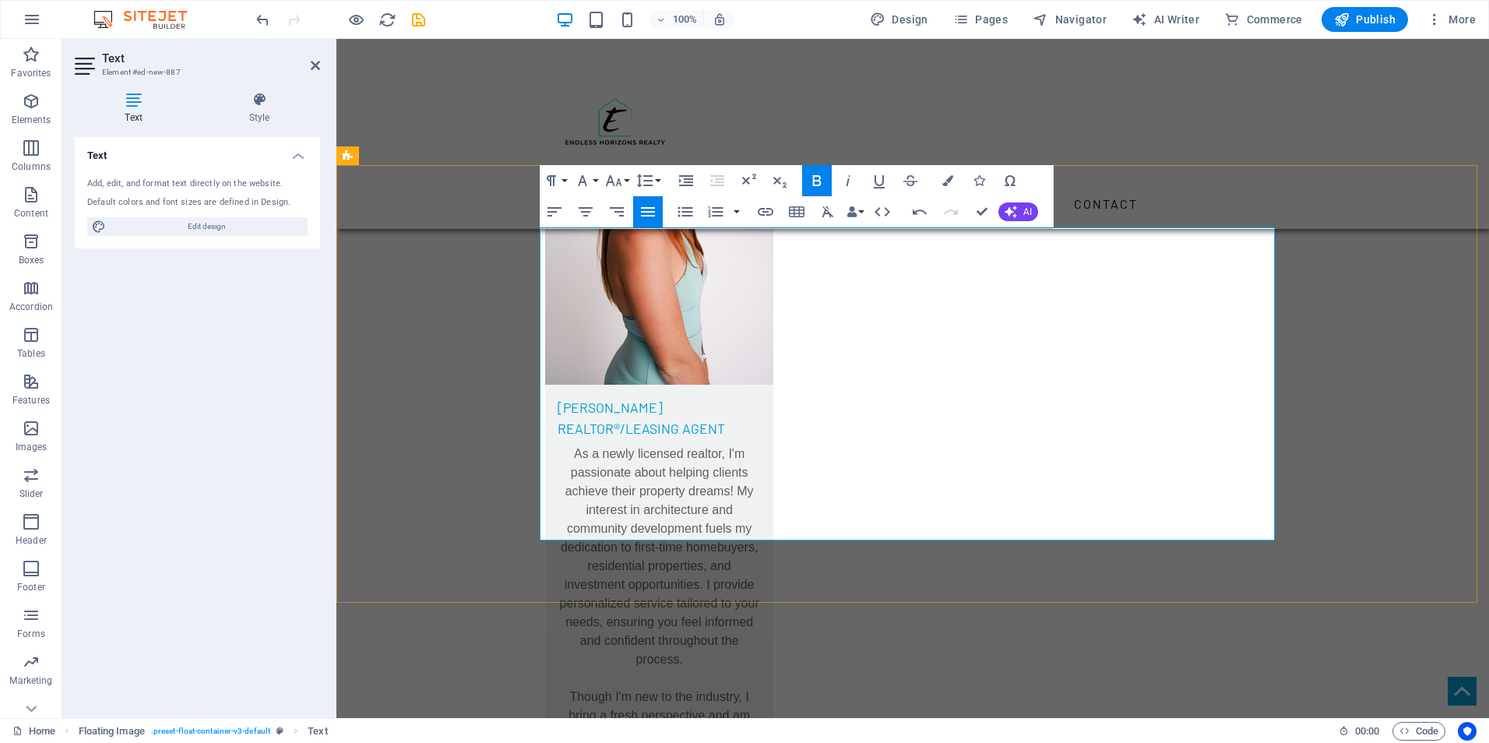
drag, startPoint x: 1076, startPoint y: 231, endPoint x: 1177, endPoint y: 262, distance: 105.9
click at [814, 180] on icon "button" at bounding box center [816, 180] width 9 height 11
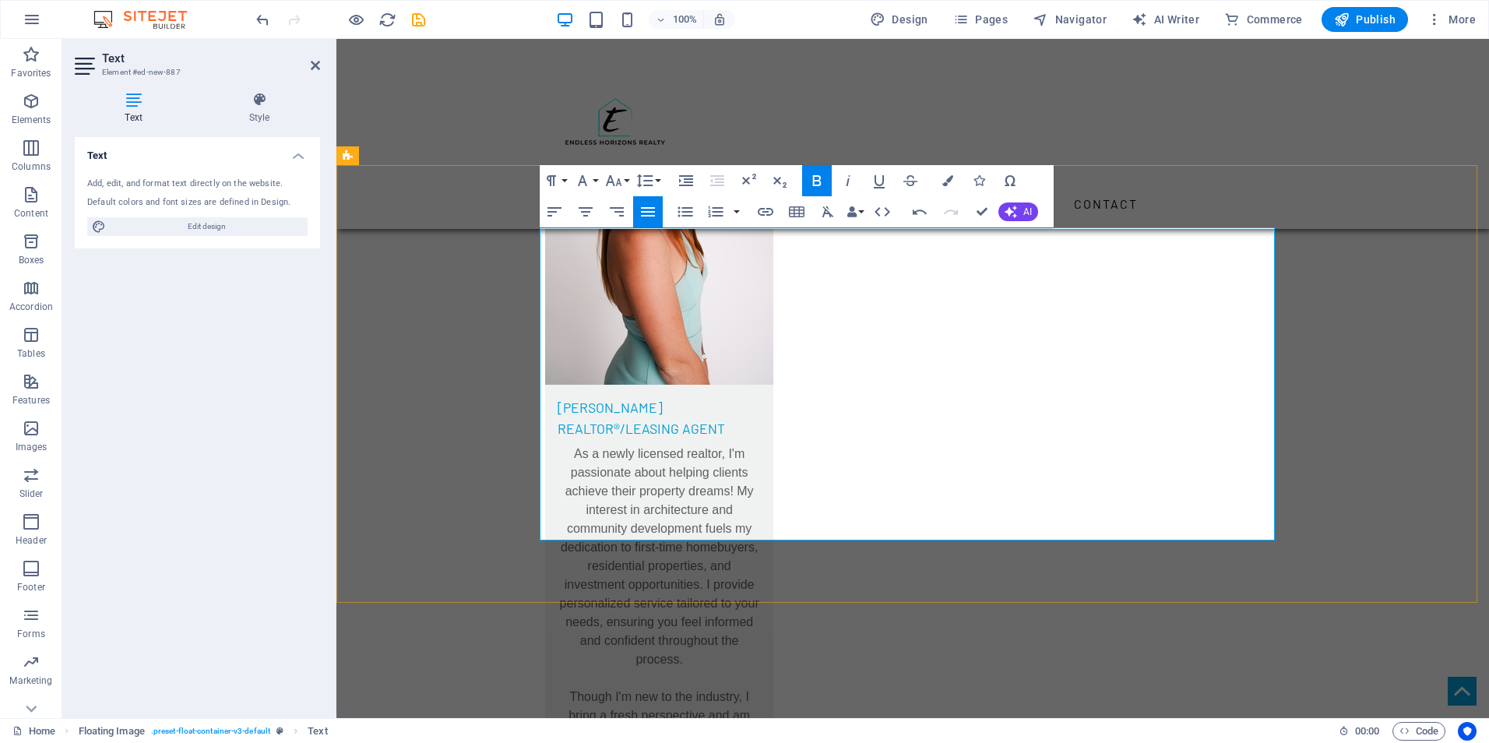
drag, startPoint x: 1055, startPoint y: 523, endPoint x: 847, endPoint y: 322, distance: 289.7
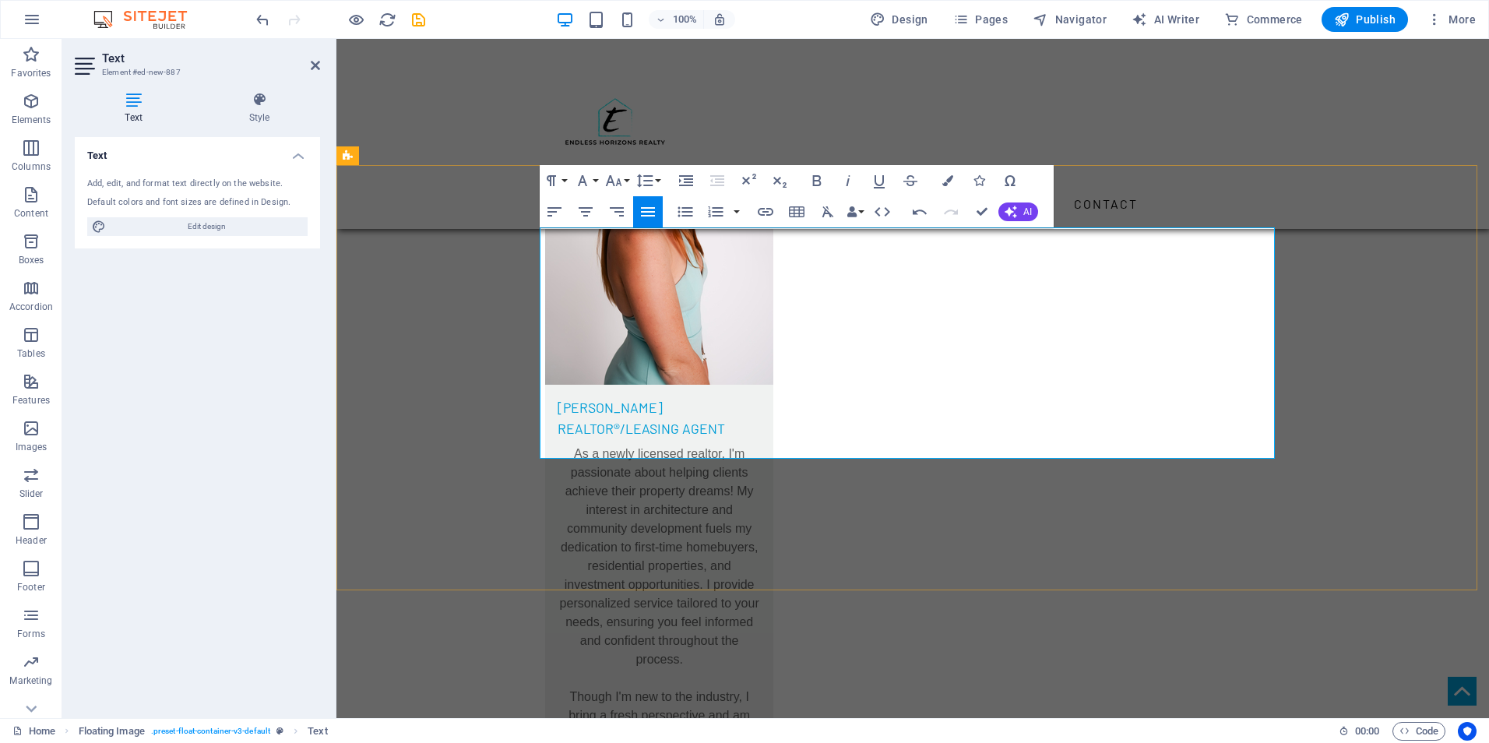
drag, startPoint x: 1241, startPoint y: 451, endPoint x: 843, endPoint y: 315, distance: 420.7
click at [593, 185] on button "Font Family" at bounding box center [586, 180] width 30 height 31
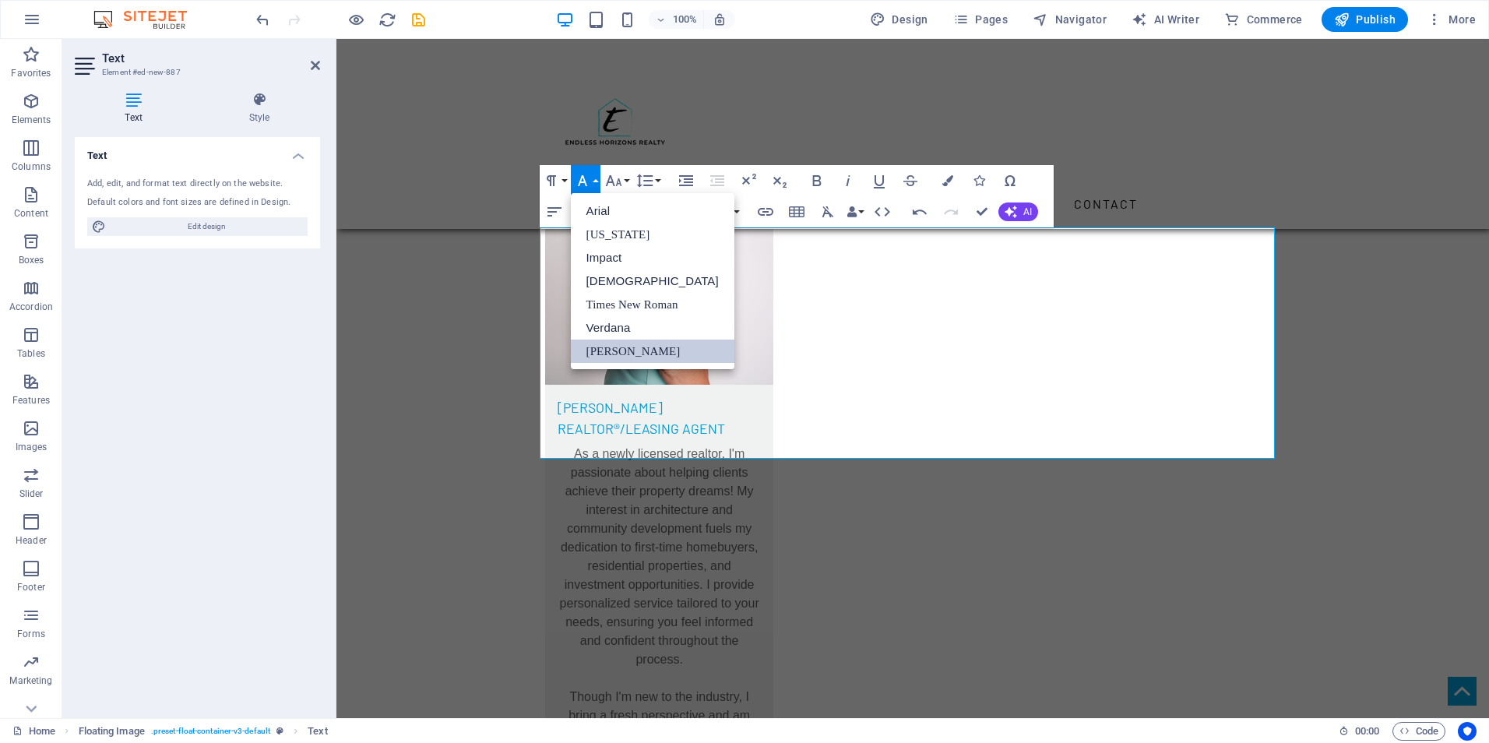
scroll to position [0, 0]
click at [620, 181] on icon "button" at bounding box center [613, 180] width 19 height 19
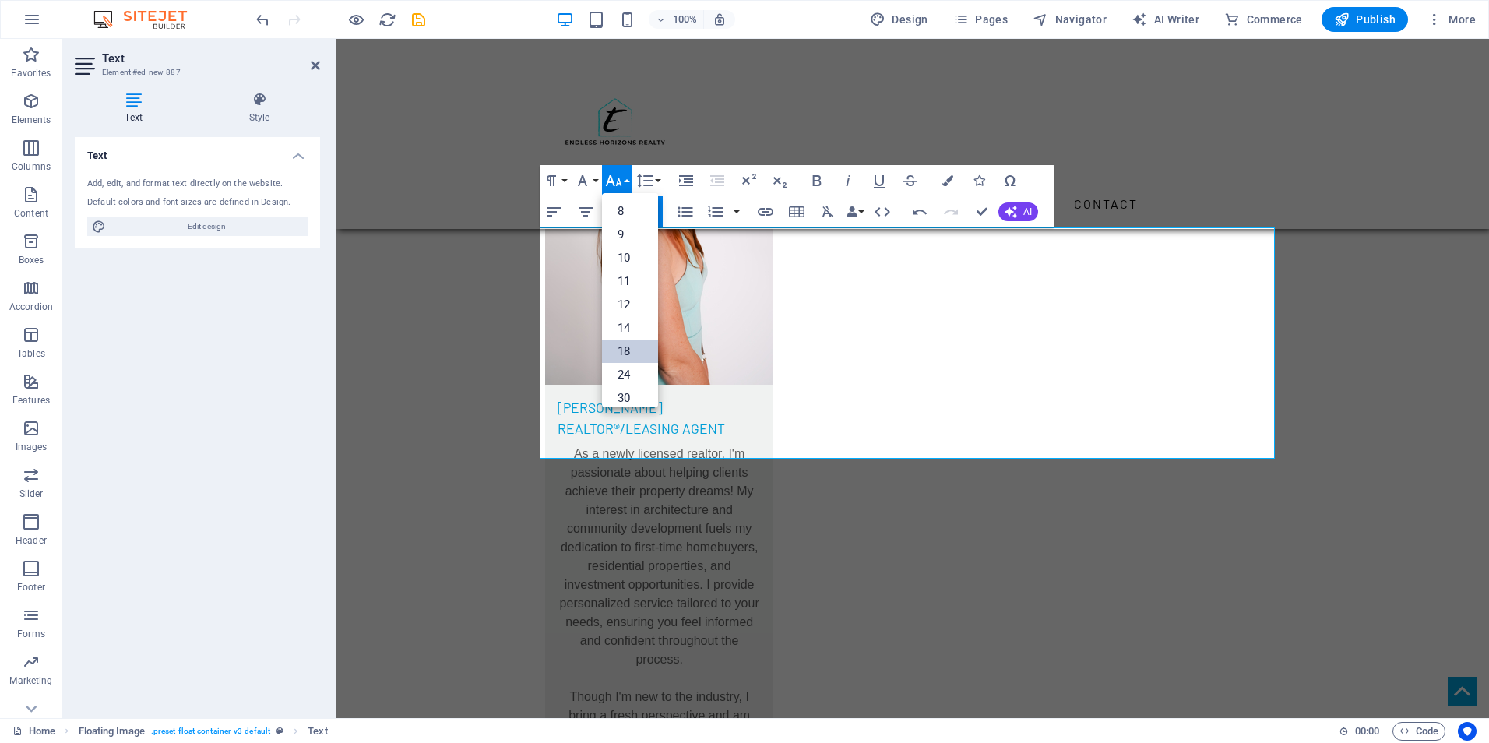
click at [629, 344] on link "18" at bounding box center [630, 351] width 56 height 23
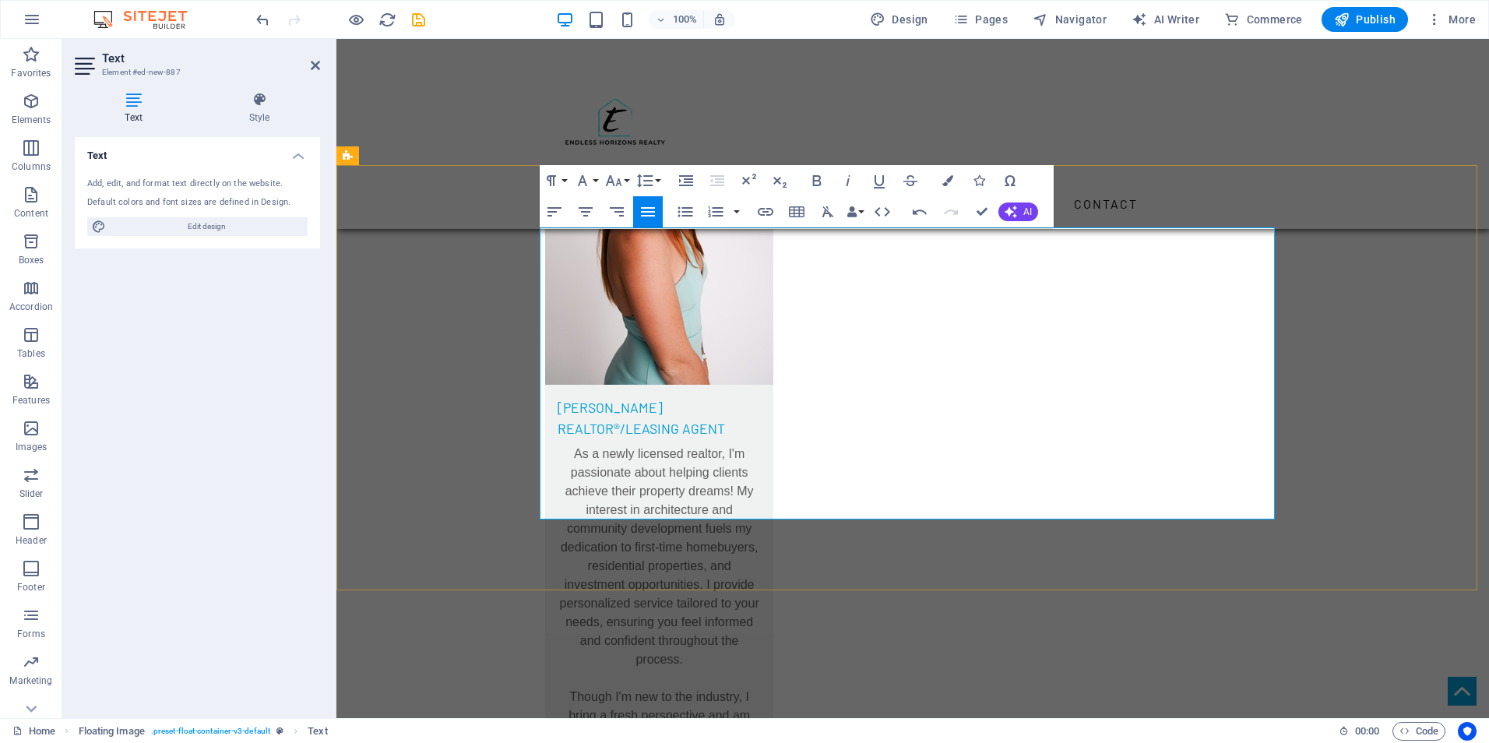
drag, startPoint x: 851, startPoint y: 317, endPoint x: 1178, endPoint y: 506, distance: 378.6
click at [815, 179] on icon "button" at bounding box center [817, 180] width 19 height 19
drag, startPoint x: 935, startPoint y: 280, endPoint x: 819, endPoint y: 230, distance: 126.6
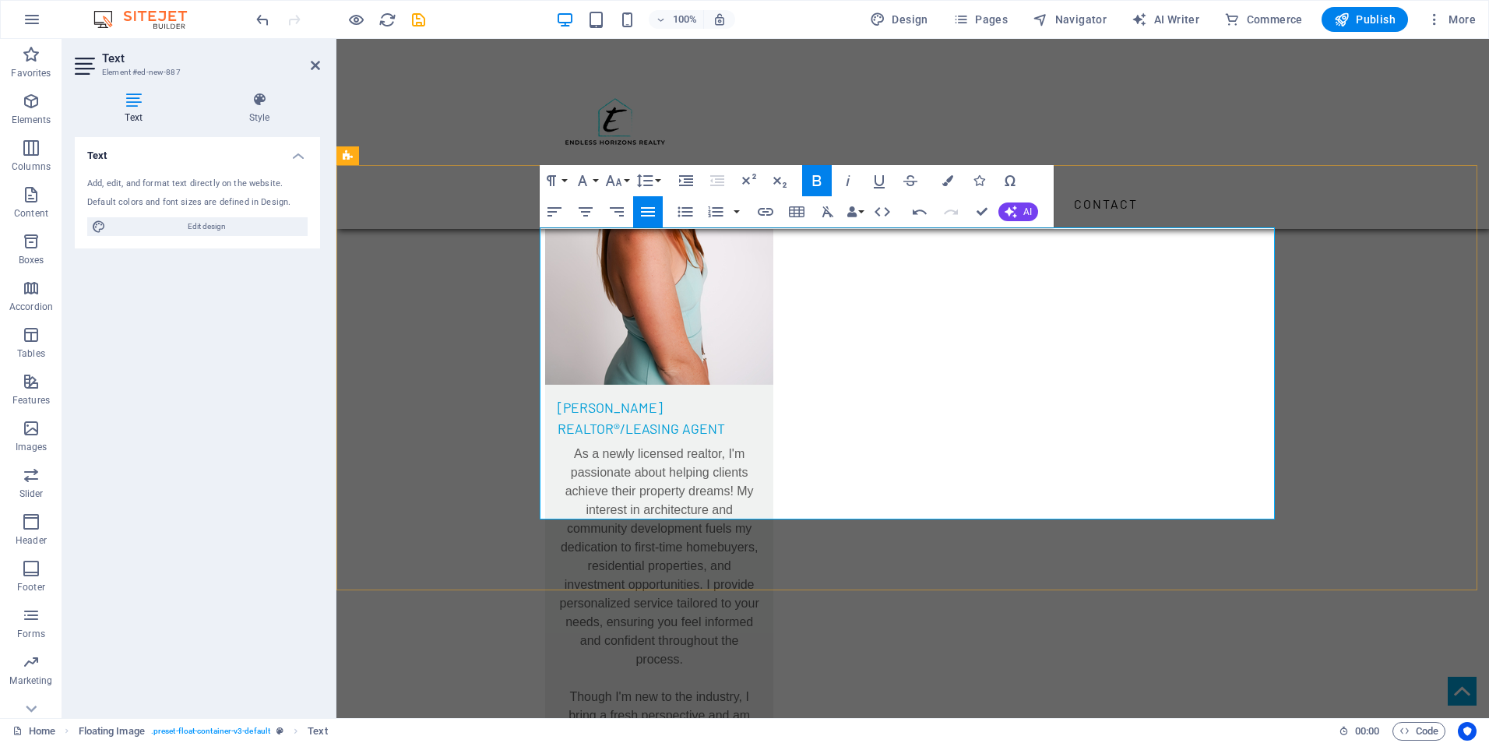
click at [608, 182] on icon "button" at bounding box center [613, 180] width 16 height 11
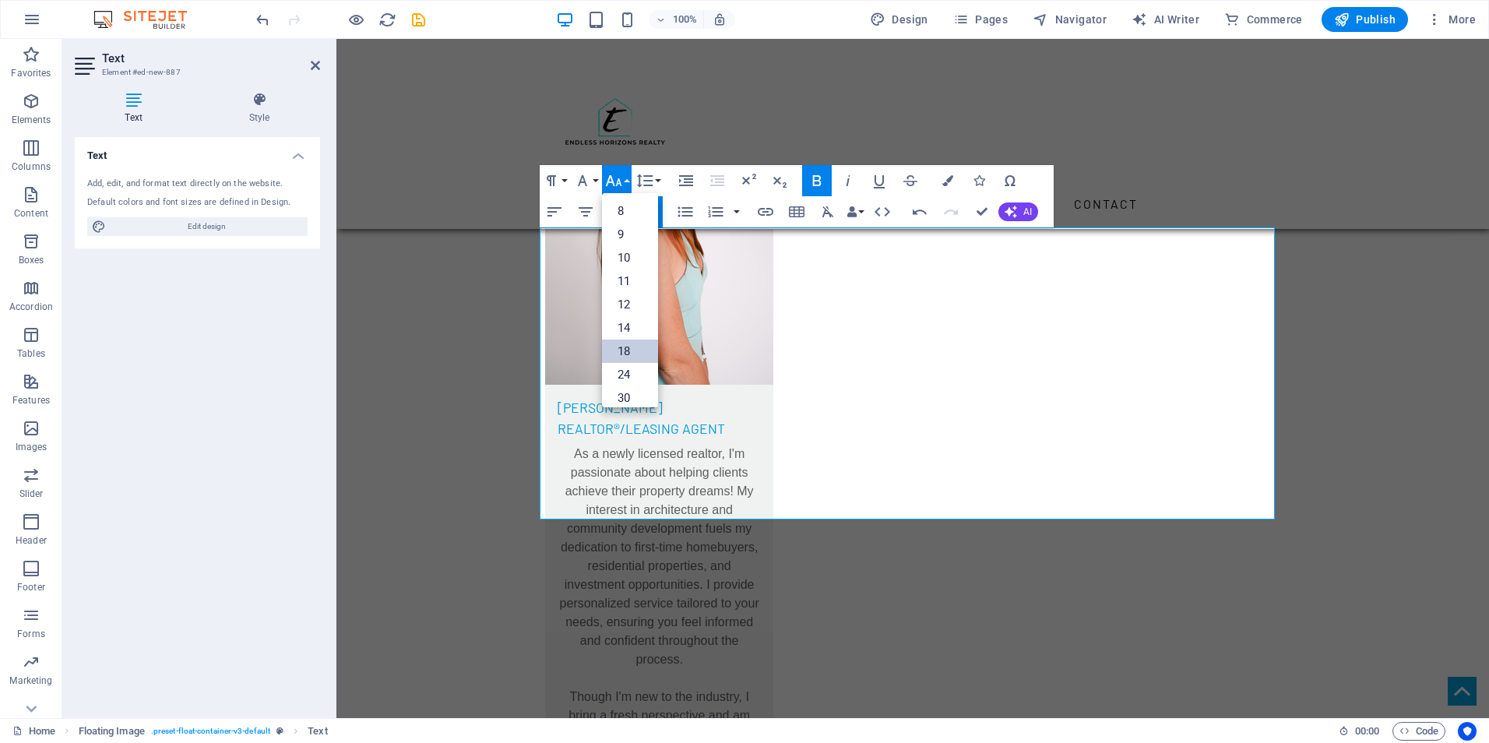
click at [622, 340] on link "18" at bounding box center [630, 351] width 56 height 23
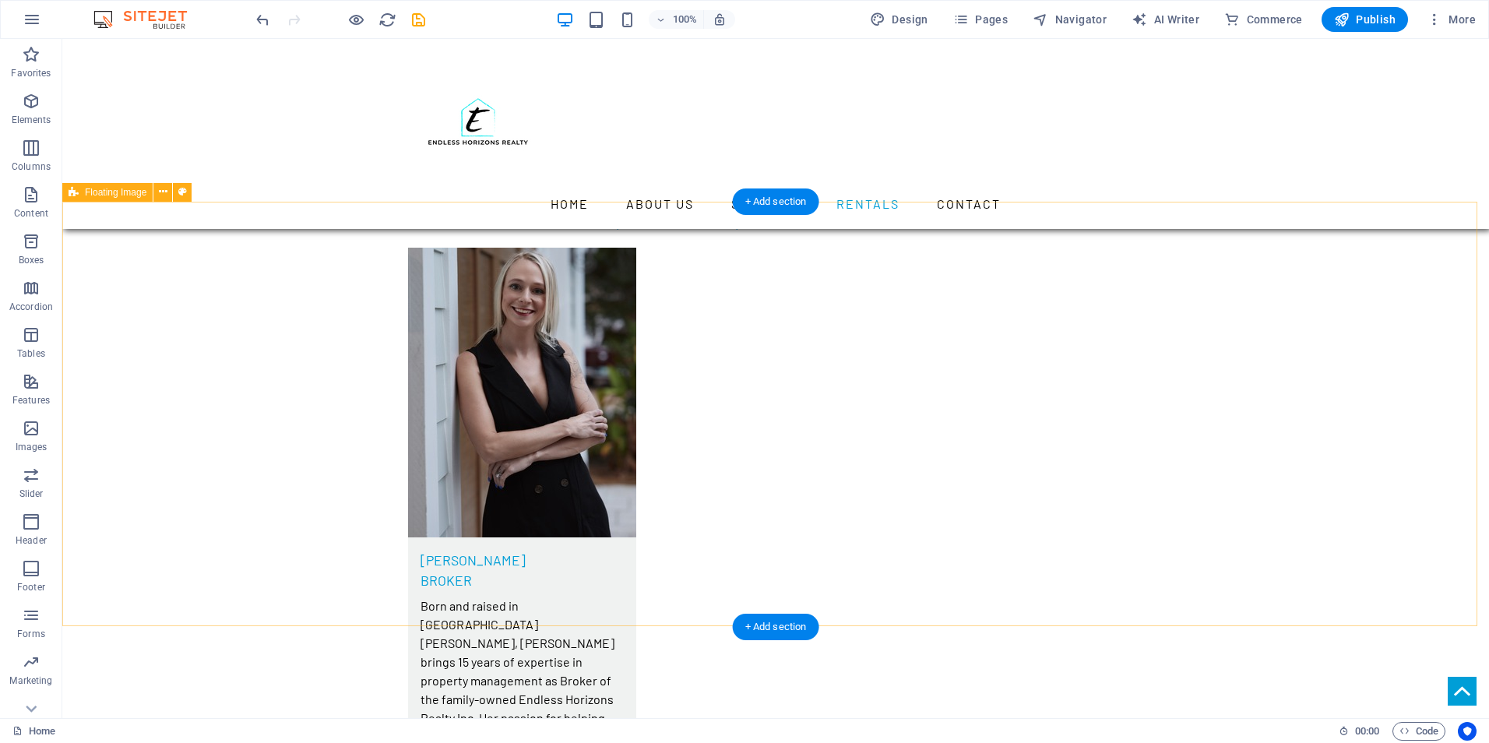
scroll to position [4517, 0]
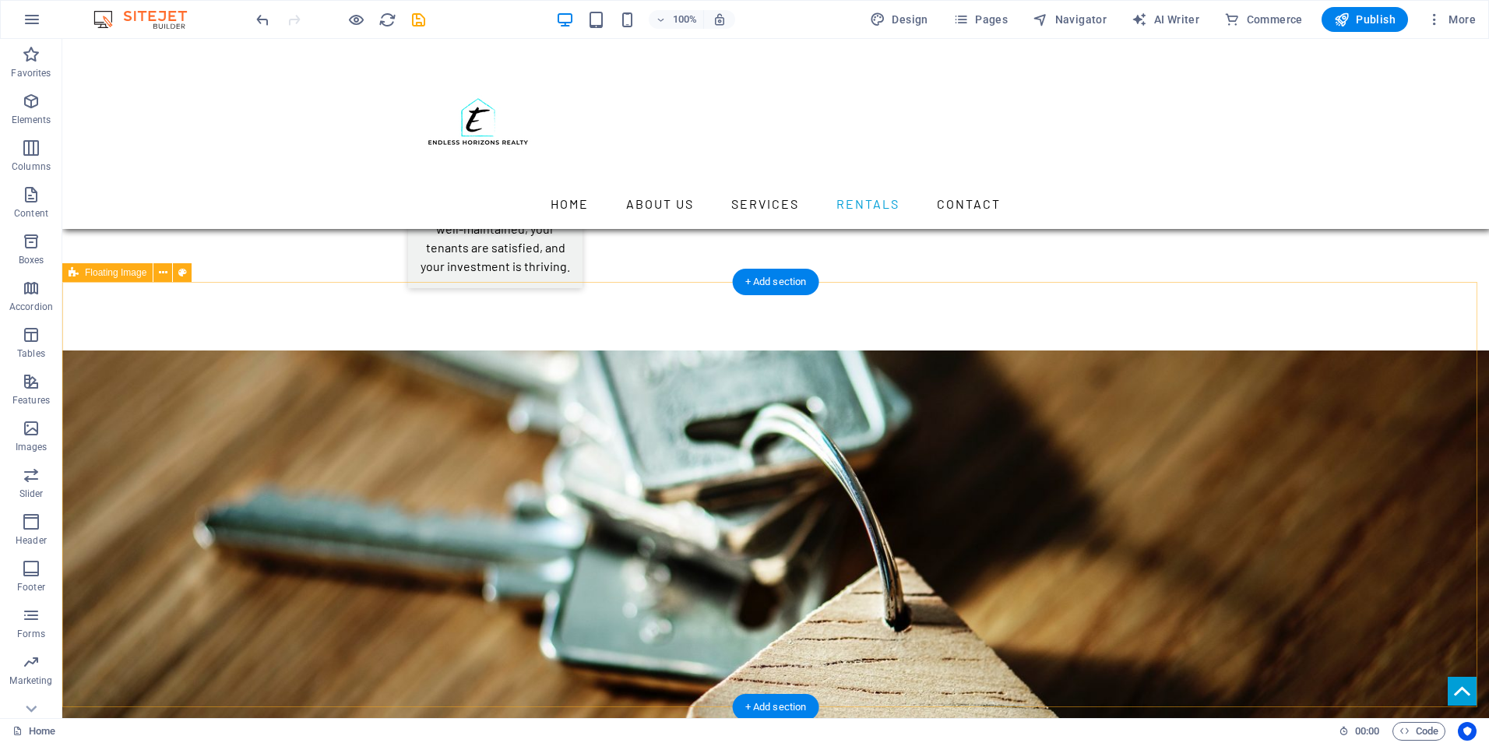
scroll to position [3661, 0]
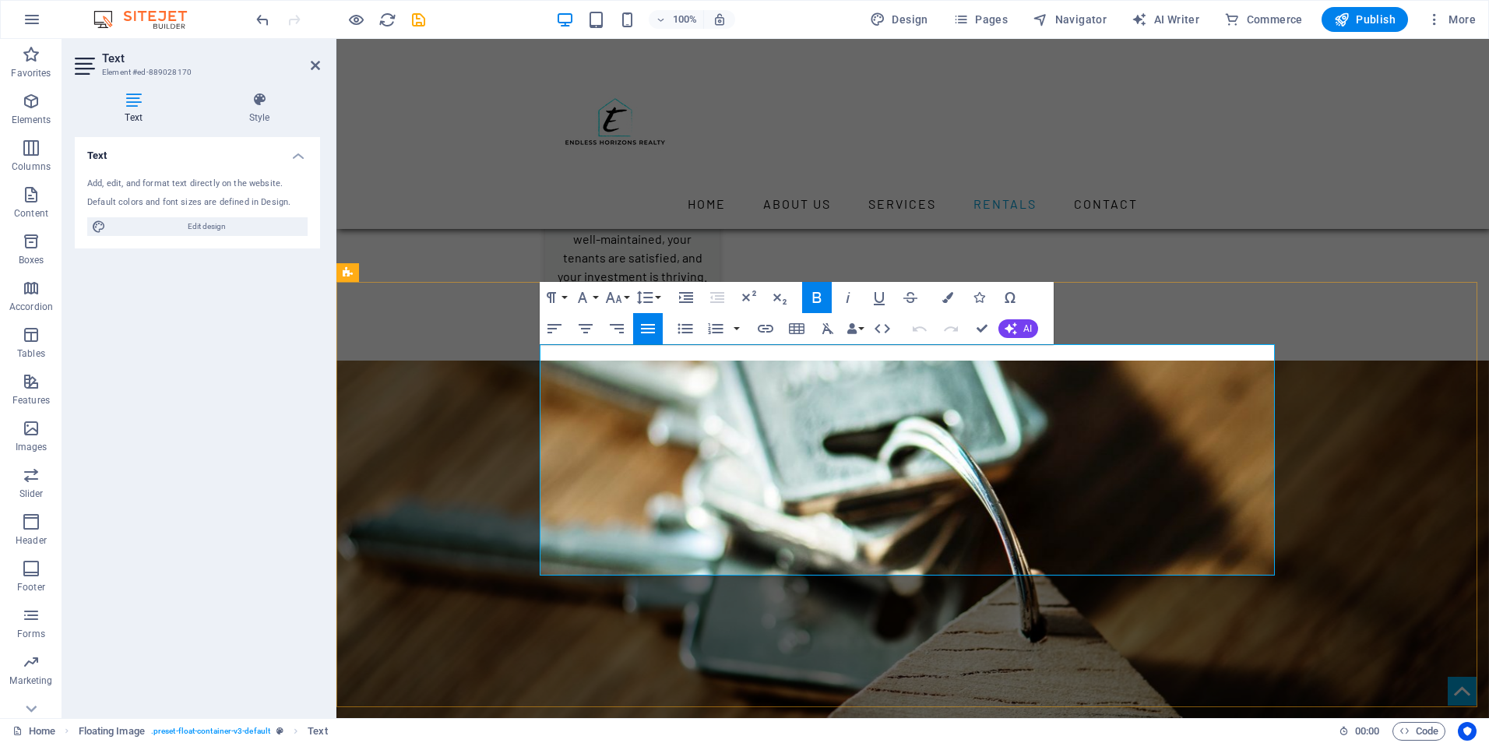
drag, startPoint x: 984, startPoint y: 395, endPoint x: 860, endPoint y: 404, distance: 124.2
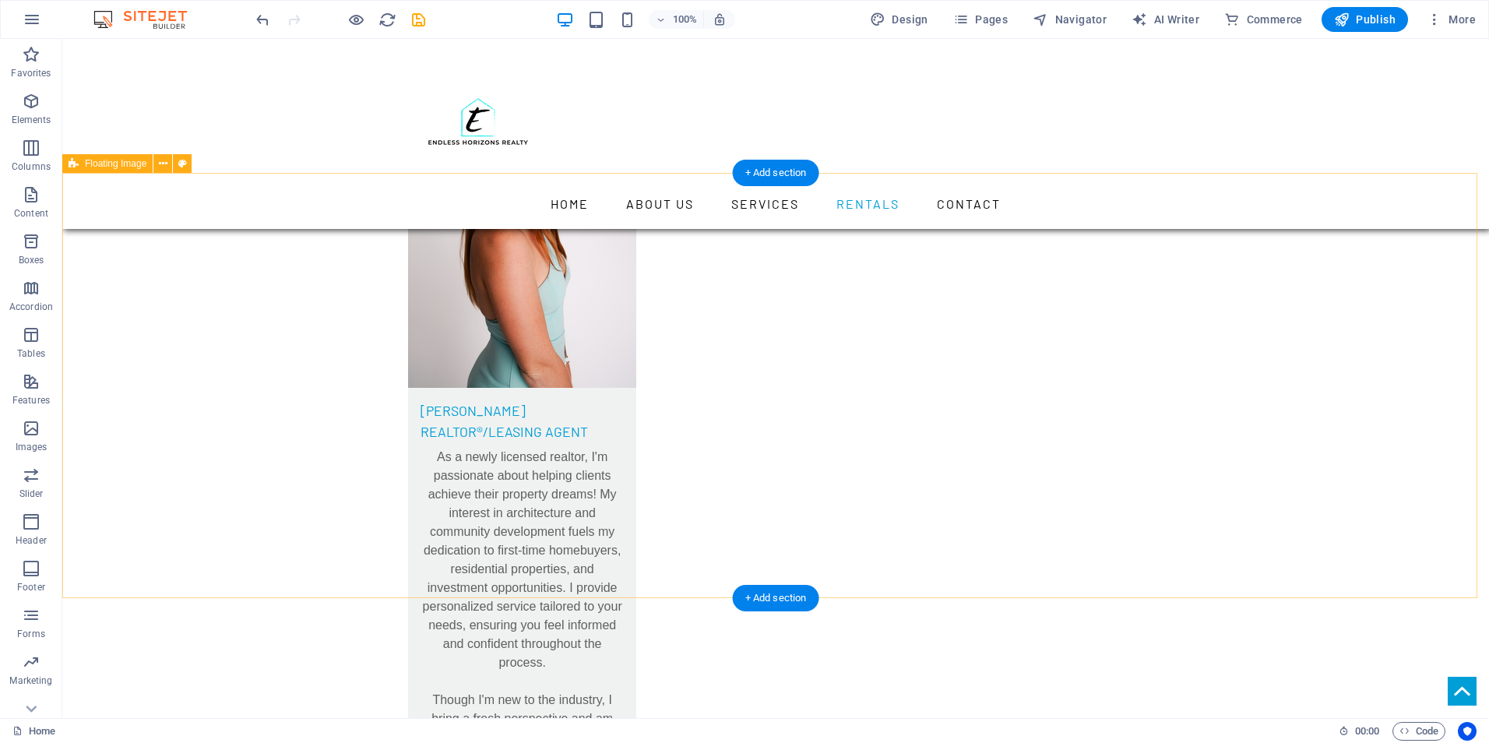
scroll to position [6776, 0]
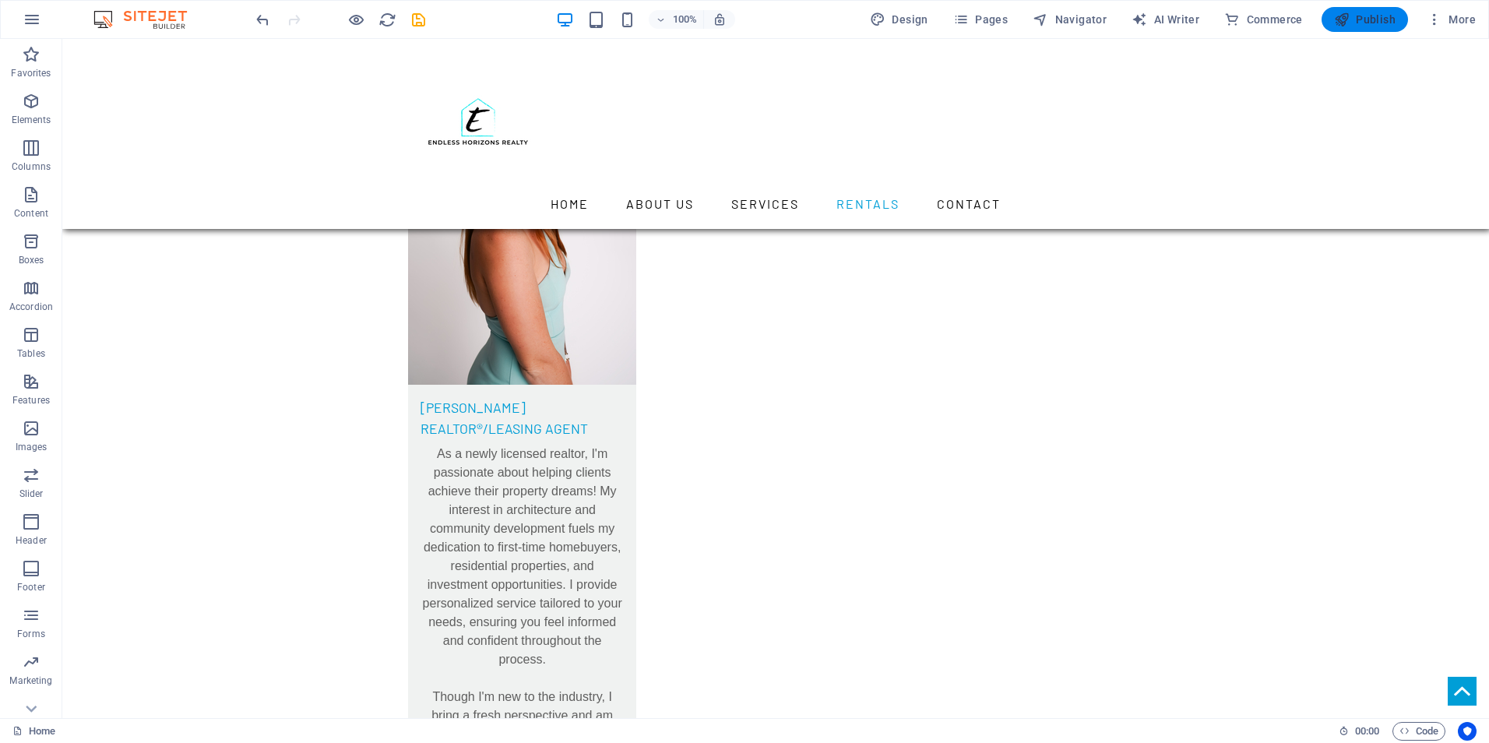
click at [1334, 16] on button "Publish" at bounding box center [1365, 19] width 86 height 25
checkbox input "false"
